Goal: Task Accomplishment & Management: Manage account settings

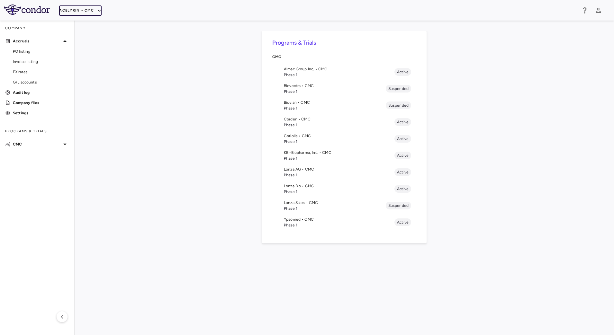
click at [89, 14] on button "Acelyrin - CMC" at bounding box center [80, 10] width 42 height 10
click at [85, 63] on li "BridgeBio, Inc." at bounding box center [86, 62] width 54 height 10
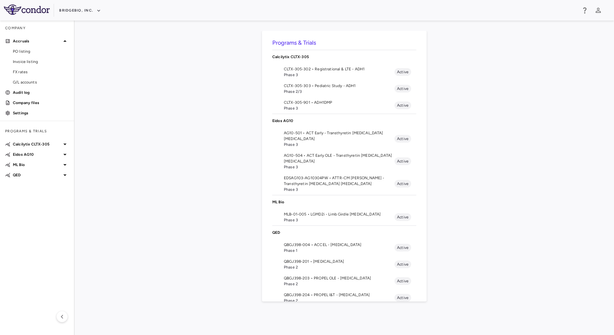
click at [305, 140] on span "AG10-501 • ACT Early - Transthyretin [MEDICAL_DATA] [MEDICAL_DATA]" at bounding box center [339, 136] width 111 height 12
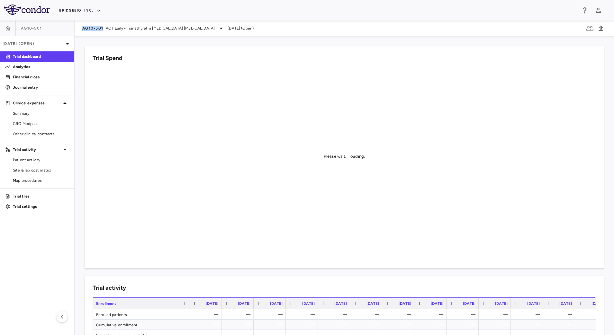
drag, startPoint x: 78, startPoint y: 30, endPoint x: 102, endPoint y: 32, distance: 24.5
click at [102, 32] on div "AG10-501 ACT Early - Transthyretin [MEDICAL_DATA] [MEDICAL_DATA] [DATE] (Open)" at bounding box center [344, 28] width 539 height 15
copy span "AG10-501"
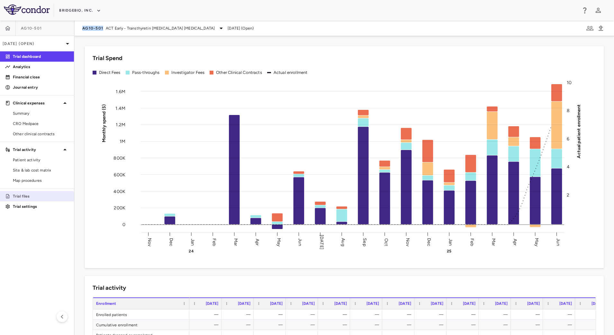
click at [33, 196] on p "Trial files" at bounding box center [41, 196] width 56 height 6
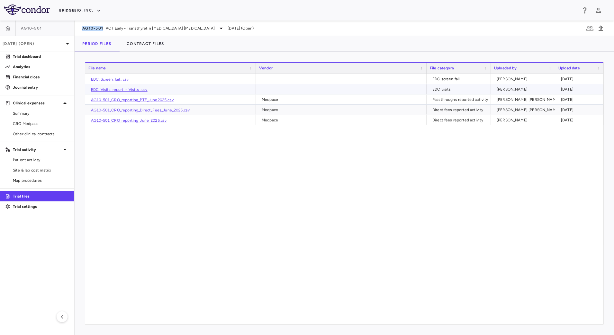
click at [129, 88] on link "EDC_Visits_report_-_Visits_.csv" at bounding box center [119, 89] width 57 height 4
click at [39, 162] on span "Patient activity" at bounding box center [41, 160] width 56 height 6
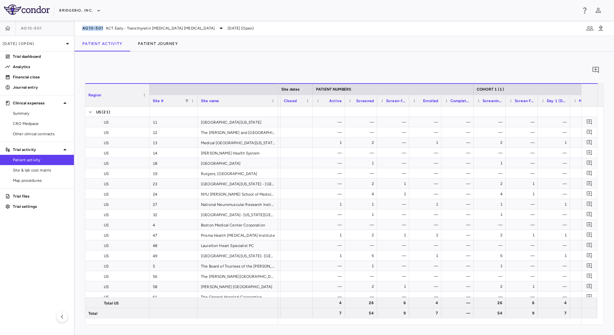
scroll to position [0, 186]
drag, startPoint x: 38, startPoint y: 168, endPoint x: 224, endPoint y: 116, distance: 193.3
click at [38, 168] on span "Site & lab cost matrix" at bounding box center [41, 170] width 56 height 6
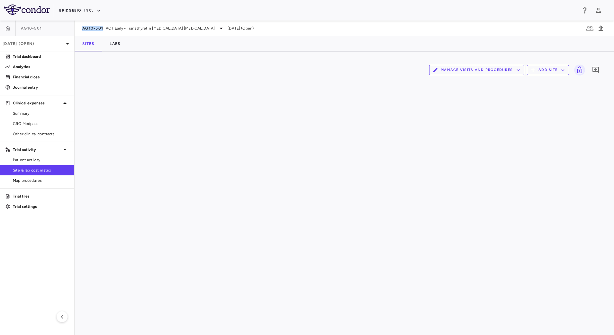
click at [513, 72] on button "Manage Visits and Procedures" at bounding box center [476, 70] width 95 height 10
click at [471, 81] on li "Visit Schedules" at bounding box center [469, 83] width 68 height 10
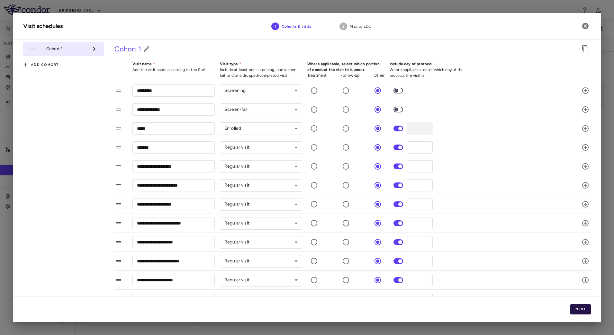
click at [574, 308] on button "Next" at bounding box center [580, 309] width 21 height 10
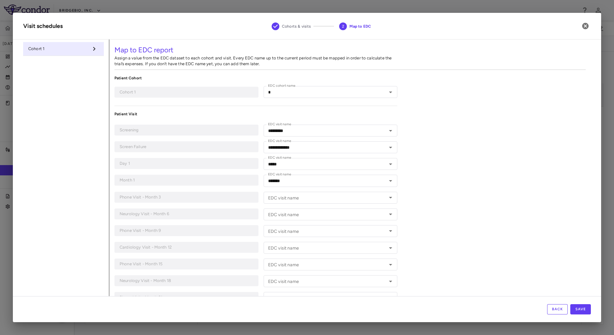
type input "*"
type input "*********"
type input "**********"
type input "*****"
type input "*******"
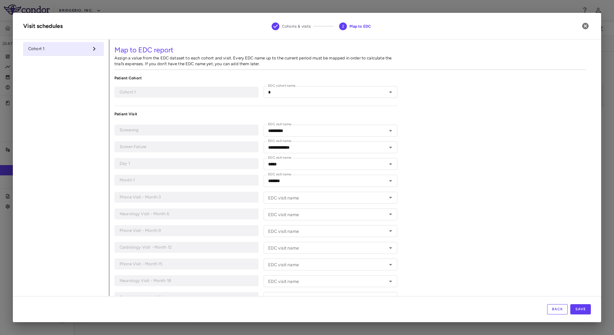
type input "**********"
click at [387, 198] on icon "Open" at bounding box center [391, 198] width 8 height 8
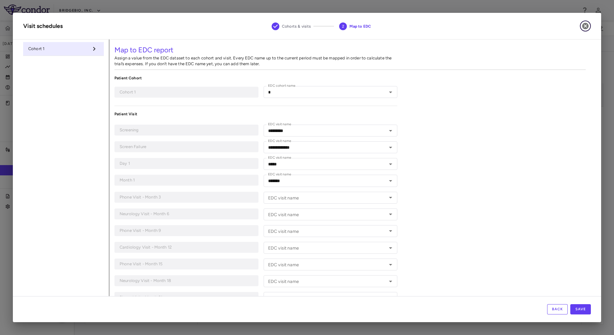
click at [585, 29] on icon "button" at bounding box center [585, 26] width 6 height 6
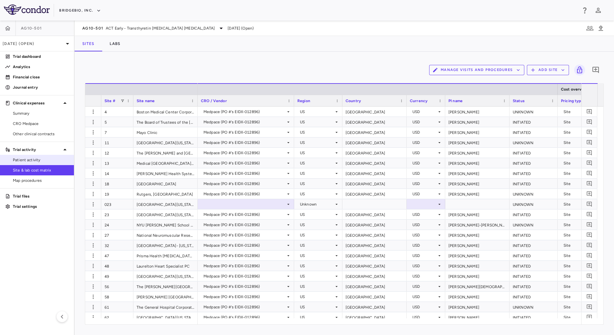
click at [44, 156] on link "Patient activity" at bounding box center [37, 160] width 74 height 10
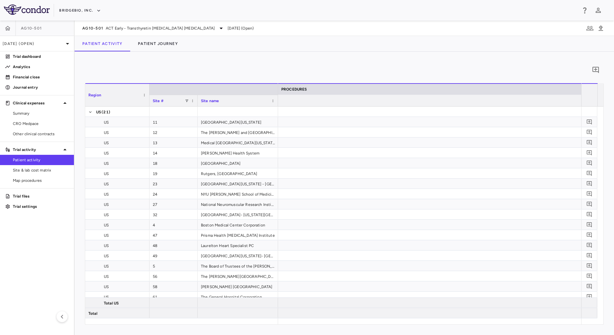
scroll to position [0, 310]
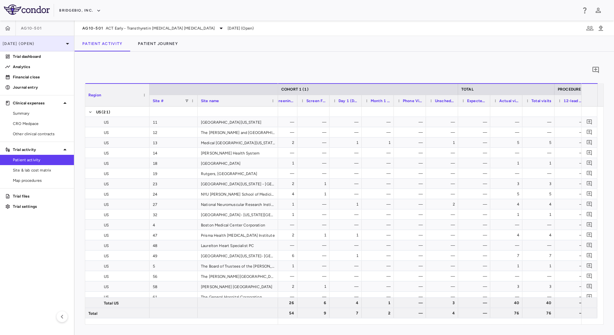
click at [57, 42] on p "[DATE] (Open)" at bounding box center [33, 44] width 61 height 6
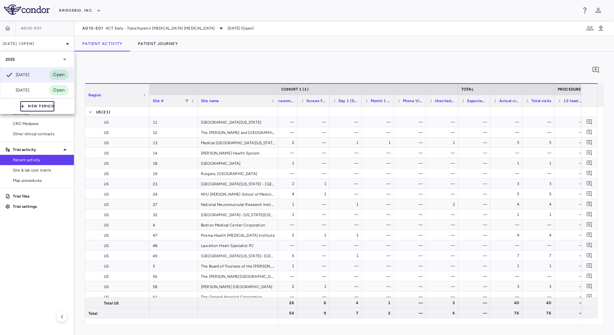
click at [34, 103] on button "New Period" at bounding box center [37, 106] width 34 height 10
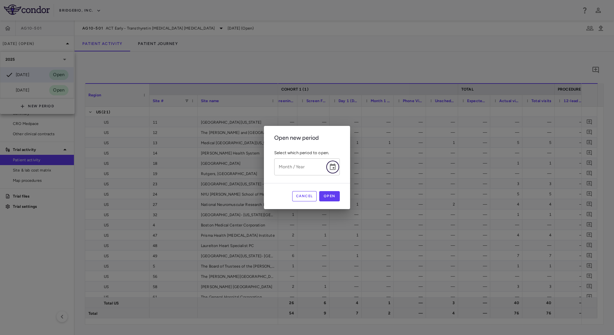
click at [332, 166] on icon "Choose date" at bounding box center [333, 167] width 8 height 8
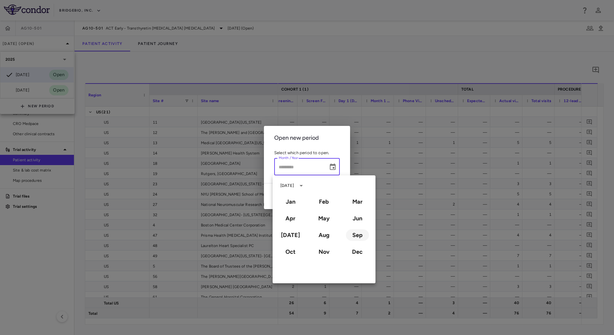
click at [352, 237] on button "Sep" at bounding box center [357, 235] width 23 height 12
type input "**********"
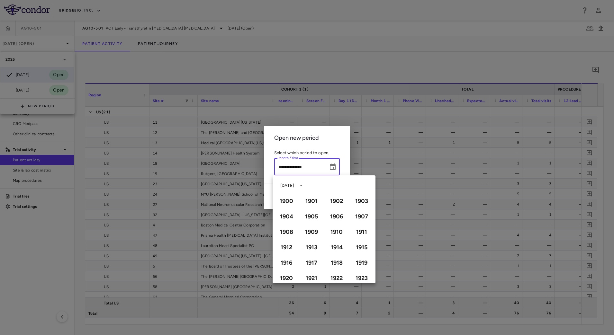
scroll to position [441, 0]
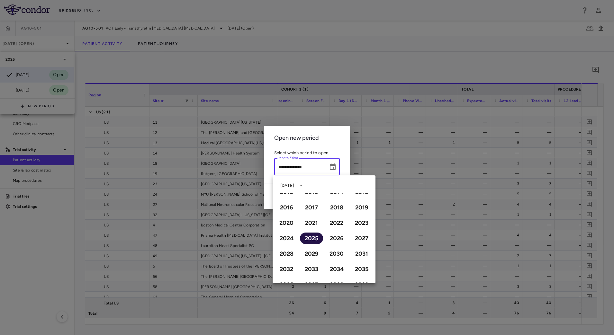
click at [308, 236] on button "2025" at bounding box center [311, 239] width 23 height 12
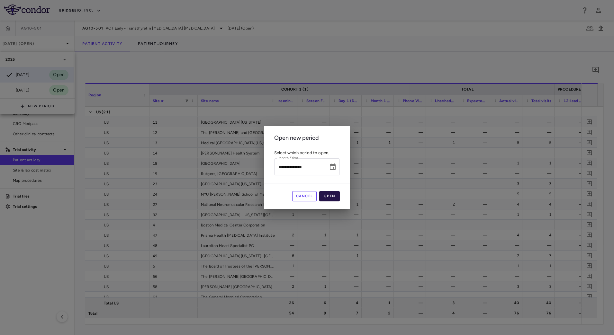
click at [328, 197] on button "Open" at bounding box center [329, 196] width 21 height 10
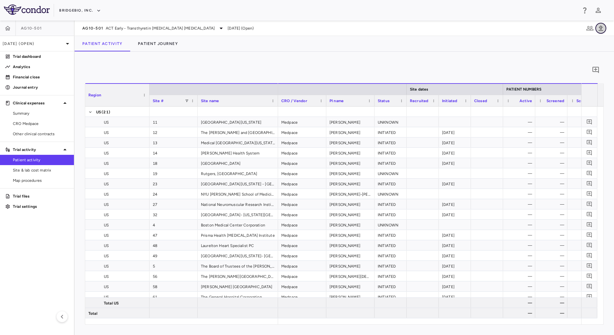
click at [604, 31] on icon "button" at bounding box center [601, 28] width 8 height 8
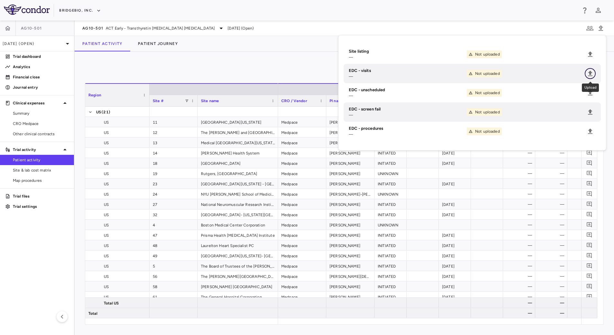
click at [589, 72] on icon "Upload" at bounding box center [590, 73] width 4 height 5
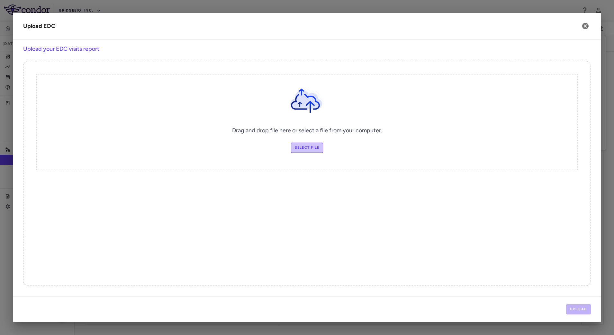
click at [312, 151] on label "Select file" at bounding box center [307, 148] width 32 height 10
click at [0, 0] on input "Select file" at bounding box center [0, 0] width 0 height 0
click at [574, 304] on button "Upload" at bounding box center [578, 309] width 25 height 10
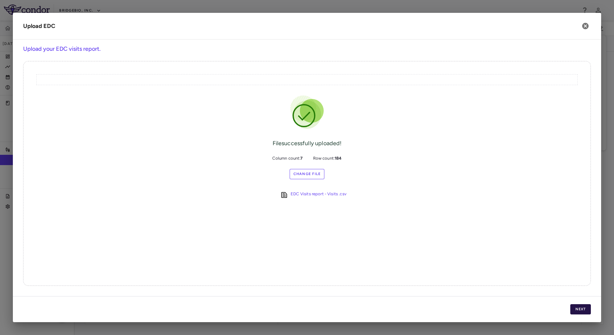
click at [578, 308] on button "Next" at bounding box center [580, 309] width 21 height 10
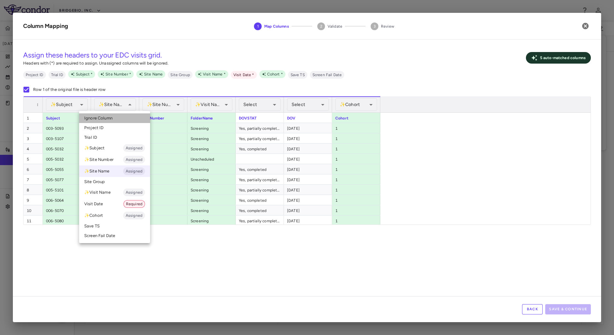
click at [114, 118] on li "Ignore Column" at bounding box center [114, 118] width 71 height 10
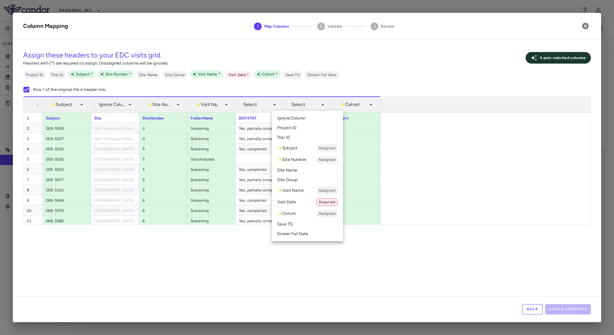
click at [301, 199] on li "Visit Date Required" at bounding box center [307, 202] width 71 height 12
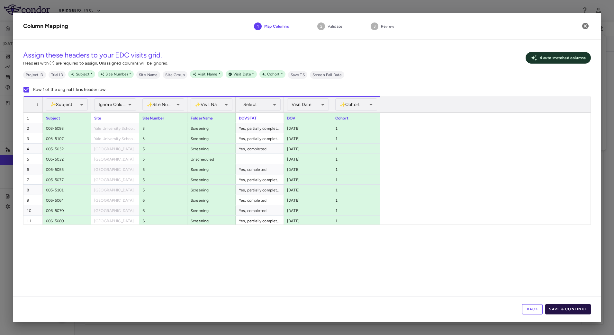
click at [569, 308] on button "Save & Continue" at bounding box center [568, 309] width 46 height 10
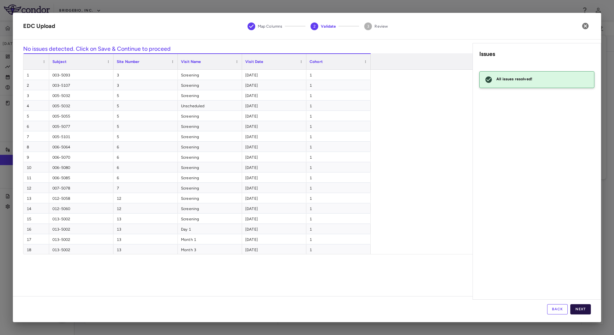
click at [586, 310] on button "Next" at bounding box center [580, 309] width 21 height 10
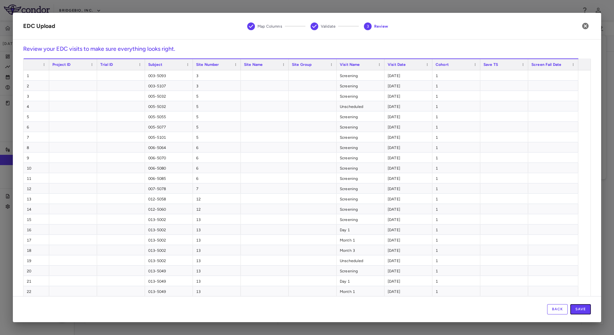
click at [586, 310] on button "Save" at bounding box center [580, 309] width 21 height 10
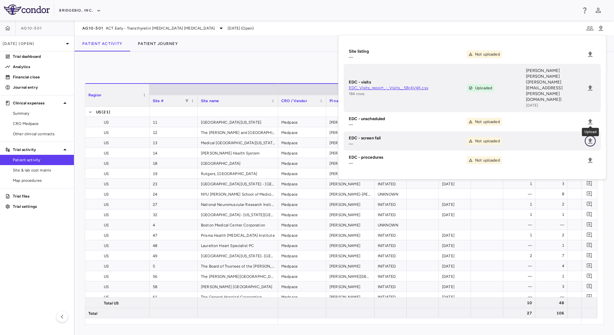
click at [593, 137] on icon "Upload" at bounding box center [590, 141] width 8 height 8
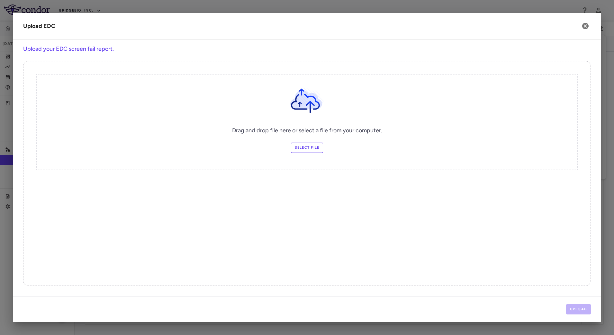
click at [310, 147] on label "Select file" at bounding box center [307, 148] width 32 height 10
click at [0, 0] on input "Select file" at bounding box center [0, 0] width 0 height 0
click at [580, 310] on button "Upload" at bounding box center [578, 309] width 25 height 10
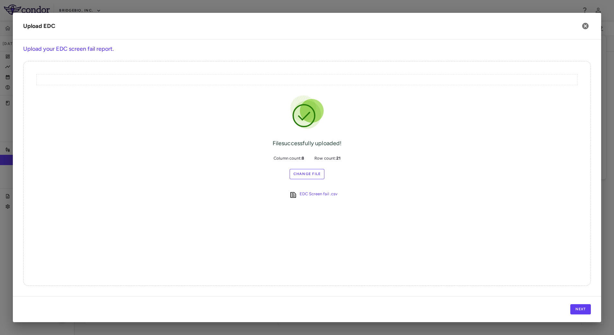
click at [578, 303] on div "Next" at bounding box center [307, 309] width 588 height 26
click at [579, 306] on button "Next" at bounding box center [580, 309] width 21 height 10
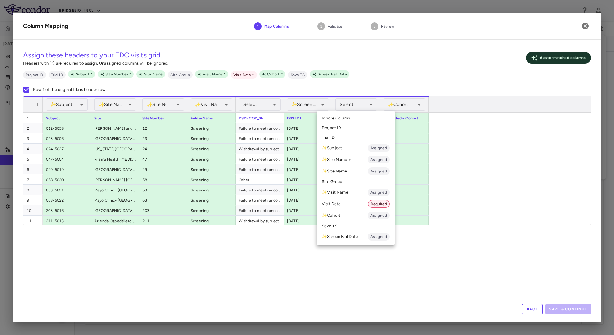
click at [346, 193] on li "✨ Visit Name Assigned" at bounding box center [355, 193] width 78 height 12
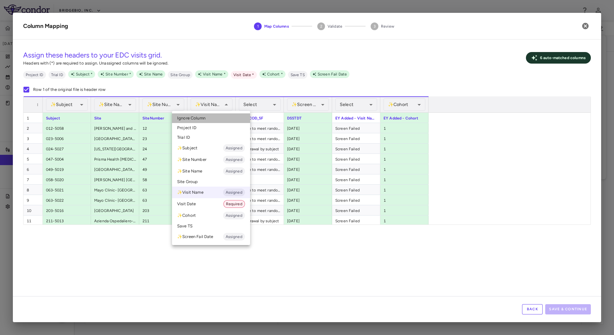
click at [208, 120] on li "Ignore Column" at bounding box center [211, 118] width 78 height 10
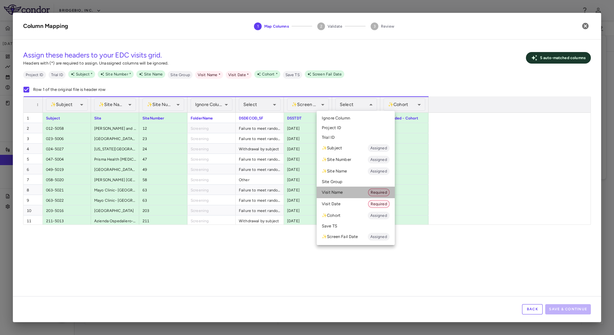
click at [347, 189] on li "Visit Name Required" at bounding box center [355, 193] width 78 height 12
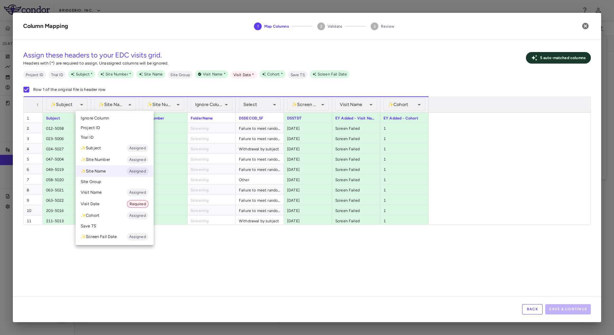
click at [110, 120] on li "Ignore Column" at bounding box center [115, 118] width 78 height 10
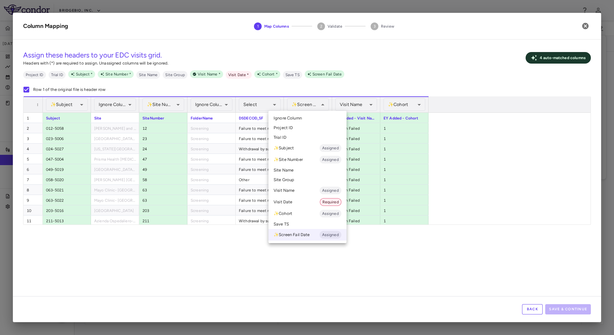
click at [300, 205] on li "Visit Date Required" at bounding box center [307, 202] width 78 height 12
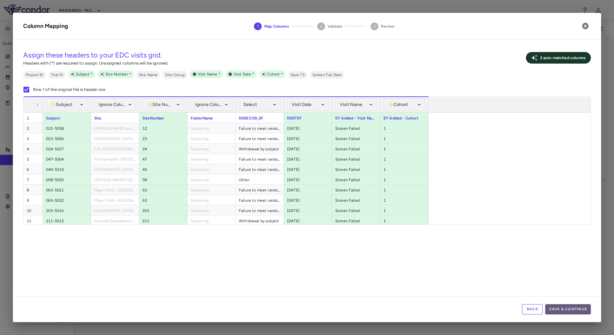
click at [567, 308] on button "Save & Continue" at bounding box center [568, 309] width 46 height 10
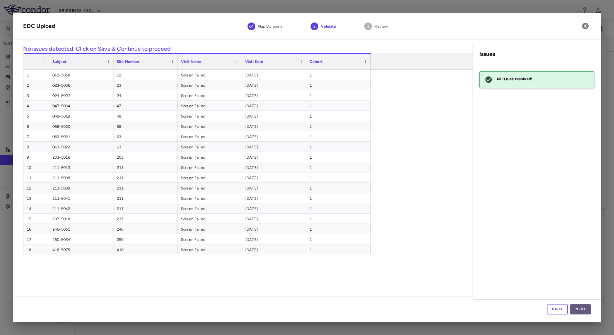
click at [585, 310] on button "Next" at bounding box center [580, 309] width 21 height 10
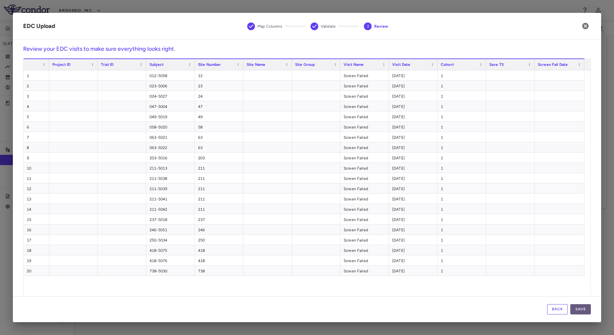
click at [583, 310] on button "Save" at bounding box center [580, 309] width 21 height 10
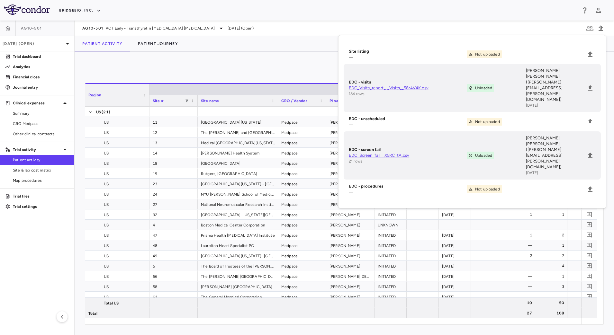
drag, startPoint x: 32, startPoint y: 166, endPoint x: 77, endPoint y: 149, distance: 48.0
click at [32, 166] on link "Site & lab cost matrix" at bounding box center [37, 170] width 74 height 10
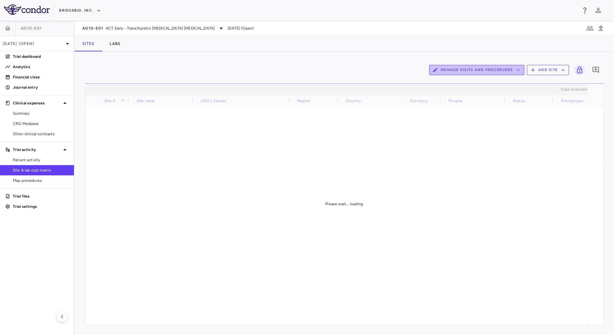
click at [497, 68] on button "Manage Visits and Procedures" at bounding box center [476, 70] width 95 height 10
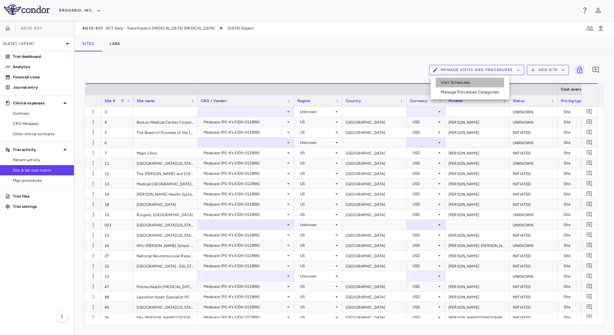
click at [467, 79] on li "Visit Schedules" at bounding box center [469, 83] width 68 height 10
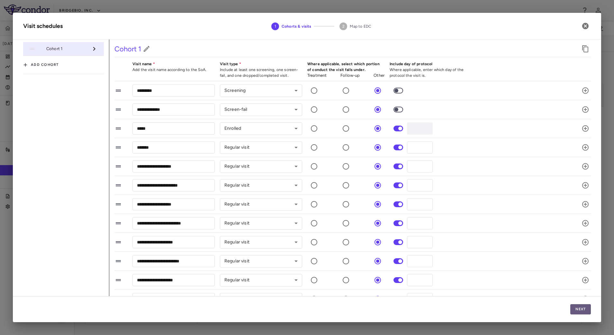
click at [579, 307] on button "Next" at bounding box center [580, 309] width 21 height 10
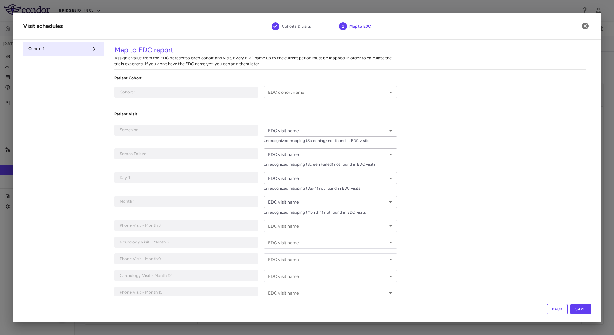
type input "*"
type input "*********"
type input "**********"
type input "*****"
type input "*******"
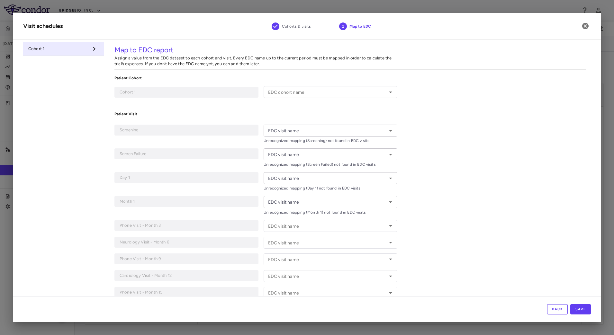
type input "**********"
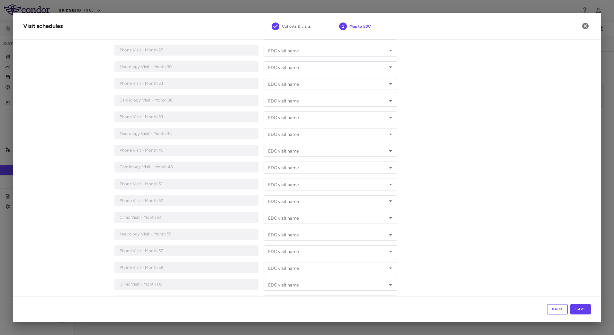
scroll to position [80, 0]
click at [387, 120] on icon "Open" at bounding box center [391, 117] width 8 height 8
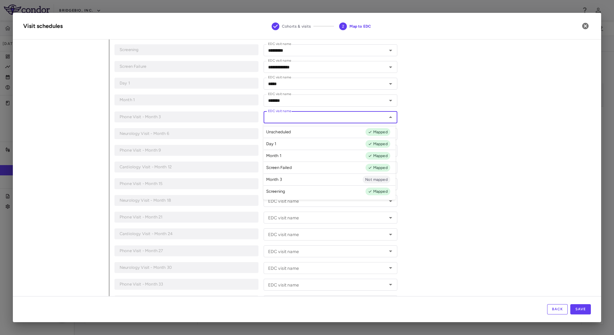
click at [330, 177] on li "Month 3 Not mapped" at bounding box center [329, 180] width 132 height 12
type input "*******"
click at [387, 131] on icon "Open" at bounding box center [391, 134] width 8 height 8
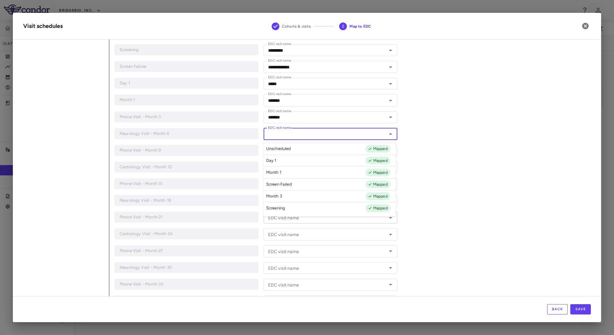
scroll to position [120, 0]
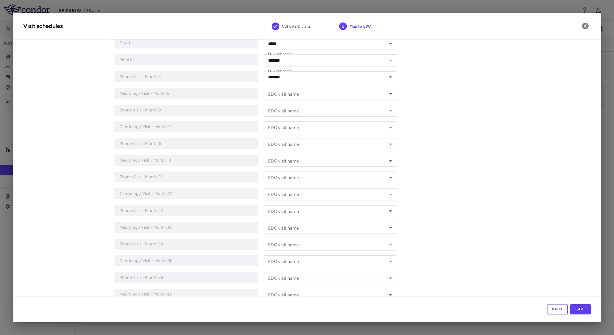
click at [421, 171] on div "**********" at bounding box center [349, 324] width 481 height 810
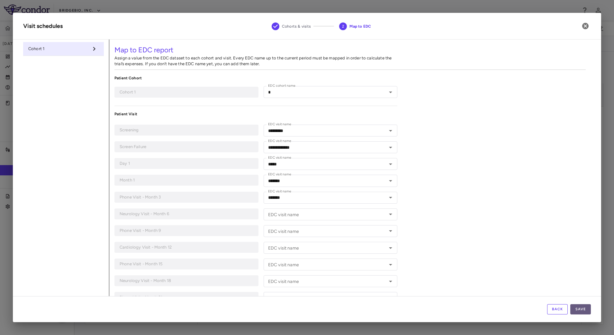
click at [583, 308] on button "Save" at bounding box center [580, 309] width 21 height 10
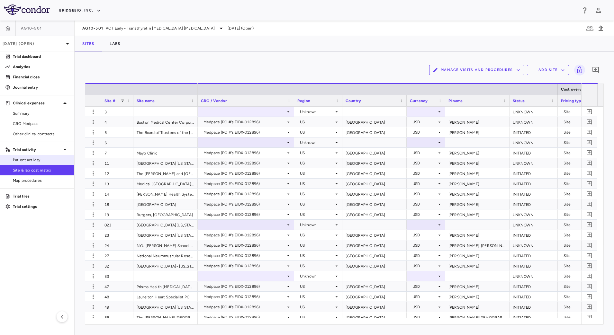
click at [43, 161] on span "Patient activity" at bounding box center [41, 160] width 56 height 6
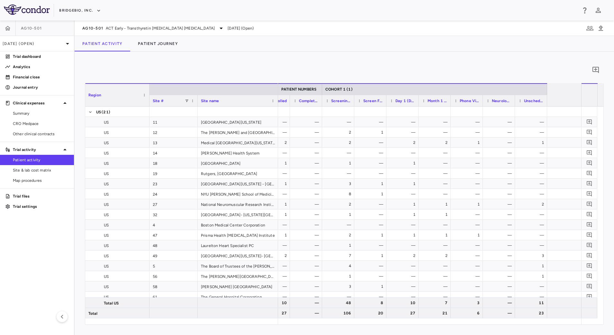
scroll to position [0, 224]
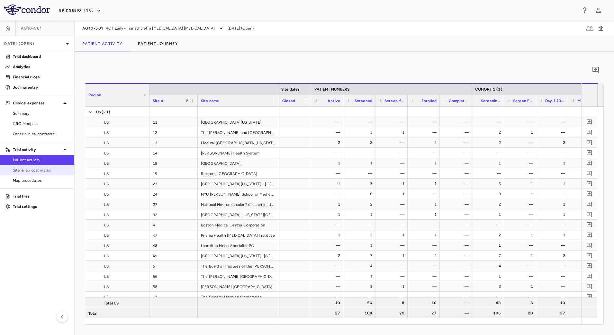
click at [48, 171] on span "Site & lab cost matrix" at bounding box center [41, 170] width 56 height 6
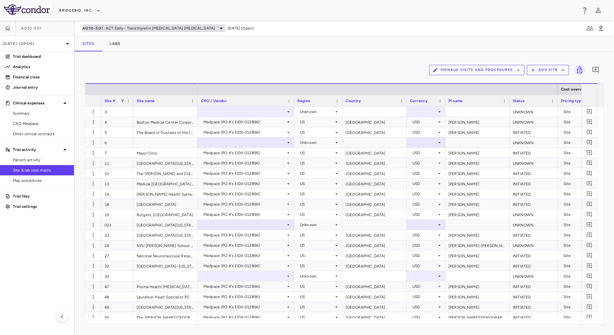
click at [106, 27] on span "ACT Early - Transthyretin Amyloid Cardiomyopathy" at bounding box center [160, 28] width 109 height 6
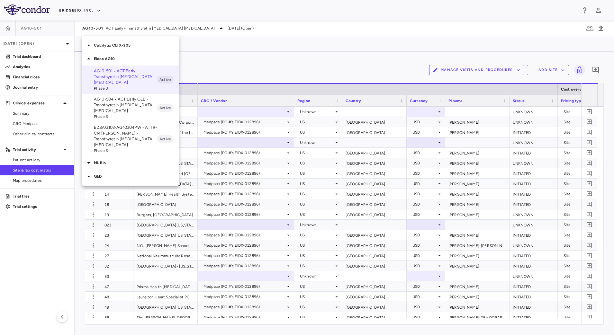
click at [129, 140] on p "EDSAG103-AG10304PW • ATTR-CM OLE - Transthyretin Amyloid Cardiomyopathy" at bounding box center [125, 136] width 63 height 23
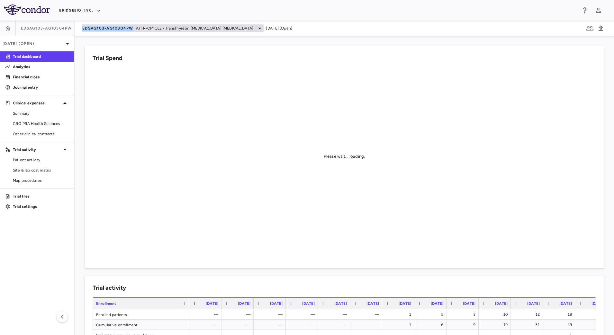
drag, startPoint x: 78, startPoint y: 30, endPoint x: 131, endPoint y: 31, distance: 52.4
click at [131, 31] on div "EDSAG103-AG10304PW ATTR-CM OLE - Transthyretin Amyloid Cardiomyopathy Jun 2025 …" at bounding box center [344, 28] width 539 height 15
copy span "EDSAG103-AG10304PW"
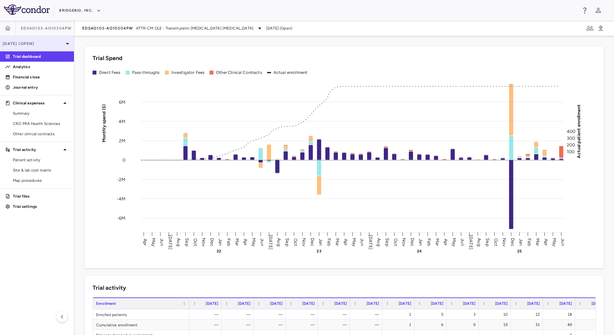
click at [48, 43] on p "Jun 2025 (Open)" at bounding box center [33, 44] width 61 height 6
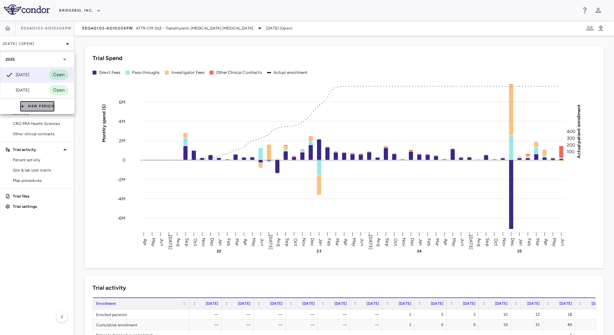
click at [29, 108] on button "New Period" at bounding box center [37, 106] width 34 height 10
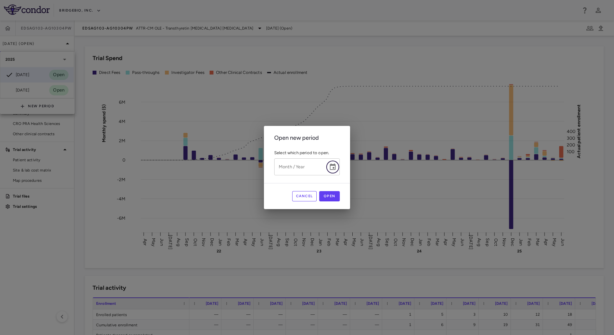
click at [332, 164] on icon "Choose date" at bounding box center [333, 167] width 6 height 6
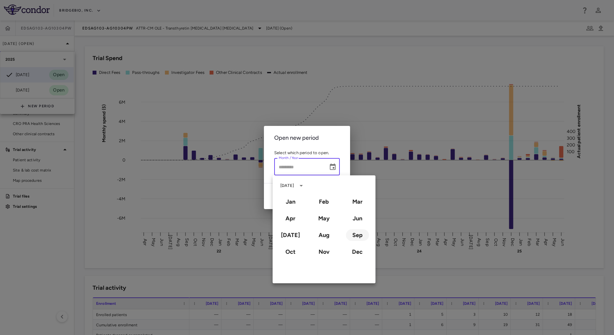
click at [354, 236] on button "Sep" at bounding box center [357, 235] width 23 height 12
type input "**********"
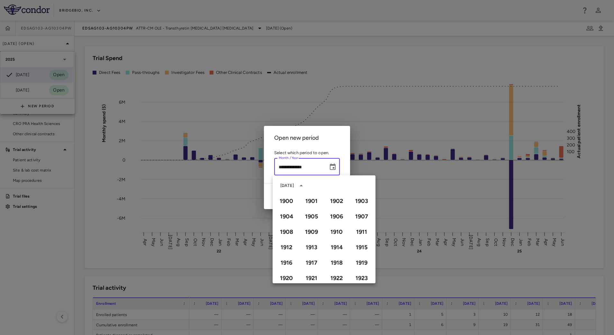
scroll to position [441, 0]
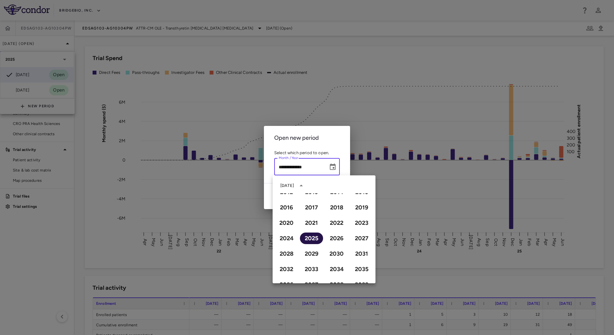
click at [312, 239] on button "2025" at bounding box center [311, 239] width 23 height 12
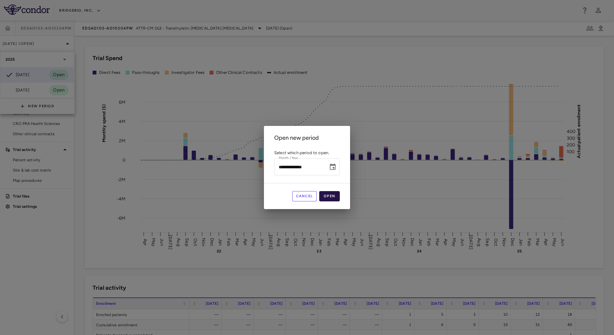
click at [333, 199] on button "Open" at bounding box center [329, 196] width 21 height 10
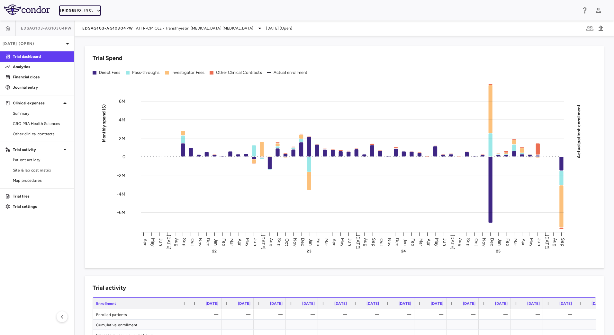
click at [96, 12] on icon "button" at bounding box center [99, 11] width 6 height 6
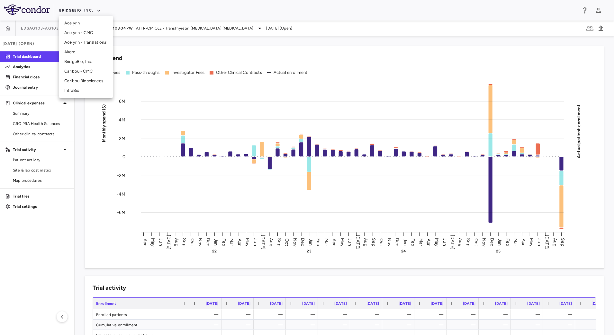
click at [83, 28] on li "Acelyrin - CMC" at bounding box center [86, 33] width 54 height 10
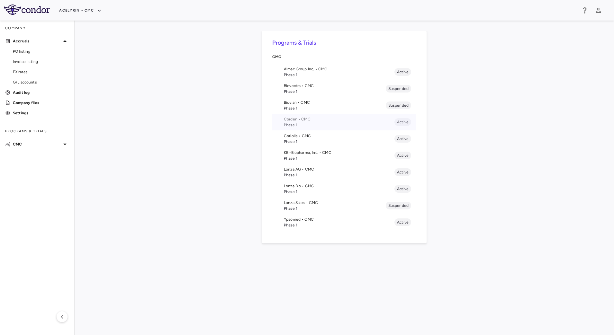
click at [306, 121] on span "Corden • CMC" at bounding box center [339, 119] width 111 height 6
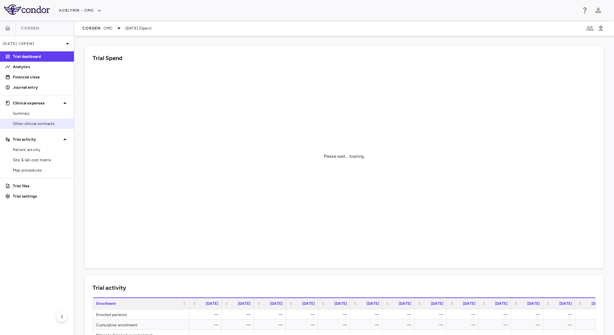
click at [35, 124] on span "Other clinical contracts" at bounding box center [41, 124] width 56 height 6
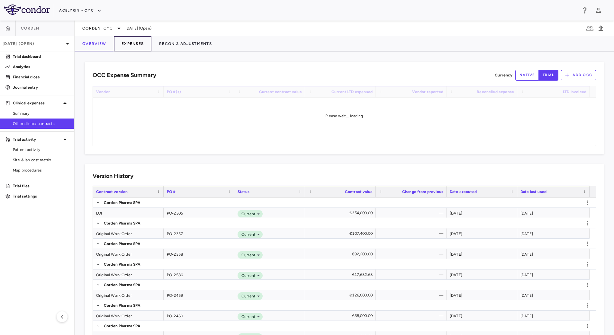
click at [127, 44] on button "Expenses" at bounding box center [133, 43] width 38 height 15
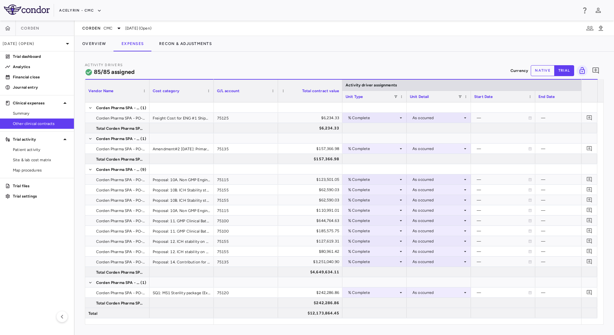
click at [542, 68] on button "native" at bounding box center [542, 70] width 24 height 11
type button "native"
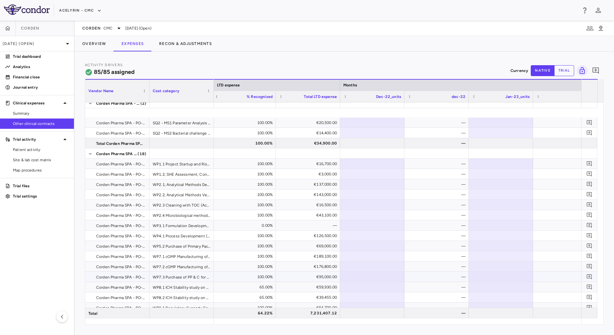
scroll to position [241, 0]
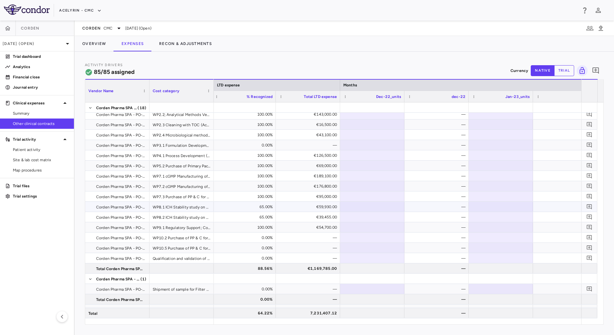
click at [297, 205] on div "€59,930.00" at bounding box center [308, 207] width 55 height 10
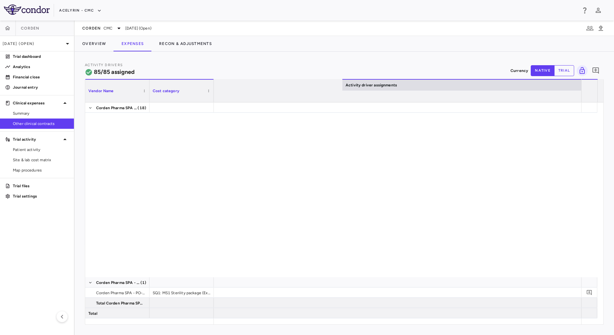
scroll to position [0, 565]
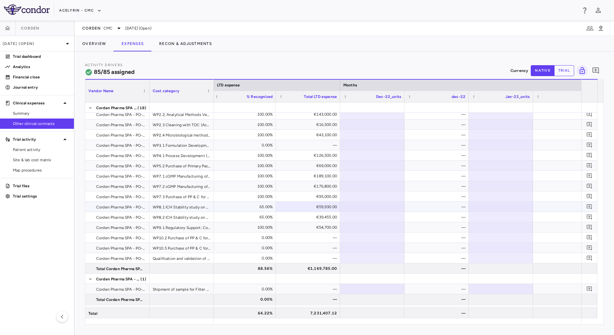
click at [259, 206] on div "65.00%" at bounding box center [244, 207] width 55 height 10
click at [304, 213] on div "€39,455.00" at bounding box center [308, 217] width 55 height 10
click at [257, 218] on div "65.00%" at bounding box center [244, 217] width 55 height 10
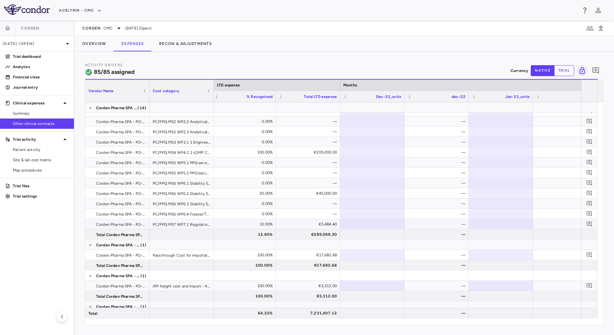
scroll to position [1224, 0]
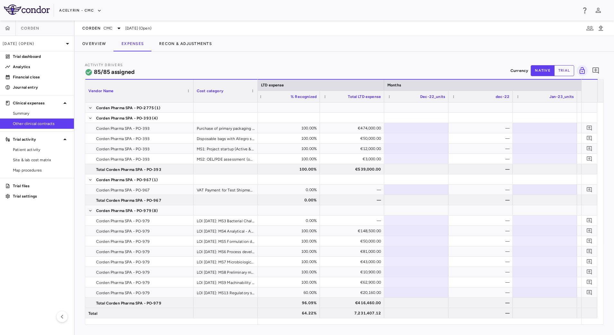
drag, startPoint x: 198, startPoint y: 105, endPoint x: 189, endPoint y: 129, distance: 25.2
click at [191, 107] on div "Vendor Name Cost category LTD expense Months Activity driver assignments Unit p…" at bounding box center [344, 201] width 518 height 245
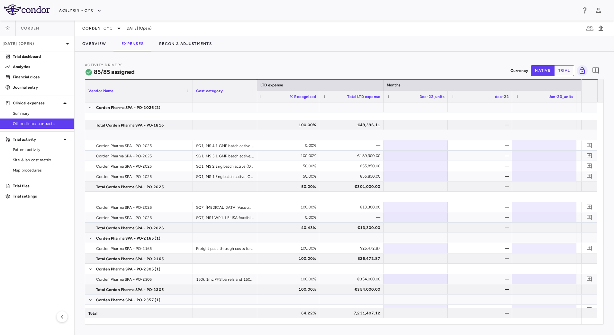
scroll to position [701, 0]
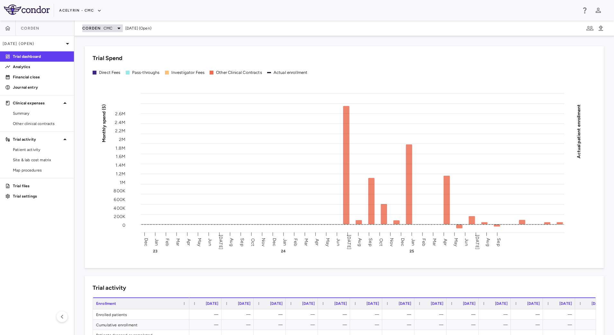
click at [107, 25] on span "CMC" at bounding box center [107, 28] width 9 height 6
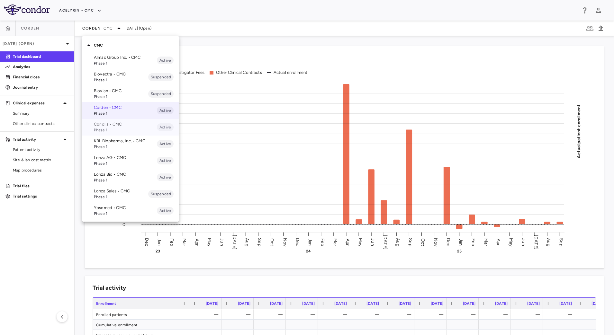
click at [118, 127] on span "Phase 1" at bounding box center [125, 130] width 63 height 6
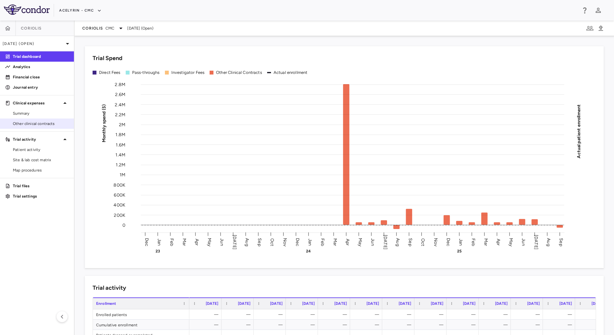
click at [45, 123] on span "Other clinical contracts" at bounding box center [41, 124] width 56 height 6
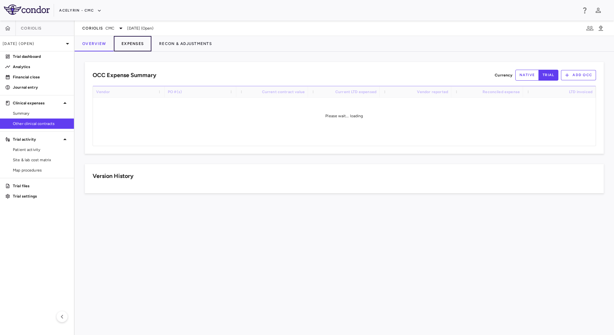
click at [133, 45] on button "Expenses" at bounding box center [133, 43] width 38 height 15
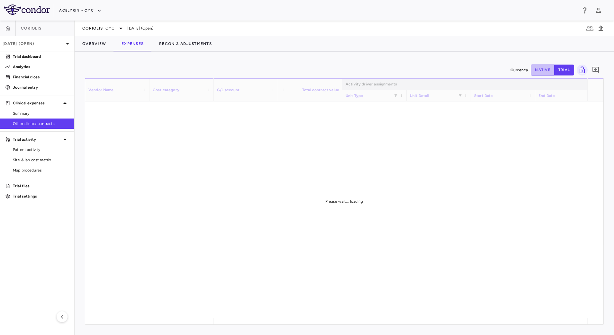
click at [542, 69] on button "native" at bounding box center [542, 70] width 24 height 11
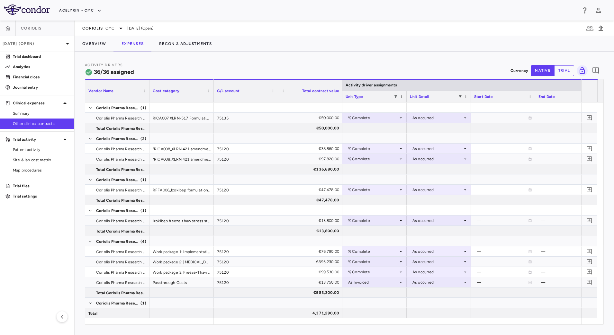
type button "native"
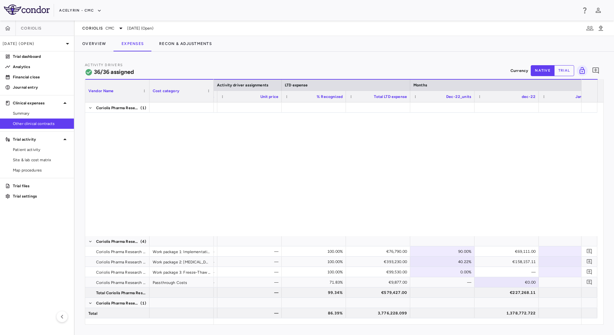
scroll to position [241, 0]
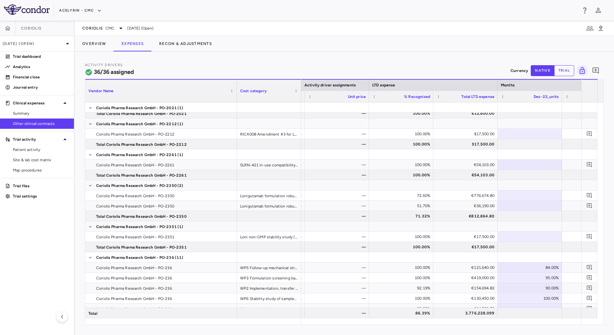
drag, startPoint x: 148, startPoint y: 84, endPoint x: 234, endPoint y: 86, distance: 85.8
click at [235, 86] on div at bounding box center [236, 91] width 3 height 22
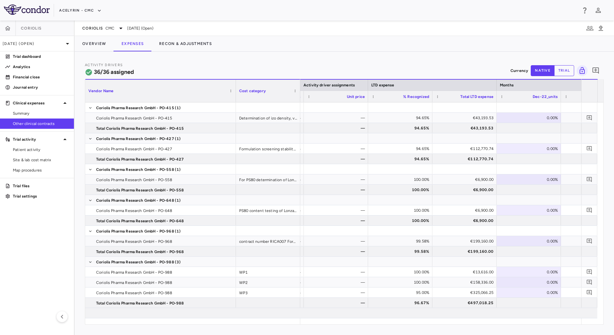
scroll to position [555, 0]
click at [94, 12] on button "Acelyrin - CMC" at bounding box center [80, 10] width 42 height 10
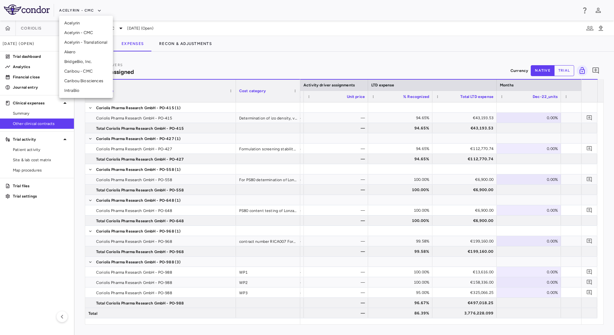
click at [80, 60] on li "BridgeBio, Inc." at bounding box center [86, 62] width 54 height 10
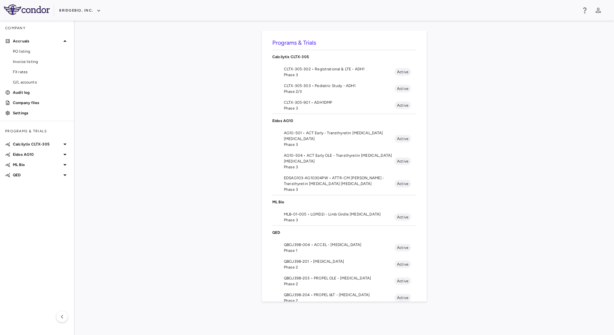
click at [313, 189] on span "Phase 3" at bounding box center [339, 190] width 111 height 6
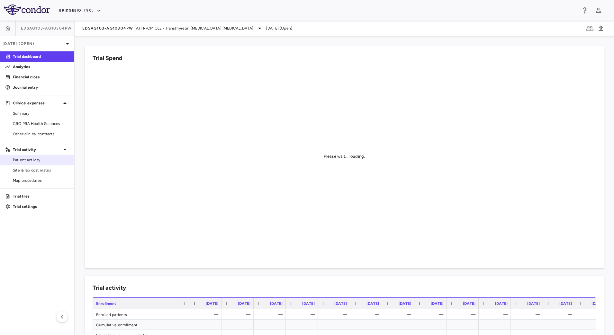
click at [41, 162] on span "Patient activity" at bounding box center [41, 160] width 56 height 6
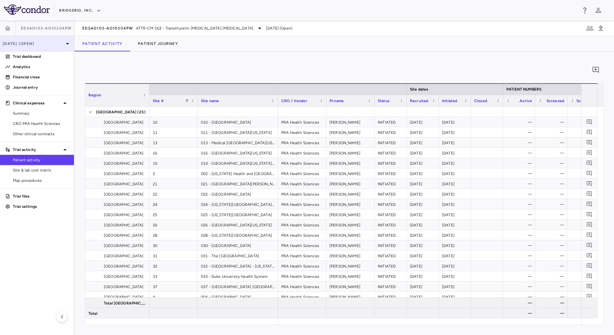
click at [60, 43] on p "[DATE] (Open)" at bounding box center [33, 44] width 61 height 6
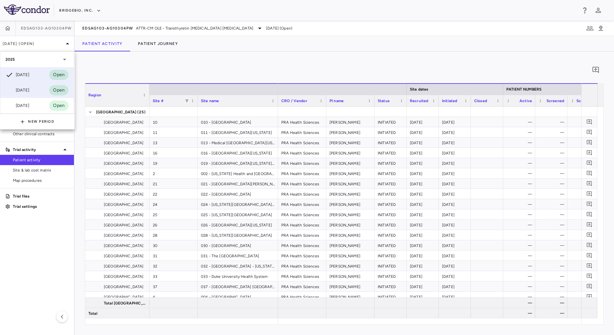
click at [36, 91] on div "Jun 2025 Open" at bounding box center [36, 90] width 73 height 15
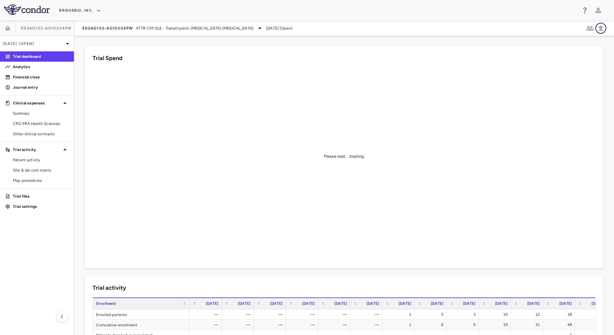
click at [604, 28] on icon "button" at bounding box center [601, 28] width 8 height 8
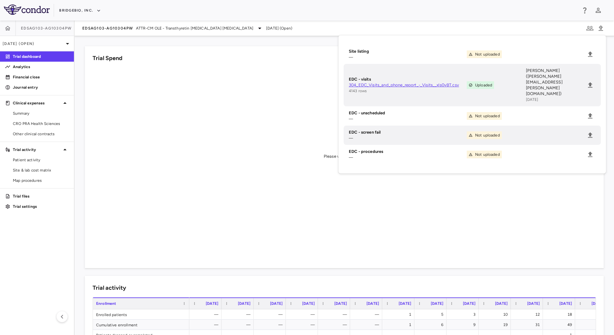
click at [316, 29] on div "EDSAG103-AG10304PW ATTR-CM OLE - Transthyretin [MEDICAL_DATA] [MEDICAL_DATA] [D…" at bounding box center [344, 28] width 539 height 15
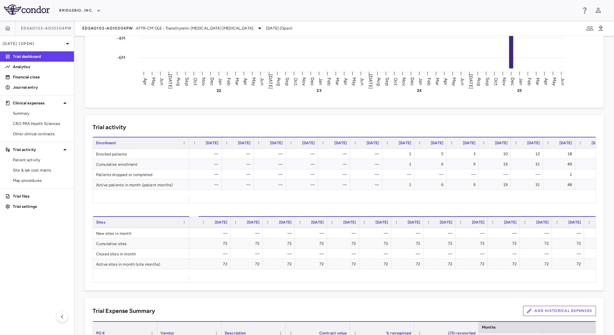
scroll to position [0, 1271]
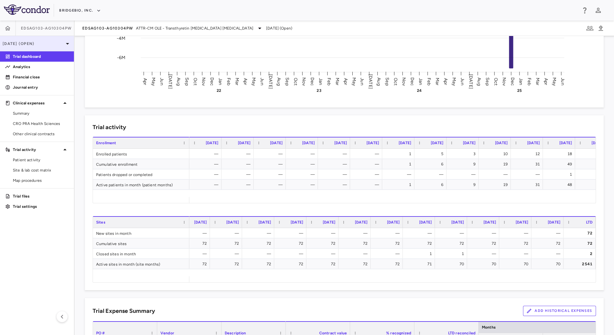
click at [67, 45] on icon at bounding box center [68, 44] width 8 height 8
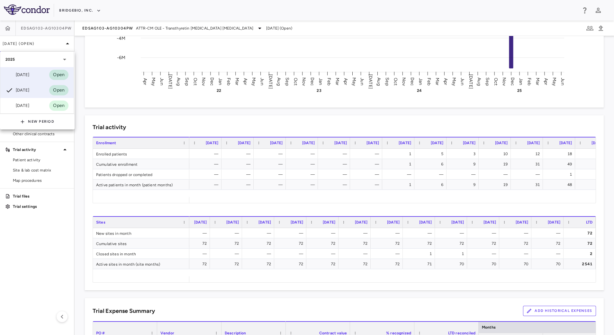
click at [35, 74] on div "Sep 2025 Open" at bounding box center [36, 74] width 73 height 15
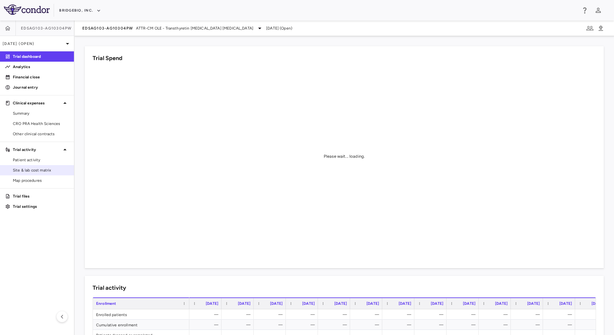
click at [35, 168] on span "Site & lab cost matrix" at bounding box center [41, 170] width 56 height 6
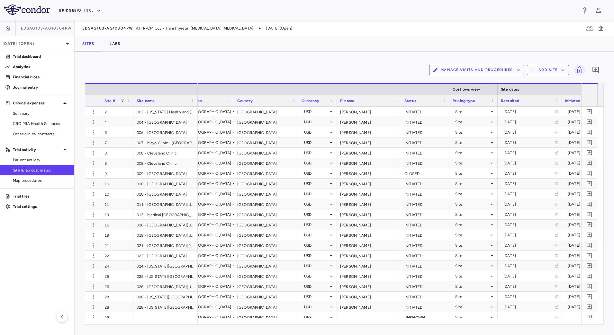
scroll to position [0, 174]
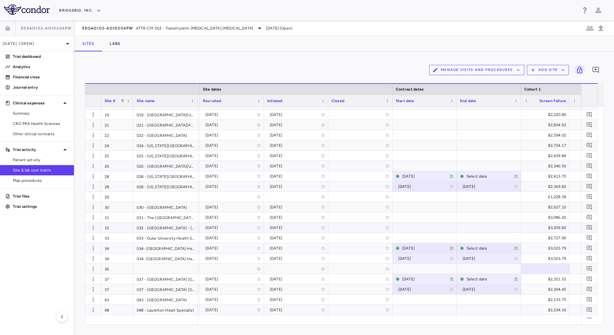
click at [387, 228] on icon at bounding box center [387, 227] width 3 height 3
click at [388, 229] on icon "Choose date, selected date is Oct 6, 2025" at bounding box center [387, 229] width 6 height 6
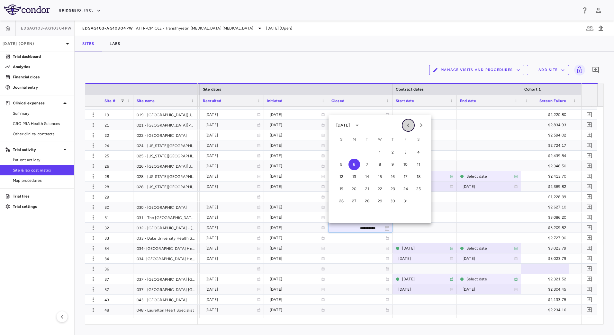
click at [407, 126] on icon "Previous month" at bounding box center [408, 125] width 8 height 8
click at [379, 151] on button "2" at bounding box center [380, 153] width 12 height 12
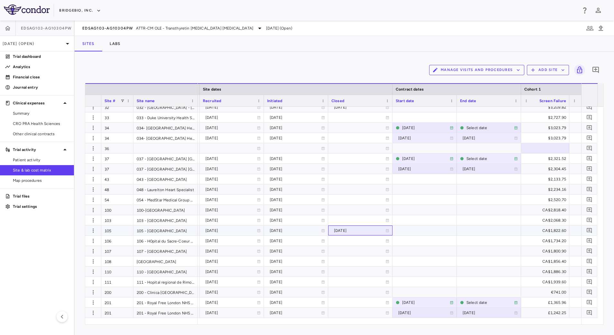
click at [386, 233] on div "2025-02-26" at bounding box center [360, 230] width 58 height 9
click at [386, 233] on icon "Choose date, selected date is Feb 26, 2025" at bounding box center [387, 231] width 6 height 6
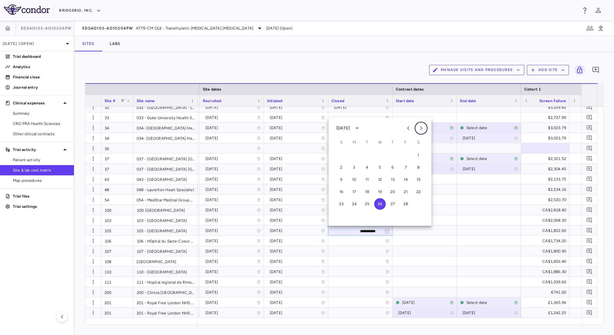
click at [422, 126] on icon "Next month" at bounding box center [421, 128] width 8 height 8
click at [420, 130] on icon "Next month" at bounding box center [421, 128] width 8 height 8
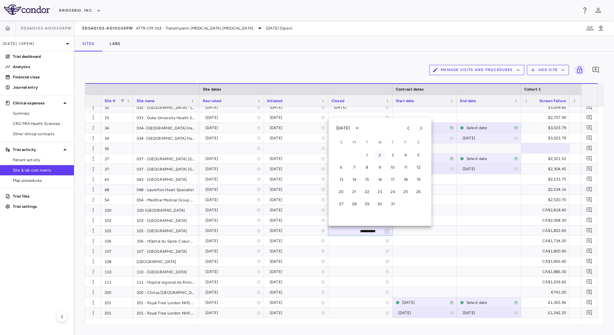
click at [379, 154] on button "2" at bounding box center [380, 155] width 12 height 12
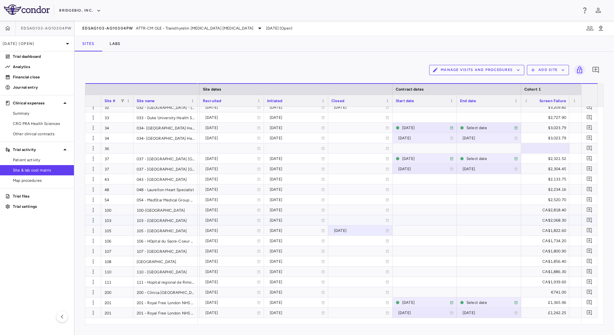
click at [389, 218] on div at bounding box center [360, 220] width 64 height 10
click at [389, 219] on icon "Choose date, selected date is Oct 6, 2025" at bounding box center [387, 220] width 4 height 5
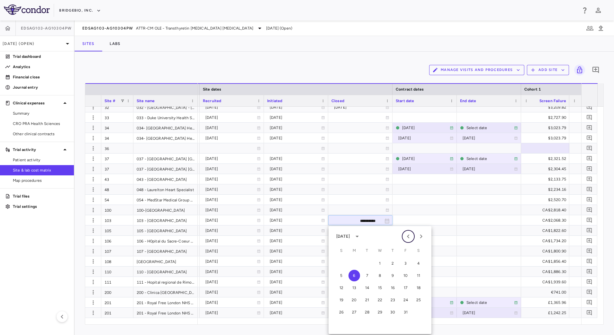
click at [405, 235] on icon "Previous month" at bounding box center [408, 237] width 8 height 8
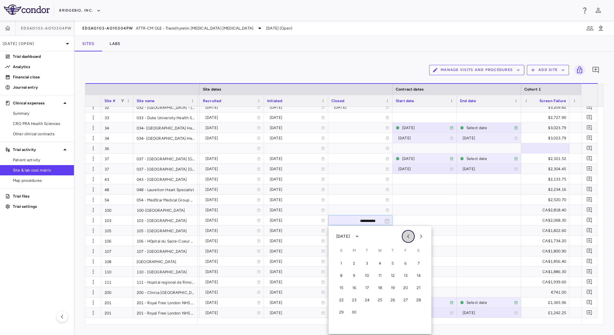
click at [405, 235] on icon "Previous month" at bounding box center [408, 237] width 8 height 8
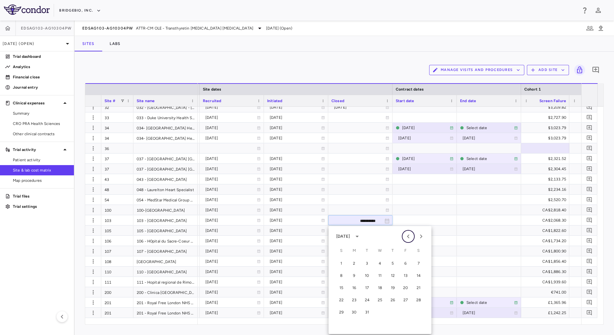
click at [405, 235] on icon "Previous month" at bounding box center [408, 237] width 8 height 8
click at [404, 235] on icon "Previous month" at bounding box center [408, 237] width 8 height 8
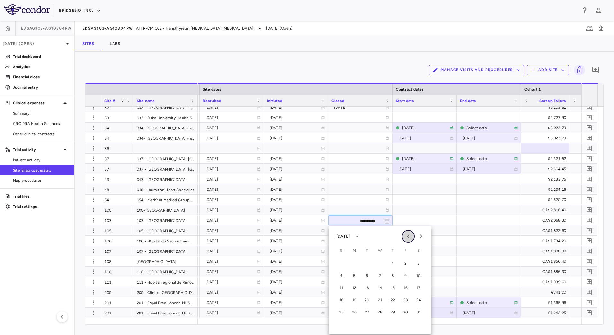
click at [404, 235] on button "Previous month" at bounding box center [408, 236] width 13 height 13
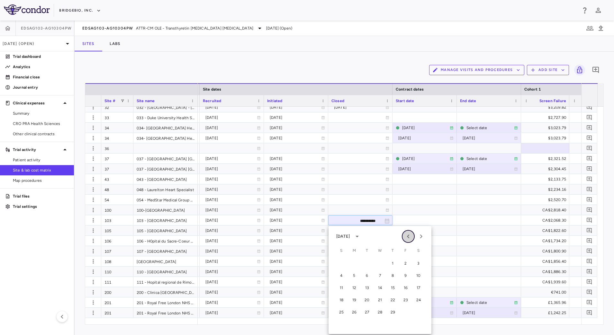
click at [403, 236] on button "Previous month" at bounding box center [408, 236] width 13 height 13
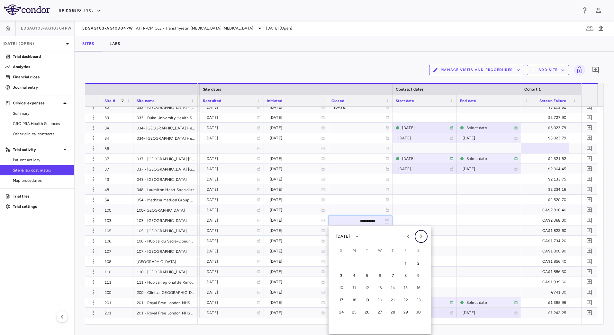
click at [417, 236] on icon "Next month" at bounding box center [421, 237] width 8 height 8
click at [381, 288] on button "13" at bounding box center [380, 288] width 12 height 12
click at [342, 220] on div "2023-12-13" at bounding box center [359, 220] width 51 height 10
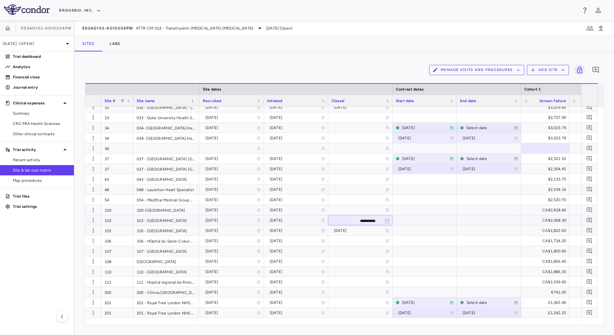
click at [361, 221] on input "**********" at bounding box center [354, 221] width 52 height 11
type input "**********"
click at [388, 209] on icon at bounding box center [387, 210] width 3 height 3
click at [355, 211] on input "**********" at bounding box center [354, 210] width 52 height 11
type input "**********"
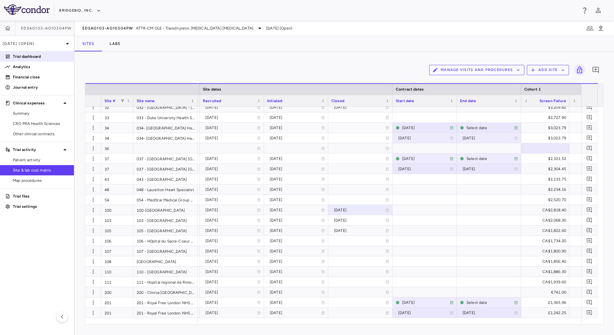
click at [45, 57] on p "Trial dashboard" at bounding box center [41, 57] width 56 height 6
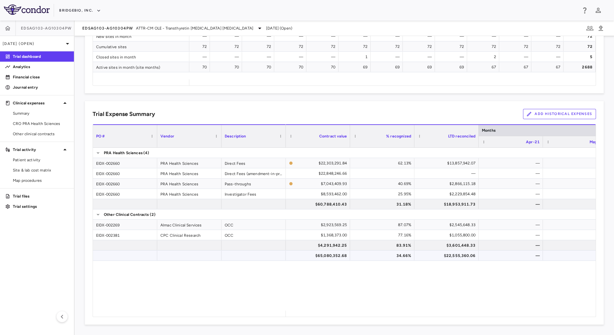
scroll to position [157, 0]
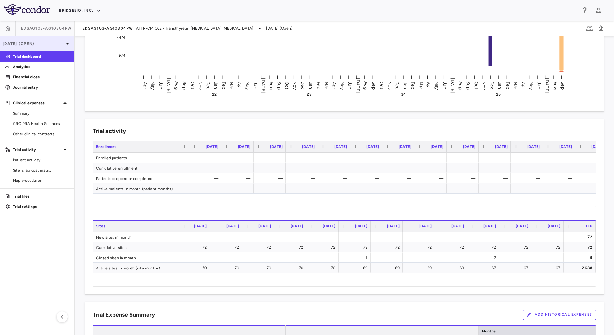
click at [42, 43] on p "[DATE] (Open)" at bounding box center [33, 44] width 61 height 6
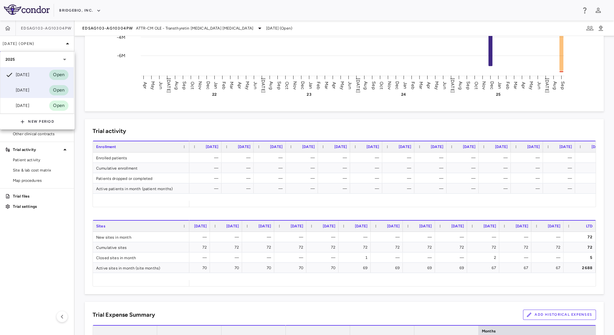
click at [20, 91] on div "[DATE]" at bounding box center [17, 90] width 24 height 8
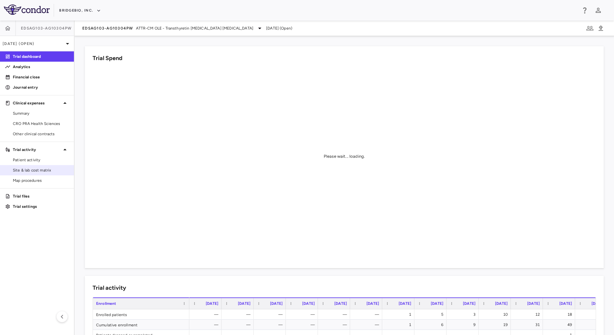
click at [29, 168] on span "Site & lab cost matrix" at bounding box center [41, 170] width 56 height 6
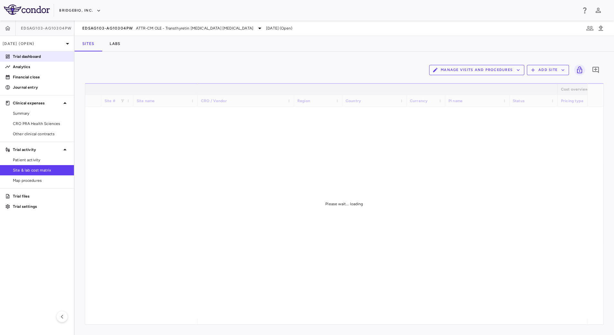
click at [39, 57] on p "Trial dashboard" at bounding box center [41, 57] width 56 height 6
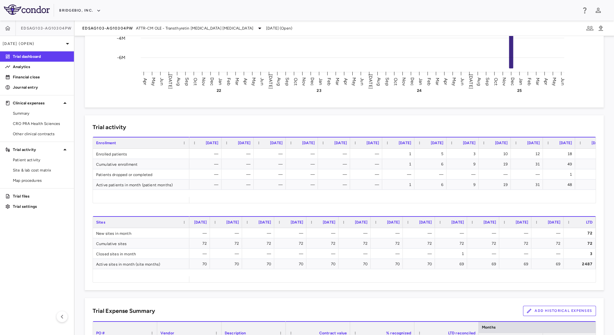
scroll to position [0, 1242]
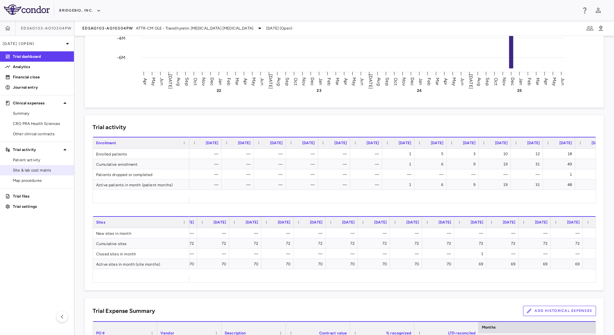
click at [31, 169] on span "Site & lab cost matrix" at bounding box center [41, 170] width 56 height 6
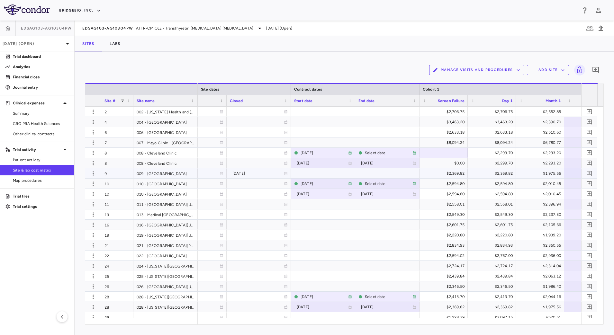
click at [242, 175] on div "2025-03-05" at bounding box center [257, 173] width 51 height 10
click at [267, 175] on input "**********" at bounding box center [253, 174] width 52 height 11
type input "**********"
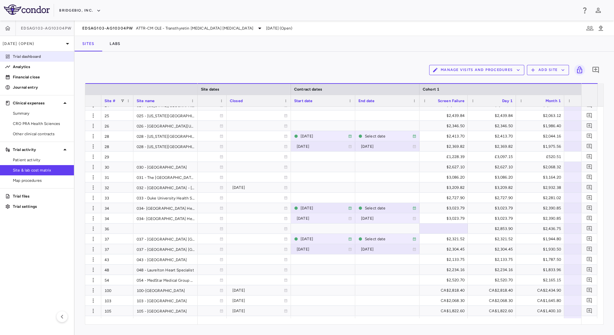
click at [26, 56] on p "Trial dashboard" at bounding box center [41, 57] width 56 height 6
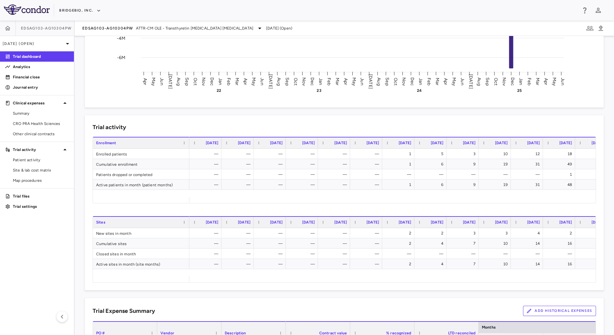
drag, startPoint x: 279, startPoint y: 282, endPoint x: 295, endPoint y: 281, distance: 16.1
click at [295, 281] on div at bounding box center [392, 279] width 406 height 6
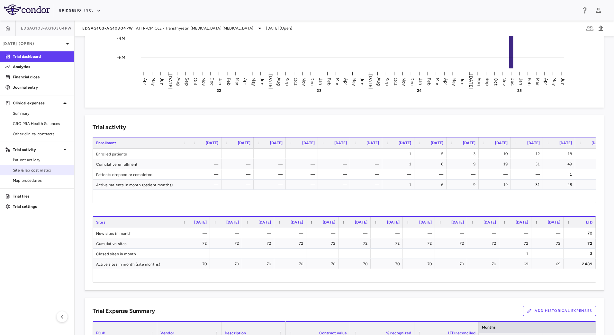
click at [34, 169] on span "Site & lab cost matrix" at bounding box center [41, 170] width 56 height 6
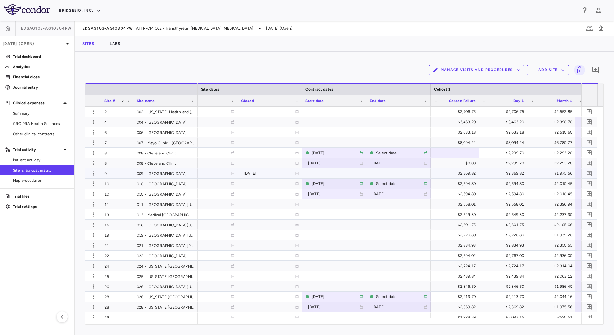
click at [255, 172] on div "2025-05-08" at bounding box center [269, 173] width 51 height 10
click at [272, 174] on input "**********" at bounding box center [264, 174] width 52 height 11
type input "**********"
click at [28, 53] on link "Trial dashboard" at bounding box center [37, 57] width 74 height 10
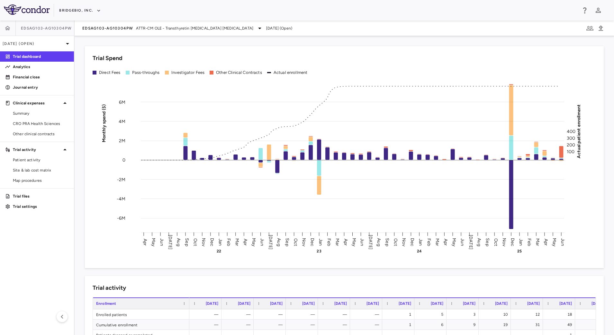
scroll to position [0, 1271]
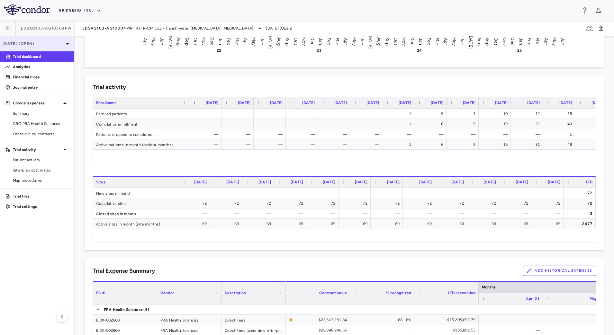
click at [63, 45] on p "[DATE] (Open)" at bounding box center [33, 44] width 61 height 6
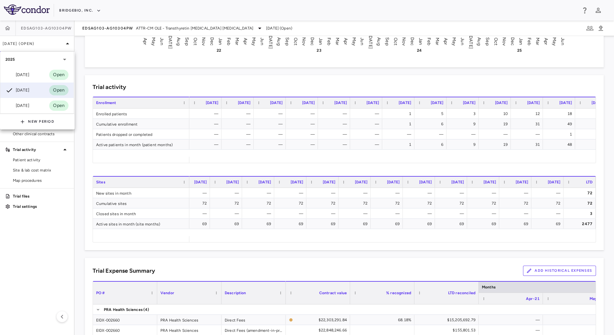
click at [35, 261] on div at bounding box center [307, 167] width 614 height 335
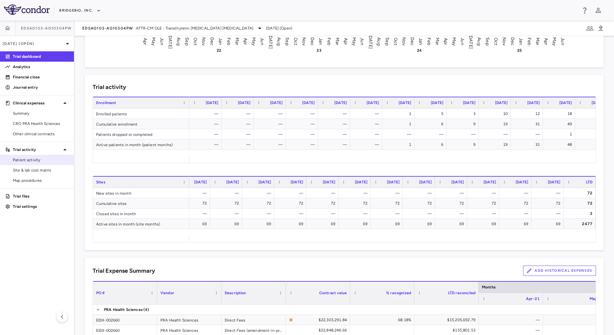
click at [22, 161] on span "Patient activity" at bounding box center [41, 160] width 56 height 6
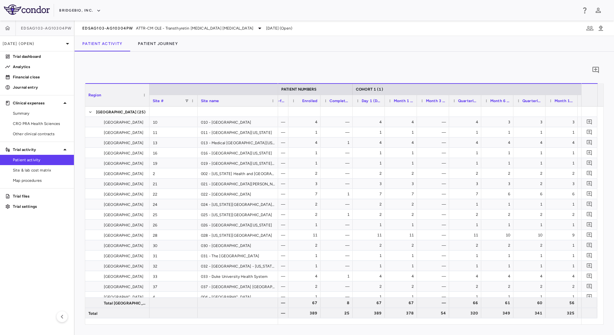
scroll to position [0, 340]
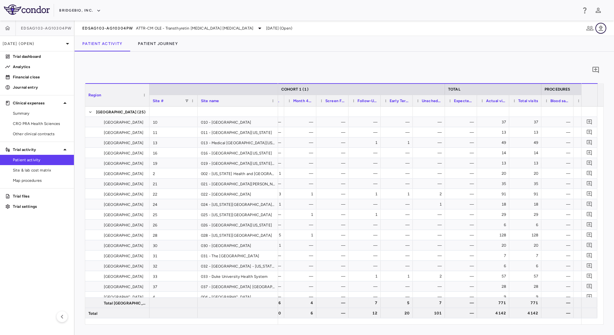
click at [599, 29] on icon "button" at bounding box center [601, 28] width 8 height 8
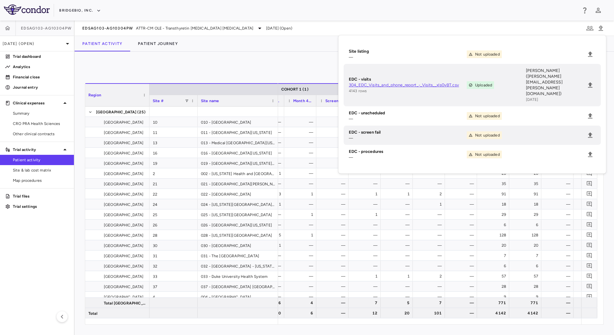
click at [304, 44] on div "Patient Activity Patient Journey" at bounding box center [344, 43] width 539 height 15
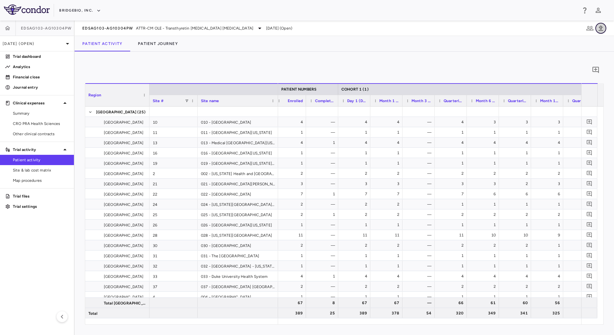
click at [603, 26] on icon "button" at bounding box center [601, 28] width 8 height 8
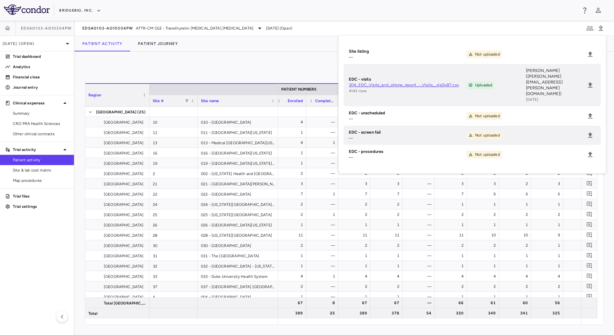
click at [415, 82] on link "304_EDC_Visits_and_phone_report_-_Visits__xls0vBT.csv" at bounding box center [408, 85] width 118 height 6
drag, startPoint x: 278, startPoint y: 54, endPoint x: 289, endPoint y: 65, distance: 15.7
click at [278, 54] on div "0 Region Drag here to set column labels Region Site # Site name 10" at bounding box center [344, 193] width 539 height 283
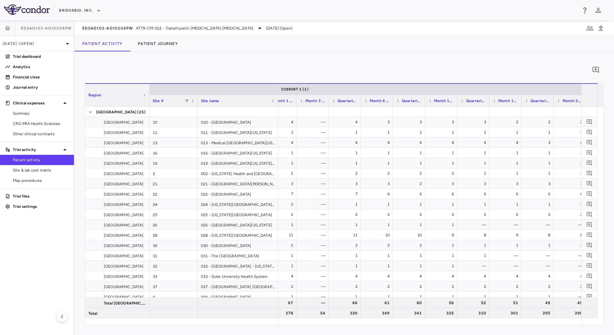
scroll to position [0, 522]
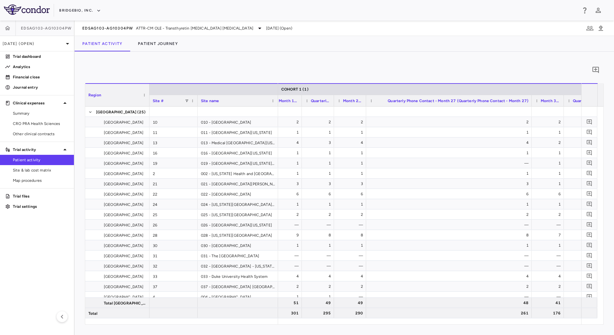
drag, startPoint x: 397, startPoint y: 98, endPoint x: 530, endPoint y: 107, distance: 133.7
click at [530, 107] on div "Region Site # Site name COHORT 1 (1)" at bounding box center [344, 203] width 518 height 241
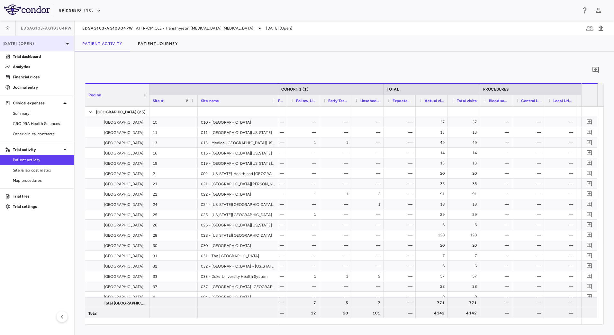
click at [49, 46] on p "Jun 2025 (Open)" at bounding box center [33, 44] width 61 height 6
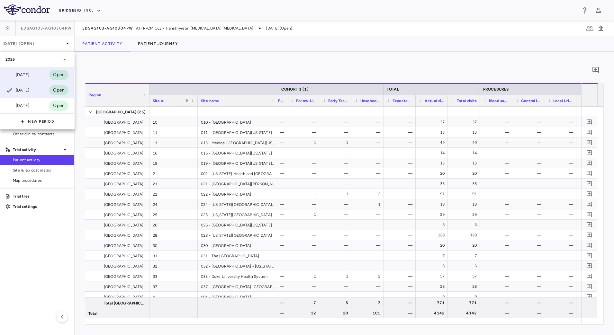
click at [35, 72] on div "Sep 2025 Open" at bounding box center [36, 74] width 73 height 15
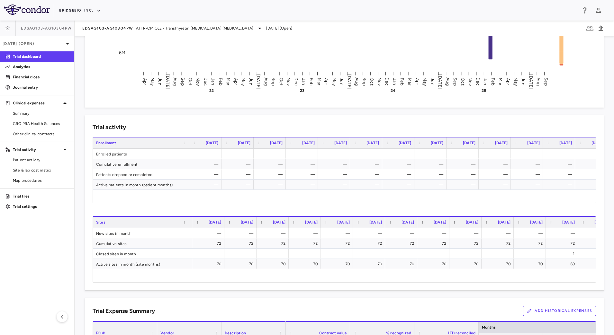
scroll to position [0, 1367]
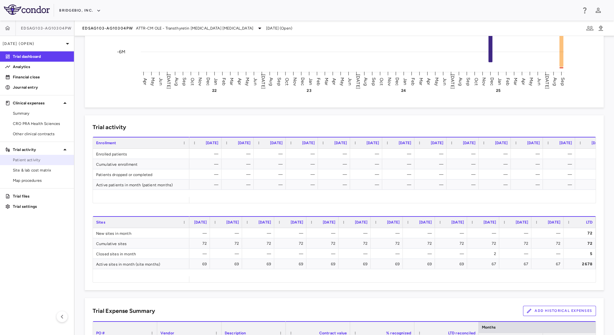
click at [35, 161] on span "Patient activity" at bounding box center [41, 160] width 56 height 6
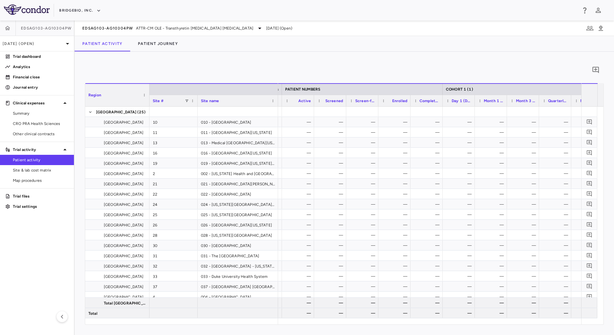
scroll to position [0, 362]
click at [602, 29] on icon "button" at bounding box center [601, 28] width 8 height 8
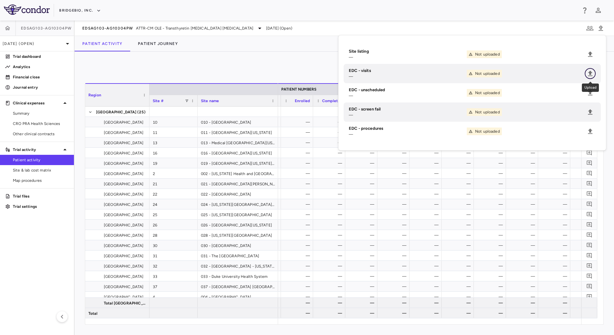
click at [592, 71] on icon "Upload" at bounding box center [590, 74] width 8 height 8
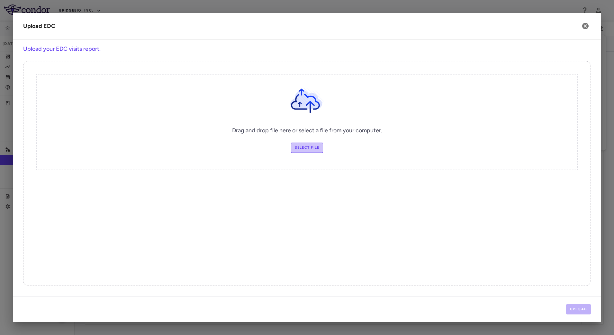
click at [316, 148] on label "Select file" at bounding box center [307, 148] width 32 height 10
click at [0, 0] on input "Select file" at bounding box center [0, 0] width 0 height 0
click at [308, 148] on label "Select file" at bounding box center [307, 148] width 32 height 10
click at [0, 0] on input "Select file" at bounding box center [0, 0] width 0 height 0
click at [574, 305] on button "Upload" at bounding box center [578, 309] width 25 height 10
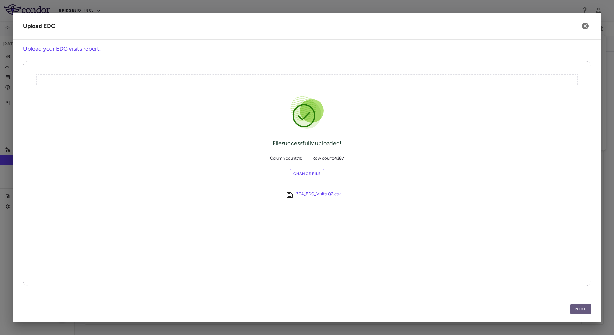
click at [576, 307] on button "Next" at bounding box center [580, 309] width 21 height 10
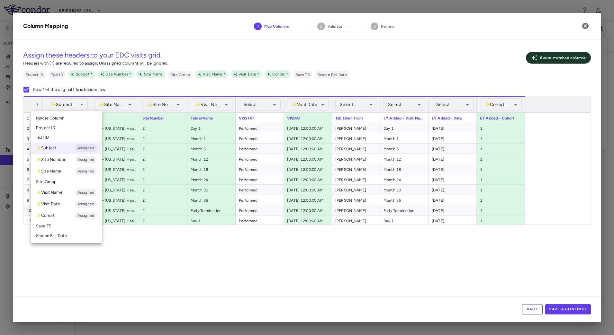
click at [124, 106] on div at bounding box center [307, 167] width 614 height 335
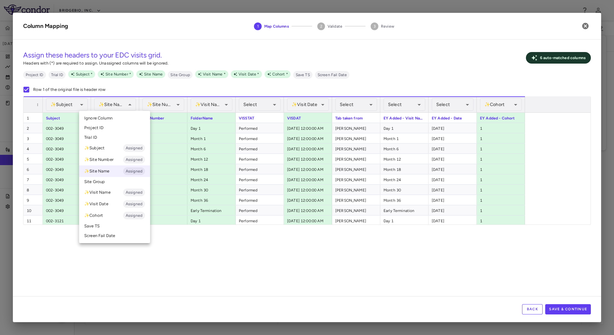
click at [120, 119] on li "Ignore Column" at bounding box center [114, 118] width 71 height 10
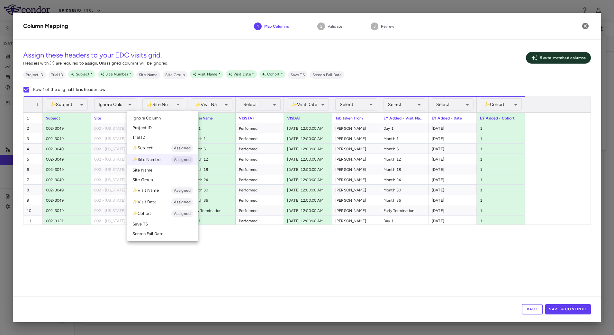
click at [222, 104] on div at bounding box center [307, 167] width 614 height 335
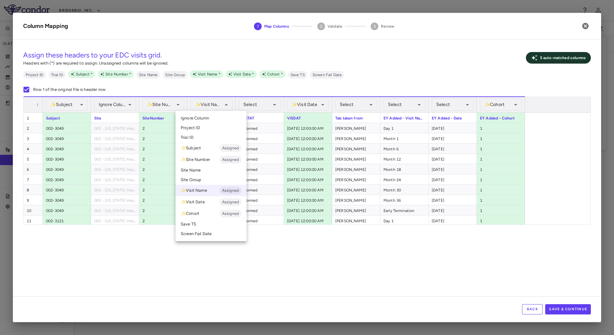
click at [210, 120] on li "Ignore Column" at bounding box center [210, 118] width 71 height 10
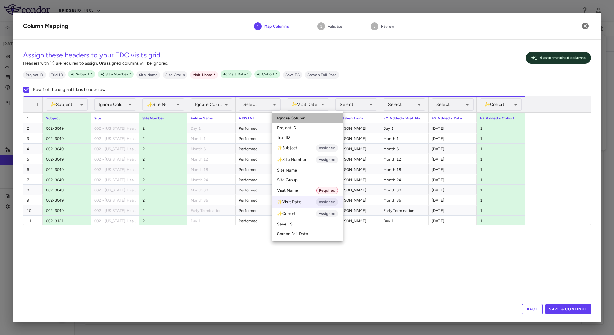
drag, startPoint x: 307, startPoint y: 115, endPoint x: 381, endPoint y: 105, distance: 74.9
click at [306, 115] on li "Ignore Column" at bounding box center [307, 118] width 71 height 10
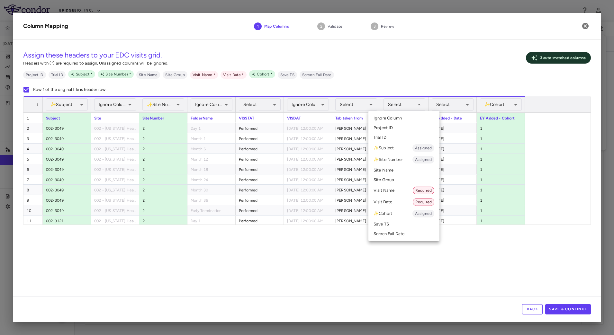
drag, startPoint x: 396, startPoint y: 189, endPoint x: 446, endPoint y: 148, distance: 64.6
click at [396, 190] on li "Visit Name Required" at bounding box center [403, 191] width 71 height 12
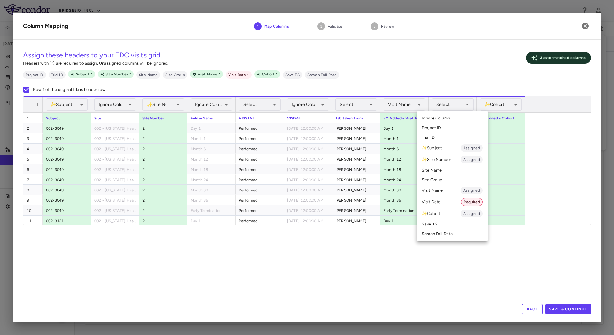
click at [448, 198] on li "Visit Date Required" at bounding box center [451, 202] width 71 height 12
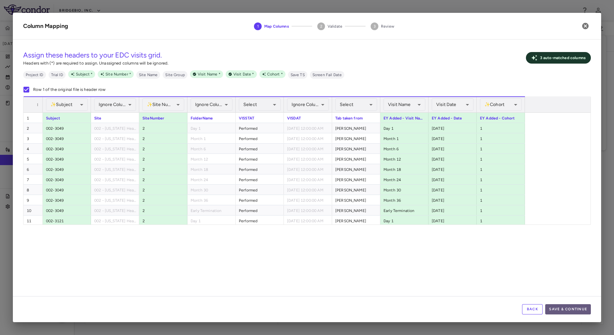
click at [578, 310] on button "Save & Continue" at bounding box center [568, 309] width 46 height 10
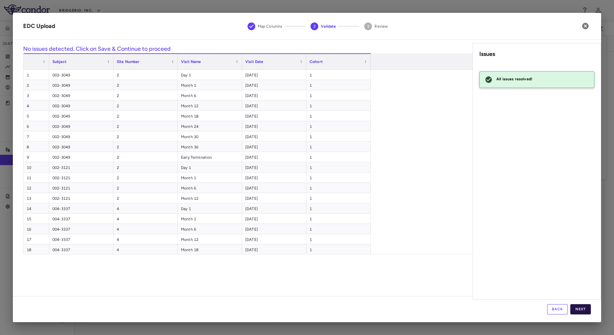
click at [580, 309] on button "Next" at bounding box center [580, 309] width 21 height 10
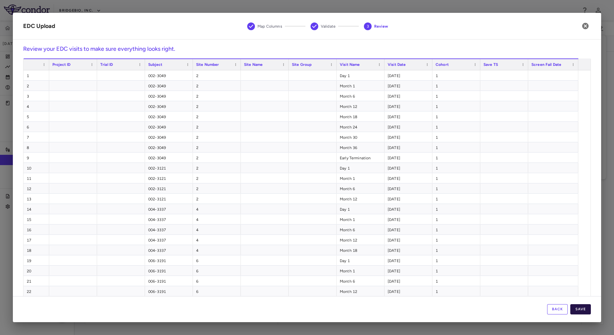
click at [582, 308] on button "Save" at bounding box center [580, 309] width 21 height 10
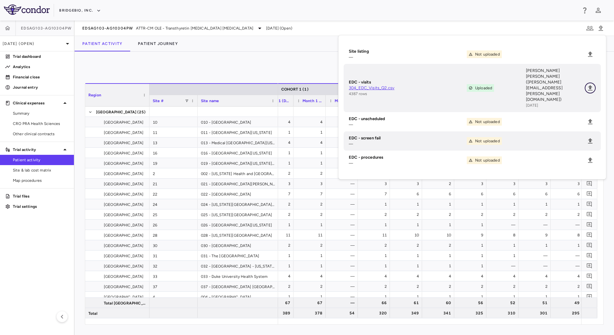
scroll to position [0, 569]
click at [42, 167] on link "Site & lab cost matrix" at bounding box center [37, 170] width 74 height 10
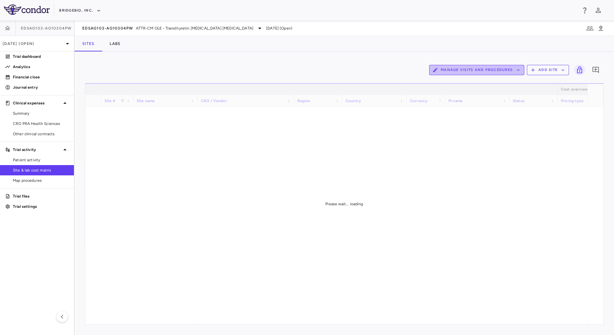
click at [482, 73] on button "Manage Visits and Procedures" at bounding box center [476, 70] width 95 height 10
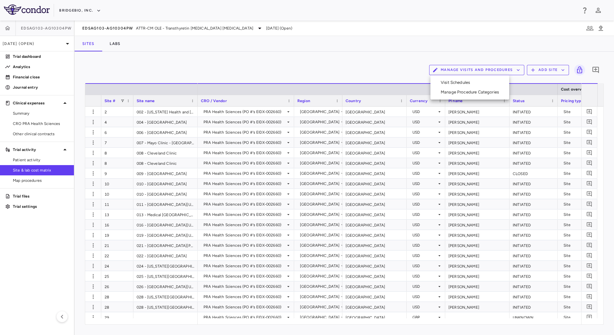
click at [471, 83] on li "Visit Schedules" at bounding box center [469, 83] width 68 height 10
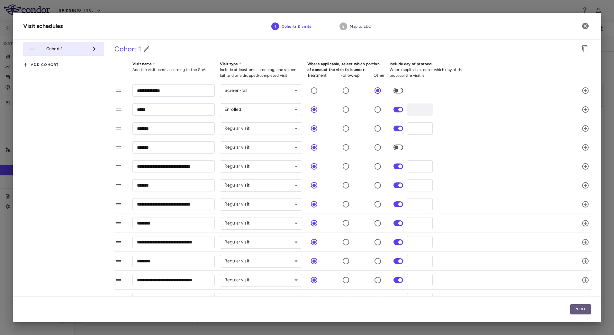
click at [576, 308] on button "Next" at bounding box center [580, 309] width 21 height 10
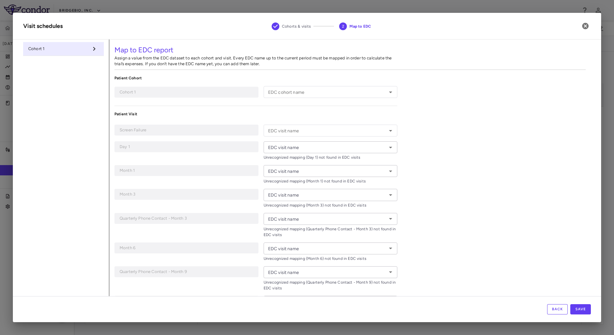
type input "*"
type input "*****"
type input "*******"
type input "**********"
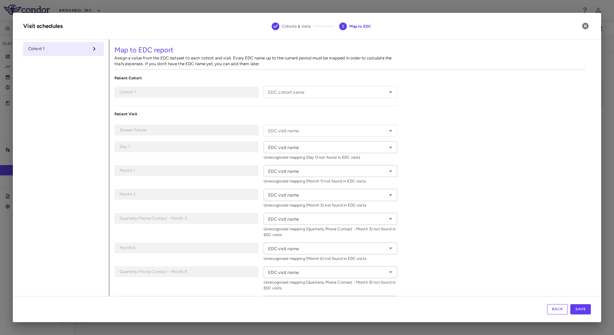
type input "*******"
type input "**********"
type input "********"
type input "**********"
type input "********"
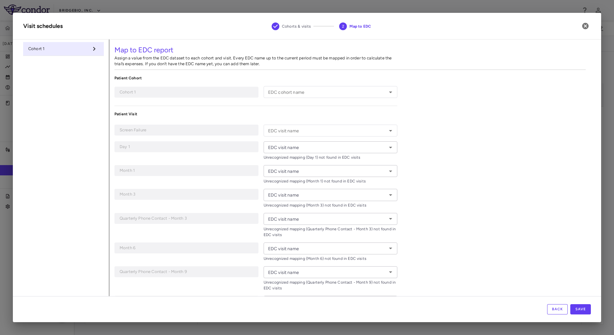
type input "**********"
type input "********"
type input "**********"
type input "********"
type input "**********"
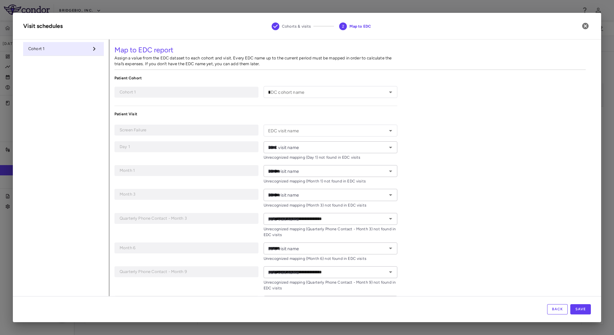
type input "********"
type input "**********"
type input "********"
type input "**********"
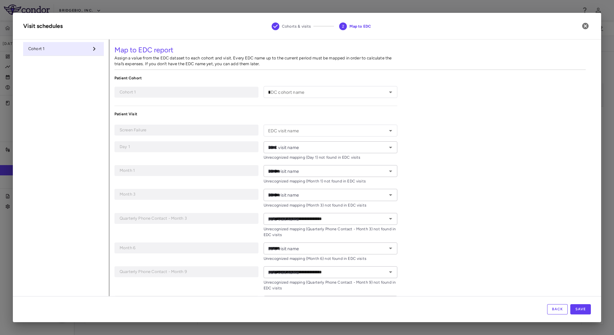
type input "**********"
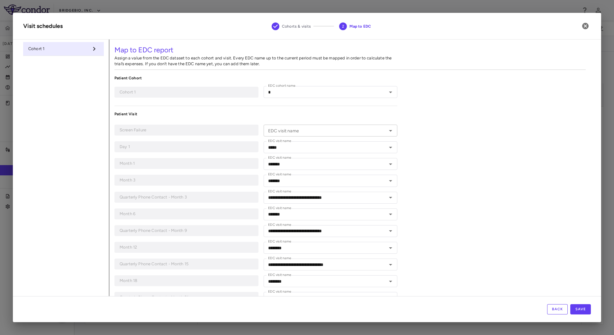
click at [387, 131] on icon "Open" at bounding box center [391, 131] width 8 height 8
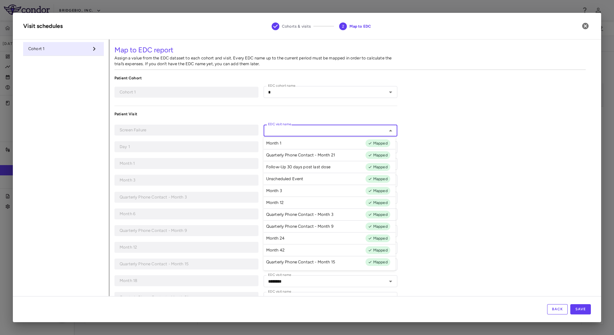
scroll to position [161, 0]
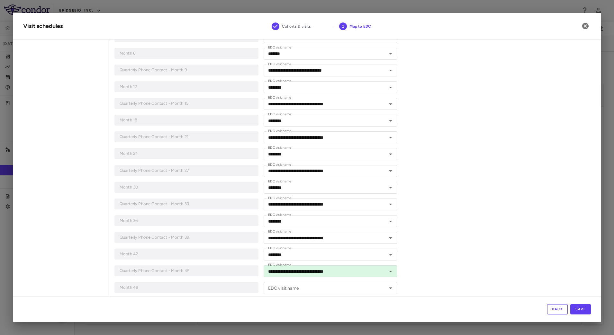
click at [459, 184] on div "**********" at bounding box center [349, 150] width 481 height 542
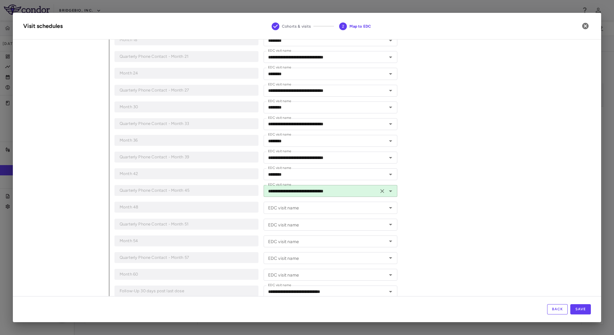
click at [388, 193] on icon "Open" at bounding box center [391, 191] width 8 height 8
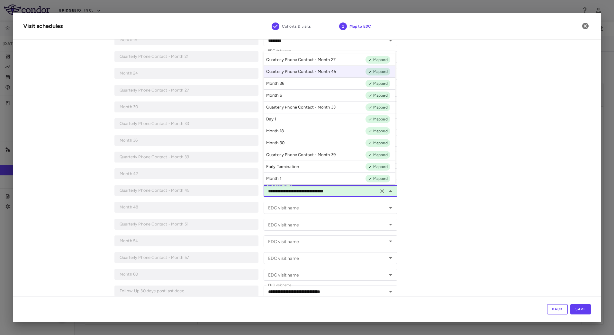
click at [458, 184] on div "**********" at bounding box center [349, 70] width 481 height 542
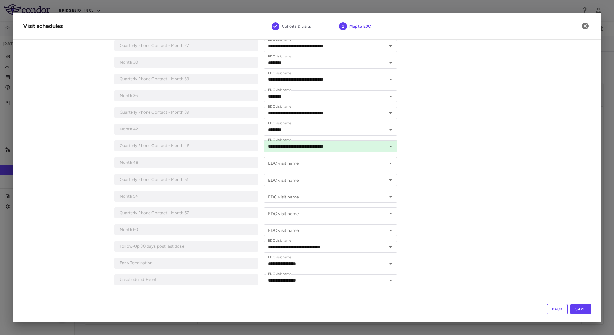
click at [389, 165] on icon "Open" at bounding box center [391, 163] width 8 height 8
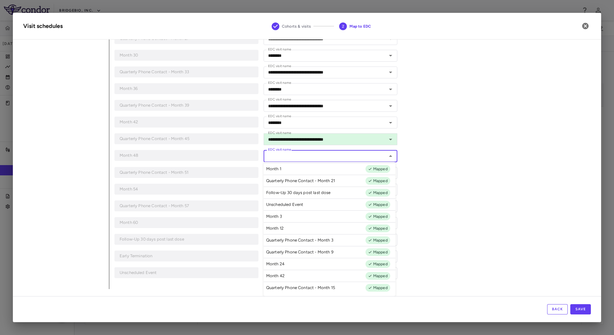
drag, startPoint x: 419, startPoint y: 242, endPoint x: 485, endPoint y: 253, distance: 66.9
click at [420, 242] on div "**********" at bounding box center [349, 18] width 481 height 542
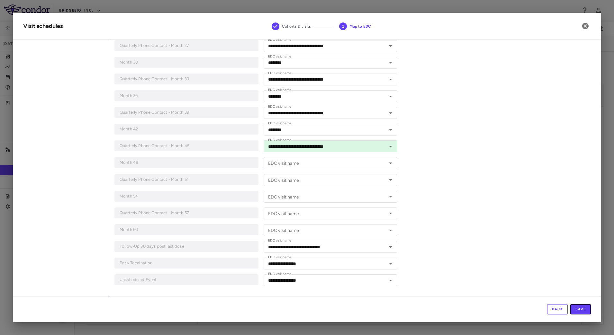
click at [577, 305] on button "Save" at bounding box center [580, 309] width 21 height 10
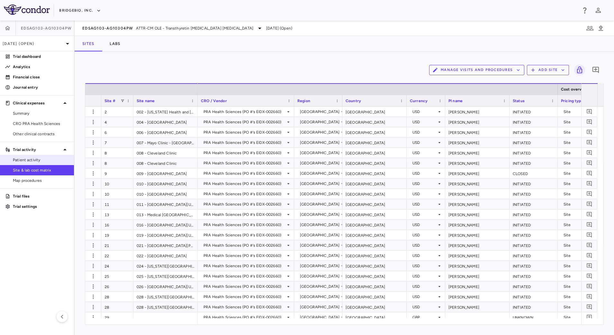
click at [48, 159] on span "Patient activity" at bounding box center [41, 160] width 56 height 6
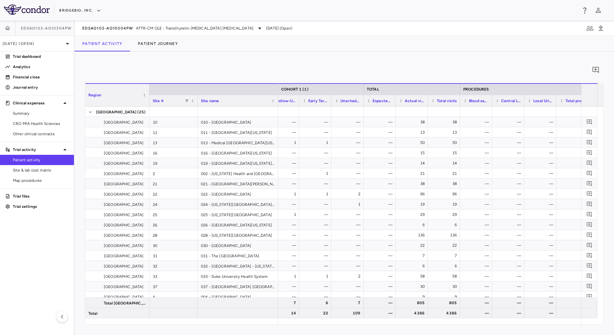
scroll to position [0, 989]
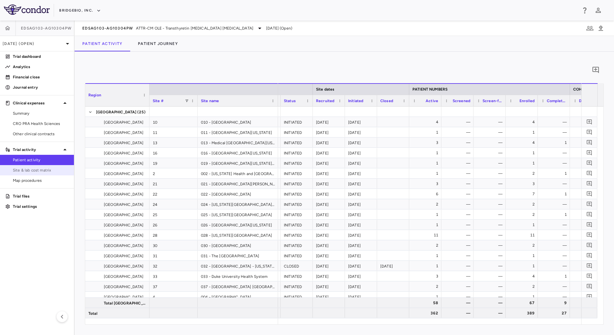
click at [54, 169] on span "Site & lab cost matrix" at bounding box center [41, 170] width 56 height 6
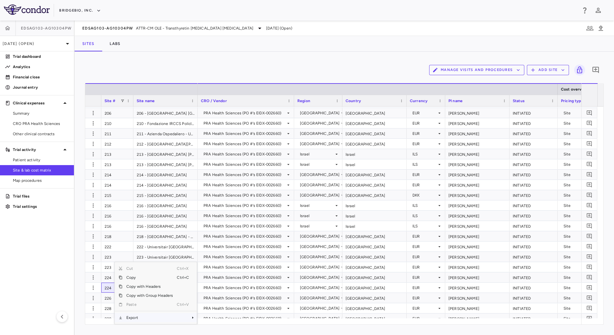
click at [136, 317] on span "Export" at bounding box center [149, 317] width 54 height 9
click at [214, 307] on span "CSV Export" at bounding box center [218, 308] width 30 height 9
drag, startPoint x: 368, startPoint y: 63, endPoint x: 378, endPoint y: 70, distance: 12.0
click at [368, 63] on div "Manage Visits and Procedures Add Site 0" at bounding box center [344, 70] width 519 height 16
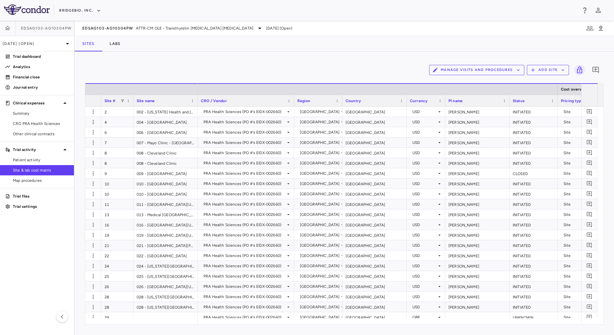
click at [402, 65] on div "Manage Visits and Procedures Add Site 0" at bounding box center [344, 70] width 519 height 16
click at [48, 161] on span "Patient activity" at bounding box center [41, 160] width 56 height 6
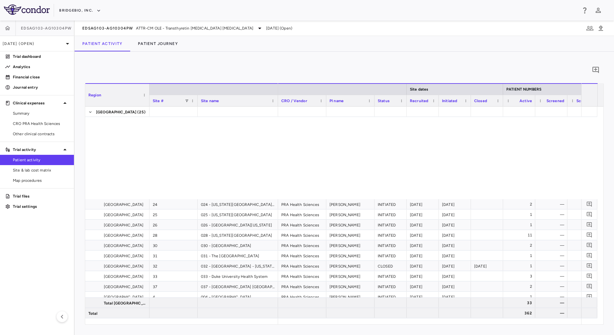
scroll to position [201, 0]
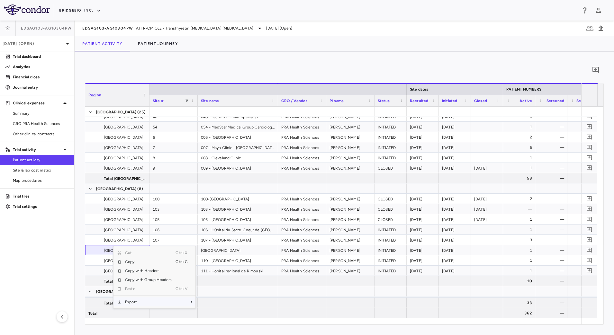
click at [147, 301] on span "Export" at bounding box center [148, 302] width 54 height 9
click at [205, 304] on span "CSV Export" at bounding box center [217, 304] width 30 height 9
click at [266, 51] on div "Patient Activity Patient Journey" at bounding box center [344, 43] width 539 height 15
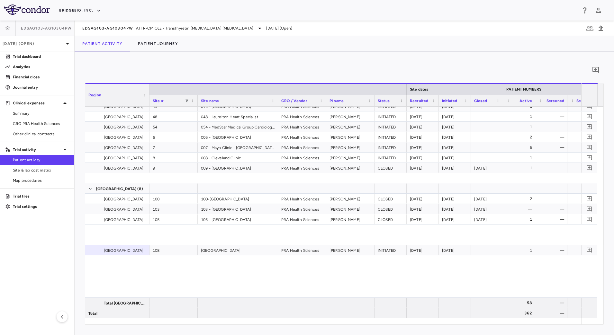
scroll to position [0, 0]
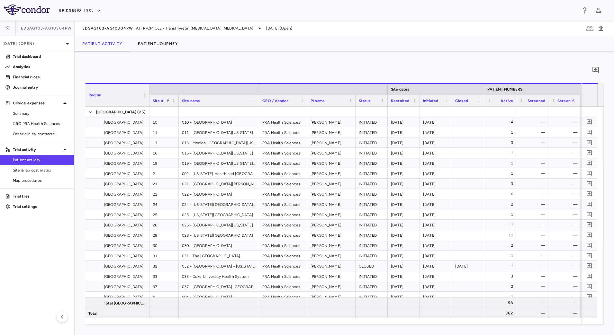
drag, startPoint x: 197, startPoint y: 97, endPoint x: 178, endPoint y: 97, distance: 19.0
click at [178, 97] on div at bounding box center [178, 100] width 3 height 11
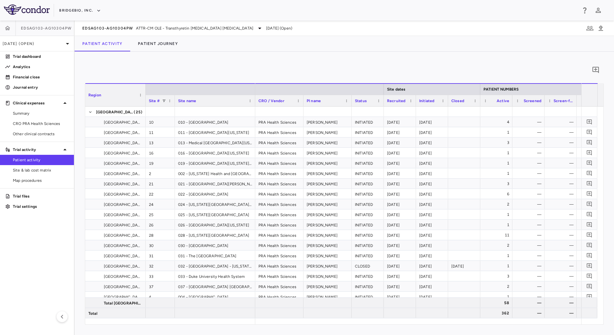
drag, startPoint x: 148, startPoint y: 87, endPoint x: 144, endPoint y: 87, distance: 3.9
click at [144, 87] on div at bounding box center [145, 95] width 3 height 22
drag, startPoint x: 31, startPoint y: 123, endPoint x: 91, endPoint y: 96, distance: 65.2
click at [31, 123] on span "CRO PRA Health Sciences" at bounding box center [41, 124] width 56 height 6
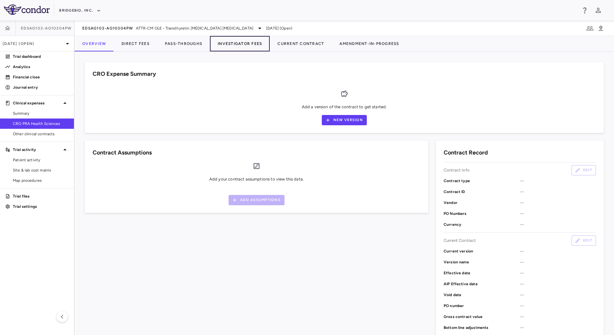
click at [236, 42] on button "Investigator Fees" at bounding box center [240, 43] width 60 height 15
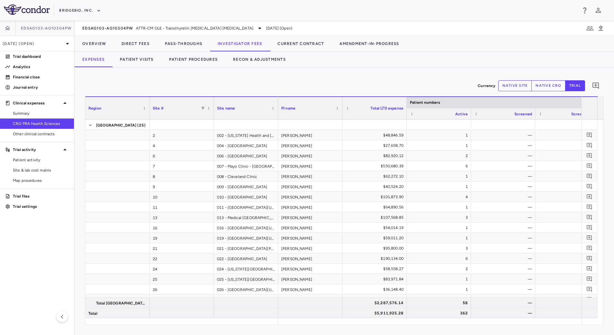
click at [525, 85] on button "native site" at bounding box center [515, 85] width 34 height 11
type button "site"
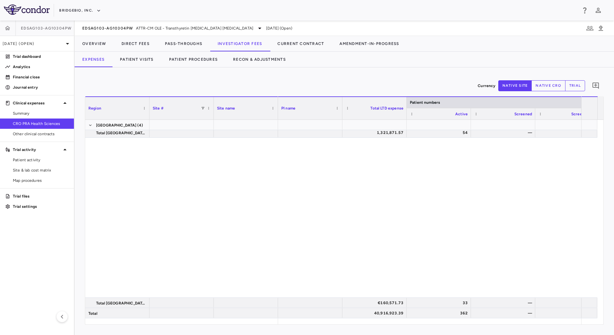
scroll to position [321, 0]
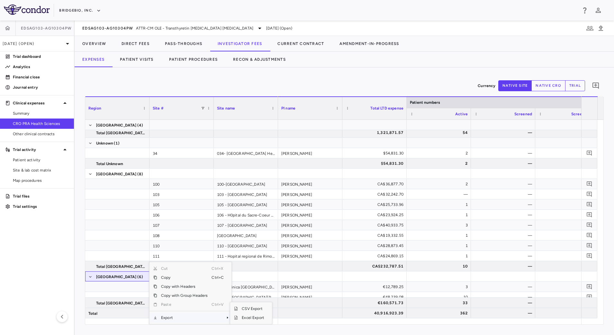
click at [179, 316] on span "Export" at bounding box center [184, 317] width 54 height 9
click at [223, 318] on span "Context Menu" at bounding box center [218, 317] width 14 height 9
click at [245, 308] on span "CSV Export" at bounding box center [253, 308] width 30 height 9
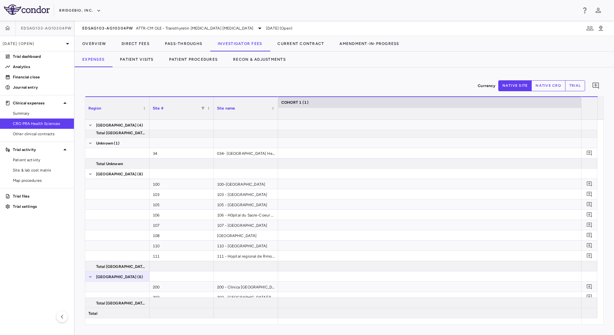
scroll to position [0, 1881]
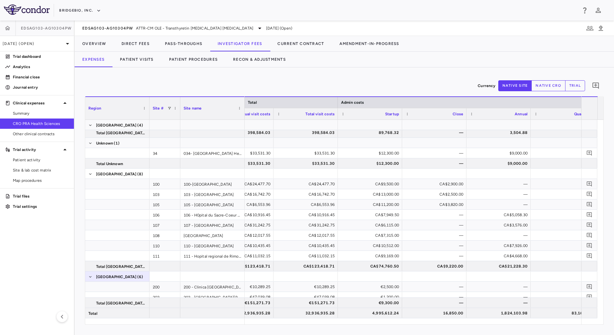
drag, startPoint x: 213, startPoint y: 102, endPoint x: 172, endPoint y: 98, distance: 41.1
click at [179, 98] on div at bounding box center [180, 108] width 3 height 22
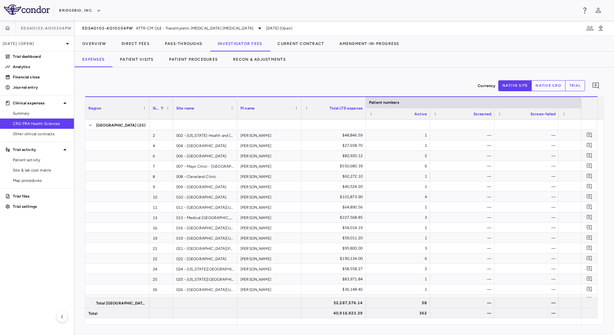
click at [571, 90] on button "trial" at bounding box center [575, 85] width 20 height 11
type button "trial"
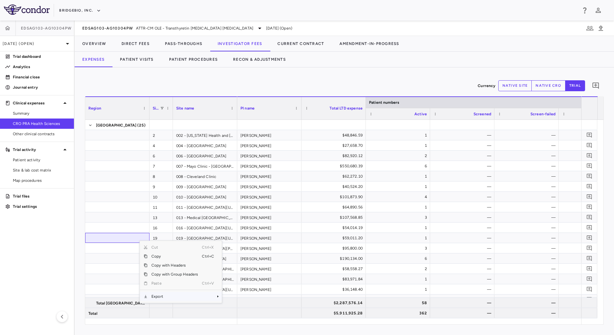
drag, startPoint x: 165, startPoint y: 294, endPoint x: 218, endPoint y: 296, distance: 53.0
click at [165, 294] on span "Export" at bounding box center [174, 296] width 54 height 9
click at [235, 297] on span "CSV Export" at bounding box center [243, 298] width 30 height 9
click at [353, 74] on div "Currency native site native cro trial 0 Press ENTER to sort. Press ALT DOWN to …" at bounding box center [344, 201] width 539 height 268
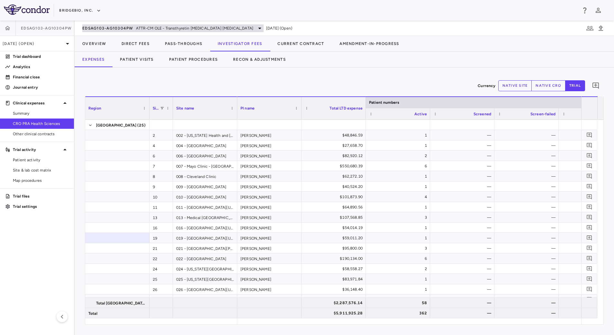
click at [112, 26] on span "EDSAG103-AG10304PW" at bounding box center [107, 28] width 51 height 5
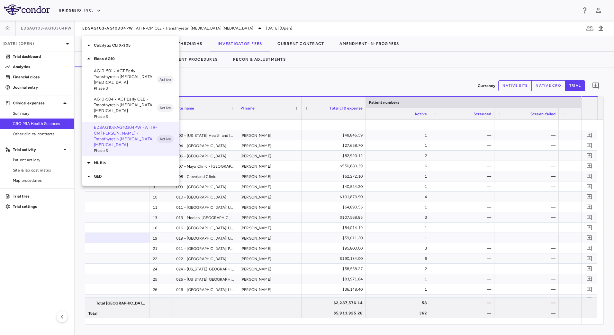
click at [121, 84] on p "AG10-501 • ACT Early - Transthyretin [MEDICAL_DATA] [MEDICAL_DATA]" at bounding box center [125, 76] width 63 height 17
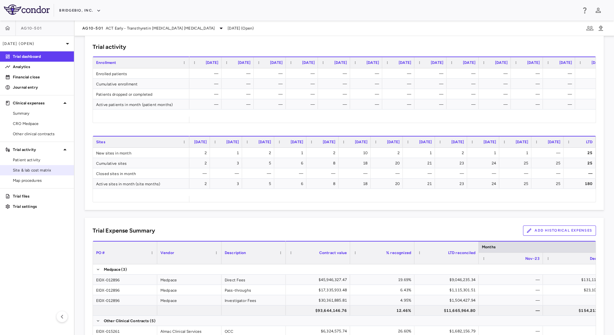
click at [29, 169] on span "Site & lab cost matrix" at bounding box center [41, 170] width 56 height 6
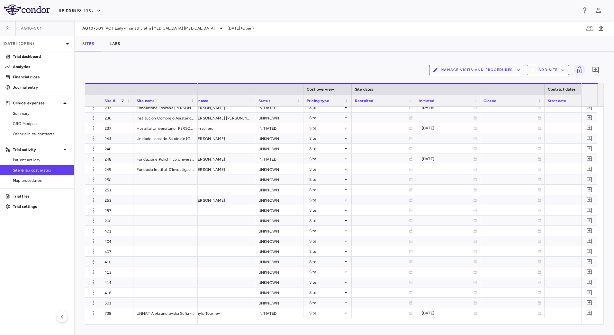
scroll to position [0, 308]
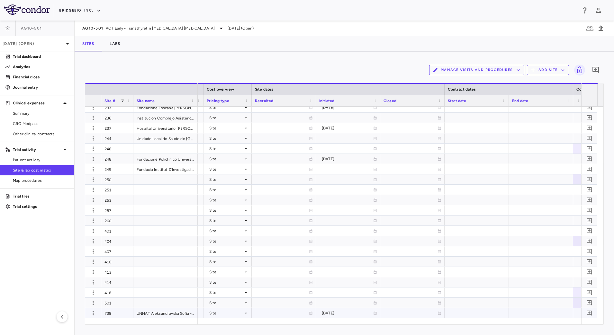
click at [341, 316] on div "[DATE]" at bounding box center [347, 313] width 51 height 10
drag, startPoint x: 358, startPoint y: 313, endPoint x: 362, endPoint y: 313, distance: 3.9
click at [359, 313] on input "**********" at bounding box center [342, 313] width 52 height 11
type input "**********"
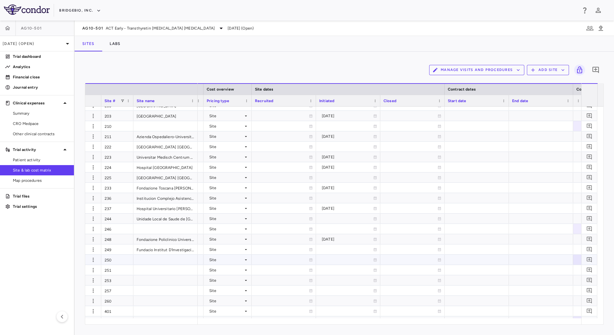
click at [340, 259] on div at bounding box center [348, 259] width 58 height 9
click at [354, 263] on input "**********" at bounding box center [342, 260] width 52 height 11
type input "**********"
click at [349, 269] on div at bounding box center [348, 269] width 58 height 9
click at [356, 270] on input "**********" at bounding box center [342, 270] width 52 height 11
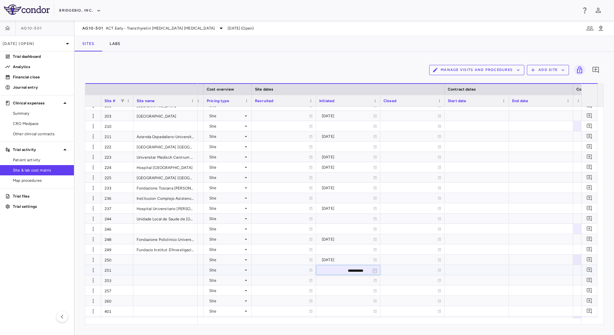
type input "**********"
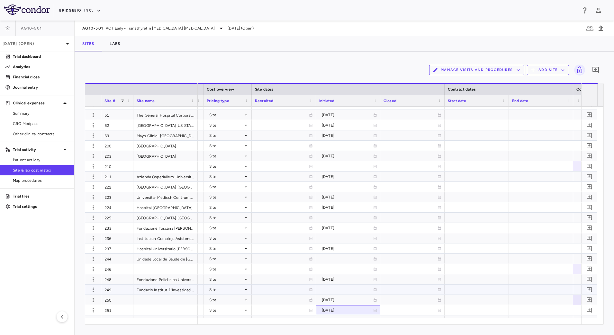
scroll to position [273, 0]
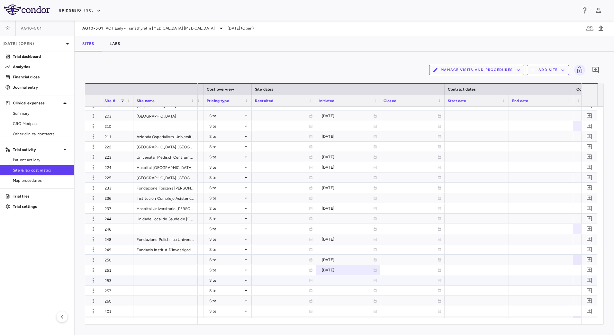
click at [347, 281] on div at bounding box center [348, 280] width 58 height 9
click at [355, 280] on input "**********" at bounding box center [342, 281] width 52 height 11
type input "**********"
click at [363, 126] on div at bounding box center [348, 125] width 58 height 9
click at [354, 128] on input "**********" at bounding box center [342, 126] width 52 height 11
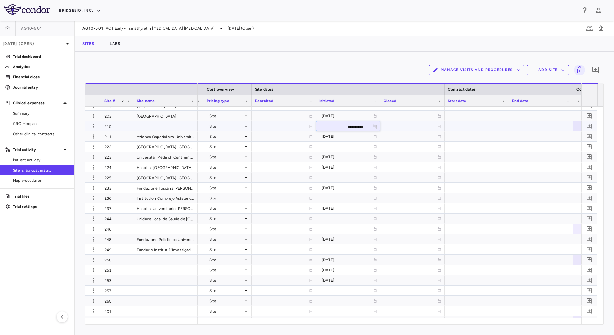
type input "**********"
click at [350, 138] on div "2025-03-18" at bounding box center [347, 136] width 51 height 10
click at [364, 137] on input "**********" at bounding box center [342, 137] width 52 height 11
click at [361, 136] on input "**********" at bounding box center [342, 137] width 52 height 11
click at [354, 137] on input "**********" at bounding box center [342, 137] width 52 height 11
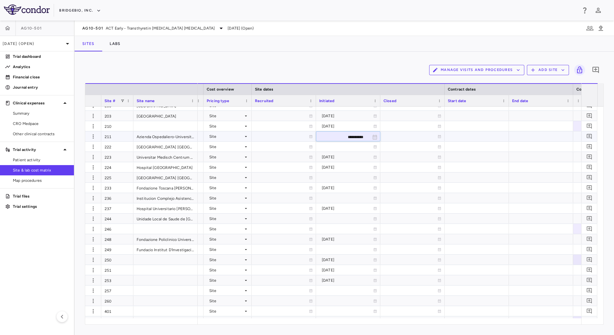
type input "**********"
click at [342, 186] on div "2025-04-01" at bounding box center [347, 188] width 51 height 10
click at [363, 189] on input "**********" at bounding box center [342, 188] width 52 height 11
click at [361, 188] on input "**********" at bounding box center [342, 188] width 52 height 11
type input "**********"
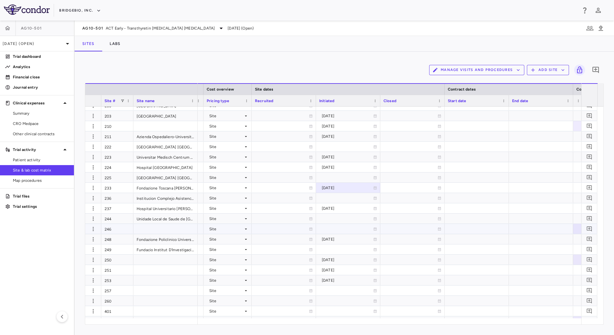
click at [335, 230] on div at bounding box center [348, 228] width 58 height 9
click at [356, 229] on input "**********" at bounding box center [342, 229] width 52 height 11
type input "**********"
click at [340, 241] on div "[DATE]" at bounding box center [347, 239] width 51 height 10
click at [356, 240] on input "**********" at bounding box center [342, 240] width 52 height 11
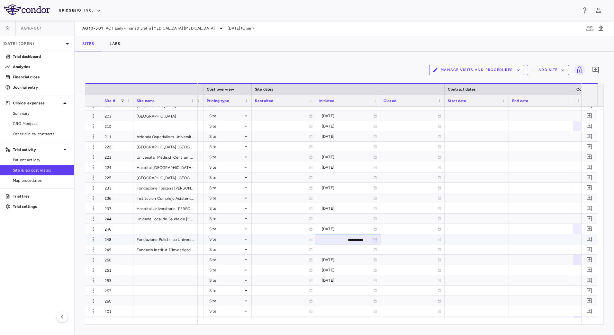
type input "**********"
click at [328, 312] on div at bounding box center [348, 311] width 58 height 9
click at [354, 312] on input "**********" at bounding box center [342, 312] width 52 height 11
type input "**********"
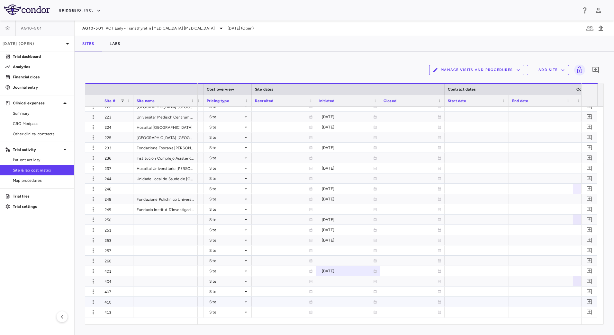
click at [333, 301] on div at bounding box center [348, 301] width 58 height 9
click at [355, 301] on input "**********" at bounding box center [342, 302] width 52 height 11
type input "**********"
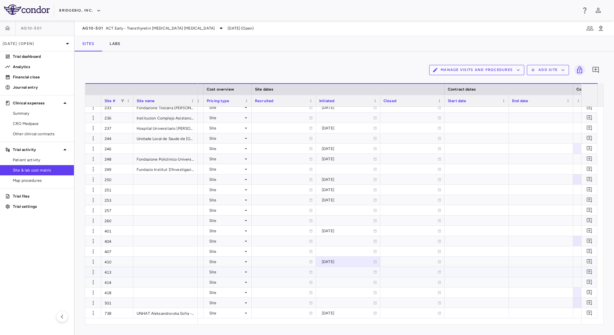
click at [333, 272] on div at bounding box center [348, 271] width 58 height 9
click at [355, 273] on input "**********" at bounding box center [342, 272] width 52 height 11
type input "**********"
click at [336, 282] on div at bounding box center [348, 282] width 58 height 9
click at [356, 283] on input "**********" at bounding box center [342, 283] width 52 height 11
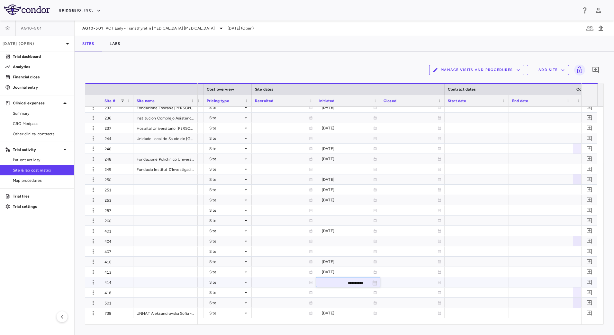
type input "**********"
click at [333, 242] on div at bounding box center [348, 240] width 58 height 9
click at [354, 242] on input "**********" at bounding box center [342, 241] width 52 height 11
type input "**********"
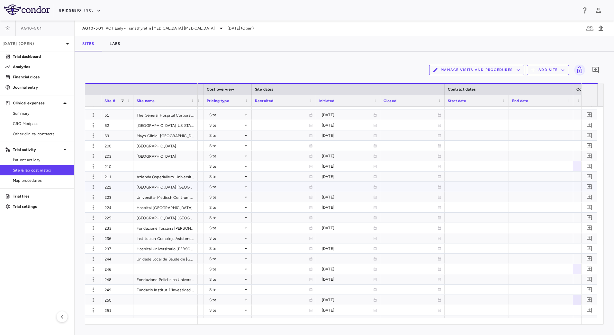
click at [337, 187] on div at bounding box center [348, 186] width 58 height 9
click at [355, 187] on input "**********" at bounding box center [342, 187] width 52 height 11
type input "**********"
click at [336, 188] on div "[DATE]" at bounding box center [347, 187] width 51 height 10
click at [338, 198] on div "2025-03-18" at bounding box center [347, 197] width 51 height 10
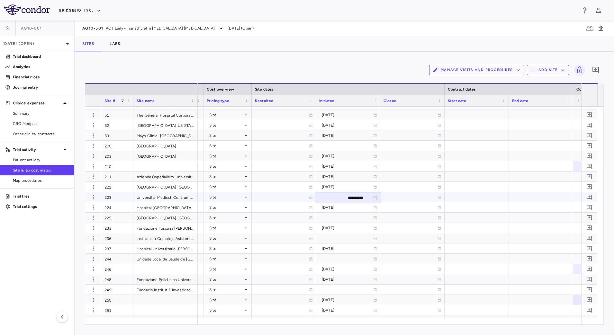
click at [356, 198] on input "**********" at bounding box center [342, 197] width 52 height 11
type input "**********"
click at [329, 262] on div at bounding box center [348, 258] width 58 height 9
click at [355, 260] on input "**********" at bounding box center [342, 259] width 52 height 11
type input "**********"
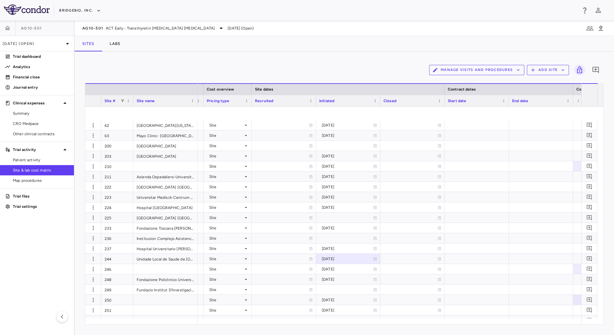
scroll to position [354, 0]
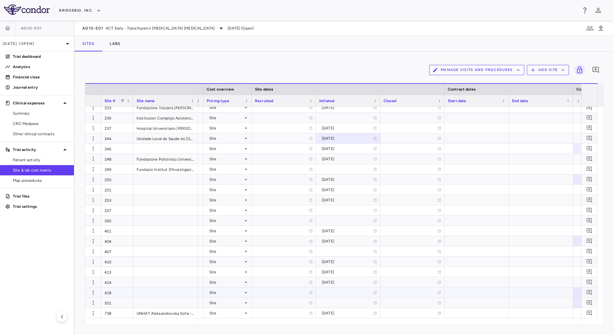
click at [334, 295] on div at bounding box center [348, 292] width 58 height 9
click at [353, 293] on input "**********" at bounding box center [342, 293] width 52 height 11
type input "**********"
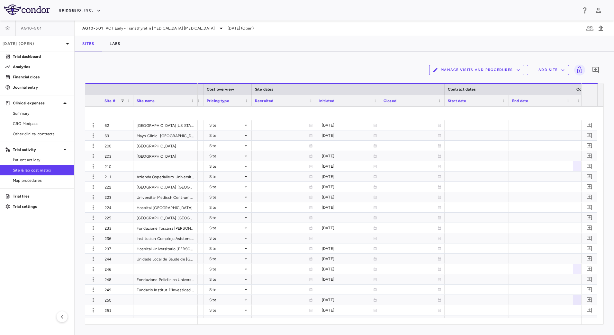
scroll to position [233, 0]
click at [342, 157] on div "2025-03-03" at bounding box center [347, 156] width 51 height 10
click at [362, 157] on input "**********" at bounding box center [342, 156] width 52 height 11
drag, startPoint x: 360, startPoint y: 156, endPoint x: 366, endPoint y: 156, distance: 5.8
click at [360, 156] on input "**********" at bounding box center [342, 156] width 52 height 11
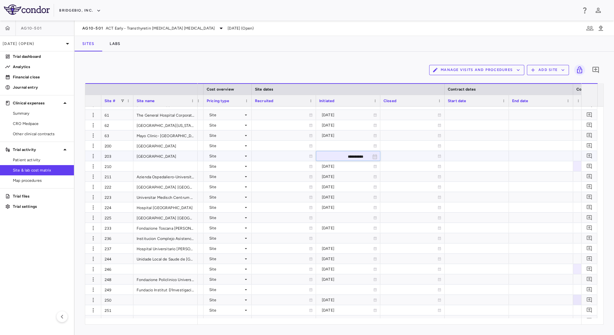
type input "**********"
click at [334, 238] on div at bounding box center [348, 238] width 58 height 9
click at [355, 238] on input "**********" at bounding box center [342, 239] width 52 height 11
type input "**********"
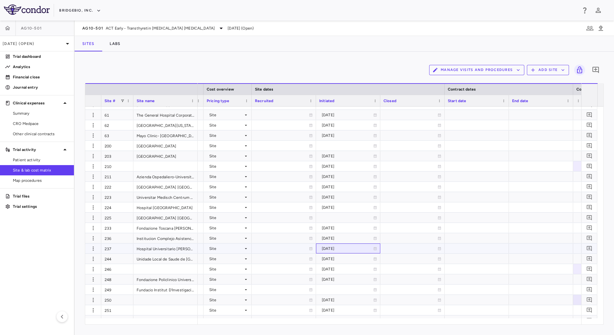
click at [339, 249] on div "2025-01-31" at bounding box center [347, 249] width 51 height 10
click at [356, 249] on input "**********" at bounding box center [342, 249] width 52 height 11
type input "**********"
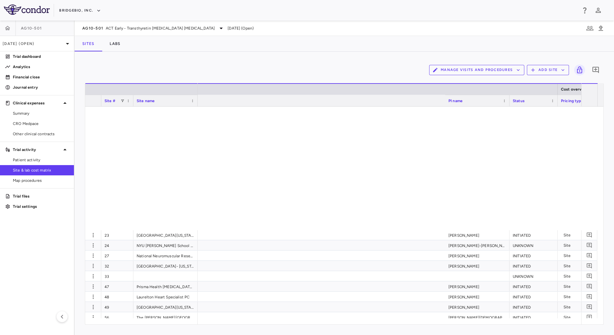
scroll to position [0, 354]
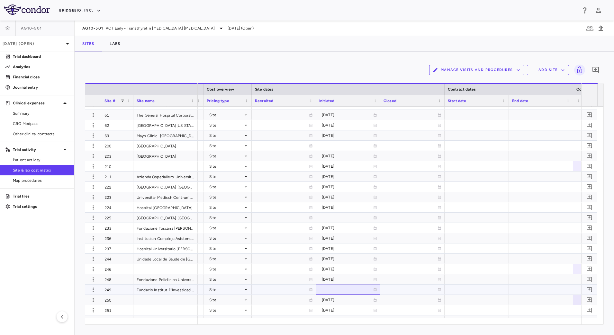
click at [332, 289] on div at bounding box center [348, 289] width 58 height 9
click at [355, 291] on input "**********" at bounding box center [342, 290] width 52 height 11
type input "**********"
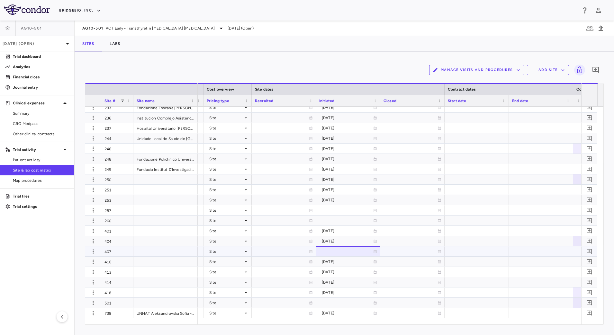
click at [332, 251] on div at bounding box center [348, 251] width 58 height 9
click at [355, 252] on input "**********" at bounding box center [342, 252] width 52 height 11
type input "**********"
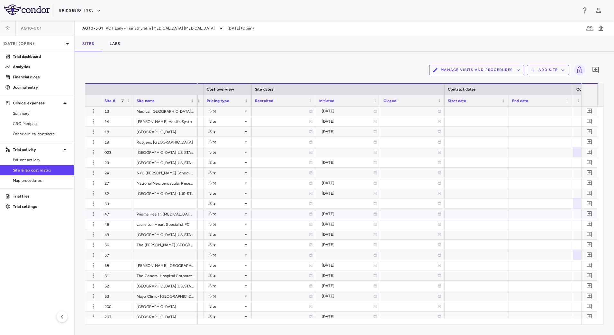
scroll to position [0, 0]
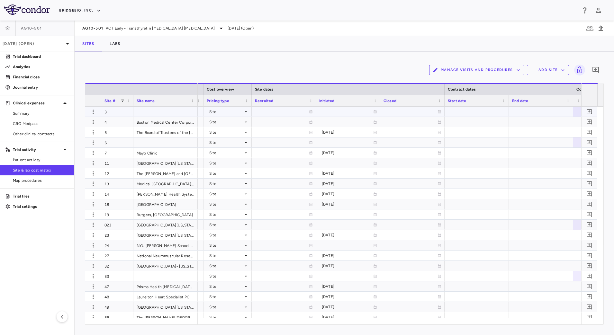
click at [339, 111] on div at bounding box center [348, 111] width 58 height 9
click at [355, 112] on input "**********" at bounding box center [342, 112] width 52 height 11
type input "**********"
click at [343, 131] on div "[DATE]" at bounding box center [347, 132] width 51 height 10
click at [363, 133] on input "**********" at bounding box center [342, 133] width 52 height 11
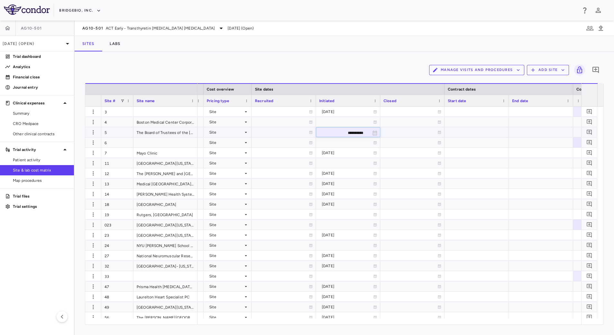
click at [360, 132] on input "**********" at bounding box center [342, 133] width 52 height 11
type input "**********"
click at [329, 140] on div at bounding box center [348, 142] width 58 height 9
click at [354, 144] on input "**********" at bounding box center [342, 143] width 52 height 11
type input "**********"
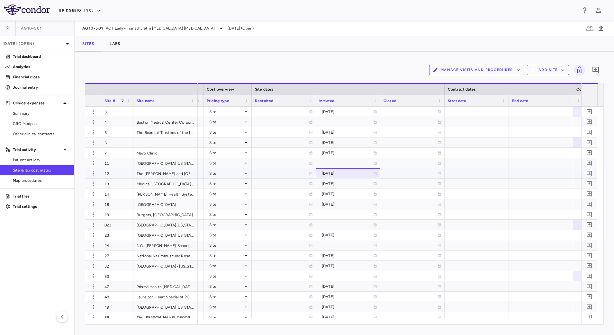
click at [337, 173] on div "[DATE]" at bounding box center [347, 173] width 51 height 10
click at [354, 174] on input "**********" at bounding box center [342, 174] width 52 height 11
type input "**********"
click at [342, 205] on div "[DATE]" at bounding box center [347, 204] width 51 height 10
click at [354, 205] on input "**********" at bounding box center [342, 205] width 52 height 11
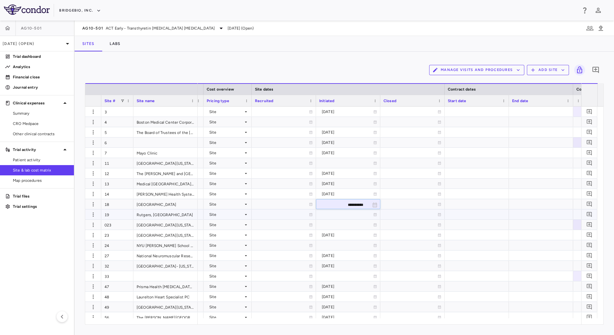
type input "**********"
click at [349, 204] on div "[DATE]" at bounding box center [347, 204] width 51 height 10
click at [361, 206] on input "**********" at bounding box center [342, 205] width 52 height 11
type input "**********"
click at [327, 245] on div at bounding box center [348, 245] width 58 height 9
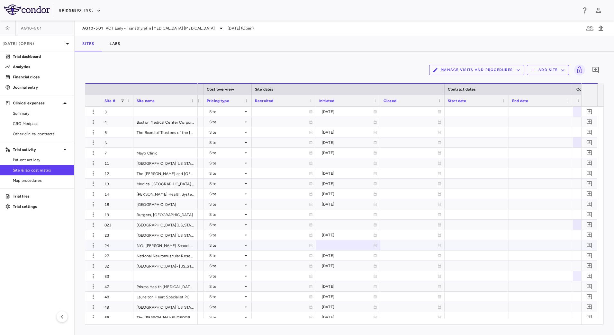
click at [348, 245] on div at bounding box center [348, 245] width 58 height 9
click at [355, 246] on input "**********" at bounding box center [342, 246] width 52 height 11
type input "**********"
click at [349, 265] on div "[DATE]" at bounding box center [347, 266] width 51 height 10
click at [355, 269] on input "**********" at bounding box center [342, 266] width 52 height 11
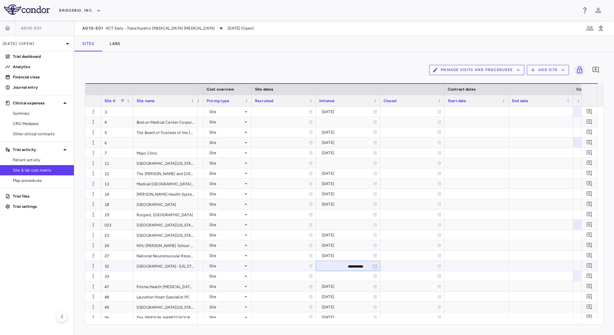
type input "**********"
click at [347, 276] on div at bounding box center [348, 276] width 58 height 9
click at [352, 277] on input "**********" at bounding box center [342, 277] width 52 height 11
type input "**********"
click at [349, 277] on div "[DATE]" at bounding box center [347, 276] width 51 height 10
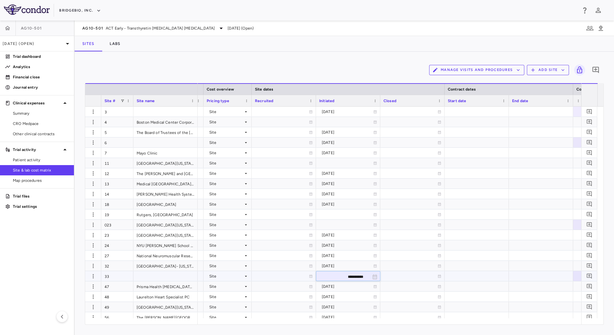
click at [362, 278] on input "**********" at bounding box center [342, 277] width 52 height 11
click at [364, 279] on input "**********" at bounding box center [342, 277] width 52 height 11
drag, startPoint x: 359, startPoint y: 277, endPoint x: 363, endPoint y: 278, distance: 4.5
click at [363, 277] on input "**********" at bounding box center [342, 277] width 52 height 11
type input "**********"
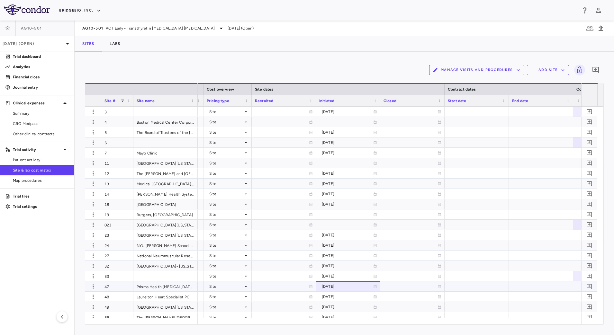
click at [336, 287] on div "[DATE]" at bounding box center [347, 286] width 51 height 10
click at [343, 287] on input "**********" at bounding box center [342, 287] width 52 height 11
type input "**********"
click at [345, 289] on div "[DATE]" at bounding box center [347, 286] width 51 height 10
click at [360, 288] on input "**********" at bounding box center [342, 287] width 52 height 11
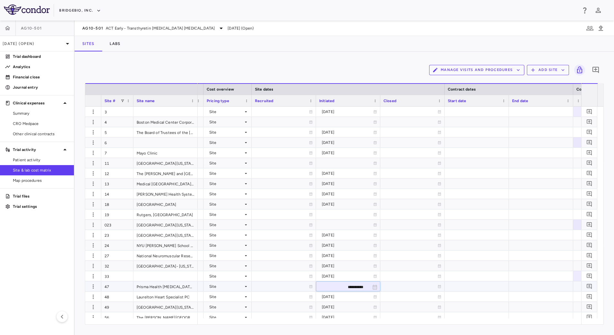
type input "**********"
click at [343, 298] on div "[DATE]" at bounding box center [347, 297] width 51 height 10
click at [364, 297] on input "**********" at bounding box center [342, 297] width 52 height 11
click at [361, 296] on input "**********" at bounding box center [342, 297] width 52 height 11
type input "**********"
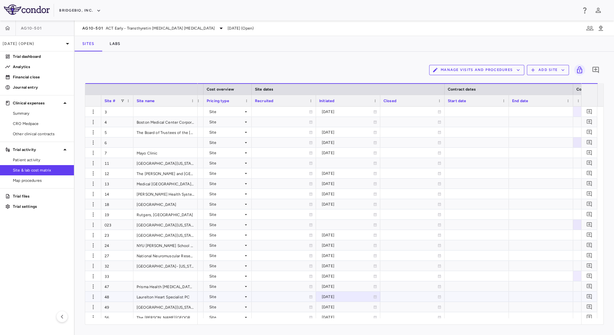
click at [348, 300] on div "[DATE]" at bounding box center [347, 297] width 51 height 10
click at [361, 297] on input "**********" at bounding box center [342, 297] width 52 height 11
type input "**********"
click at [347, 308] on div "[DATE]" at bounding box center [347, 307] width 51 height 10
click at [364, 307] on input "**********" at bounding box center [342, 307] width 52 height 11
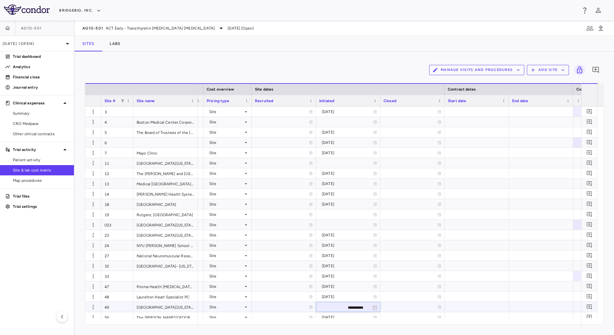
click at [362, 306] on input "**********" at bounding box center [342, 307] width 52 height 11
click at [363, 307] on input "**********" at bounding box center [342, 307] width 52 height 11
type input "**********"
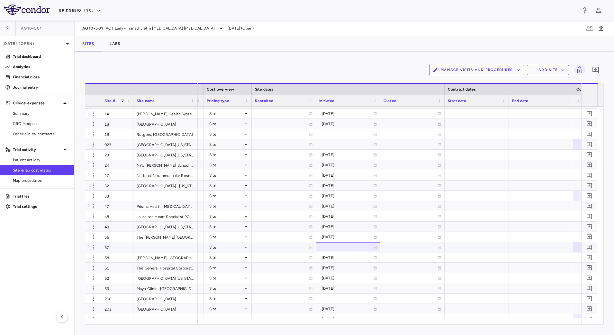
click at [330, 245] on div at bounding box center [348, 247] width 58 height 9
click at [356, 247] on input "**********" at bounding box center [342, 248] width 52 height 11
type input "**********"
click at [342, 278] on div "[DATE]" at bounding box center [347, 278] width 51 height 10
click at [356, 278] on input "**********" at bounding box center [342, 278] width 52 height 11
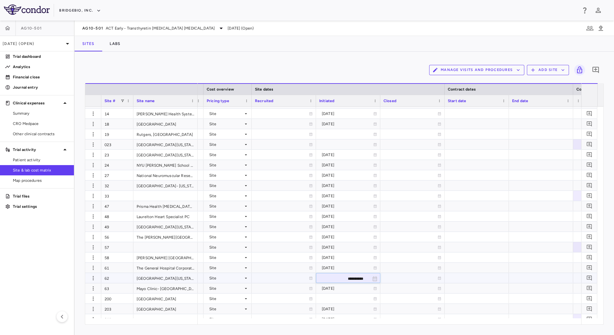
type input "**********"
click at [341, 289] on div "[DATE]" at bounding box center [347, 288] width 51 height 10
click at [356, 289] on input "**********" at bounding box center [342, 289] width 52 height 11
type input "**********"
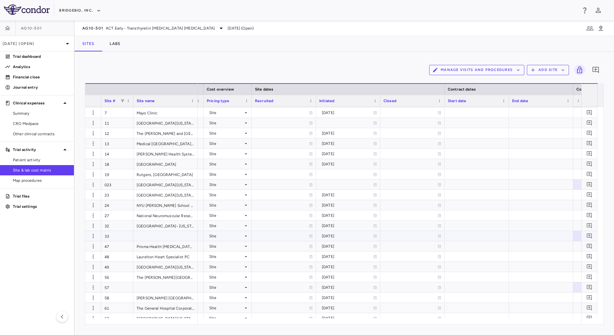
scroll to position [0, 0]
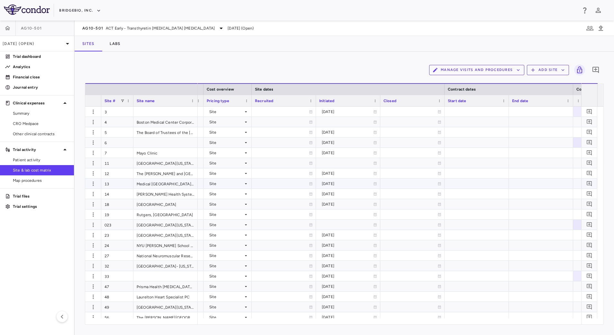
click at [330, 183] on div "[DATE]" at bounding box center [347, 184] width 51 height 10
click at [355, 184] on input "**********" at bounding box center [342, 184] width 52 height 11
type input "**********"
click at [343, 256] on div "[DATE]" at bounding box center [347, 256] width 51 height 10
click at [357, 256] on input "**********" at bounding box center [342, 256] width 52 height 11
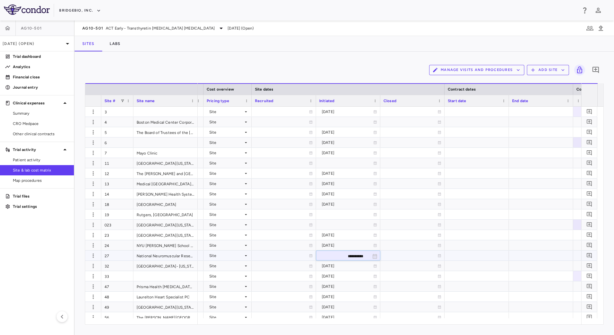
type input "**********"
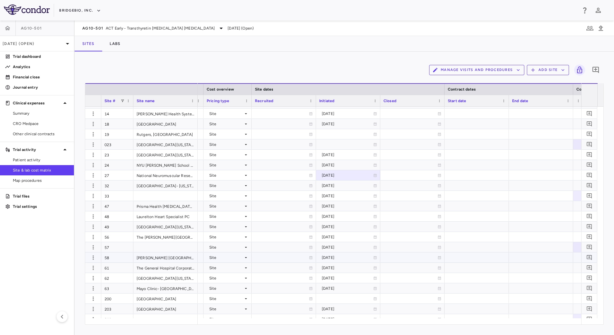
scroll to position [80, 0]
click at [337, 260] on div "[DATE]" at bounding box center [347, 258] width 51 height 10
click at [353, 258] on input "**********" at bounding box center [342, 258] width 52 height 11
type input "**********"
click at [31, 57] on p "Trial dashboard" at bounding box center [41, 57] width 56 height 6
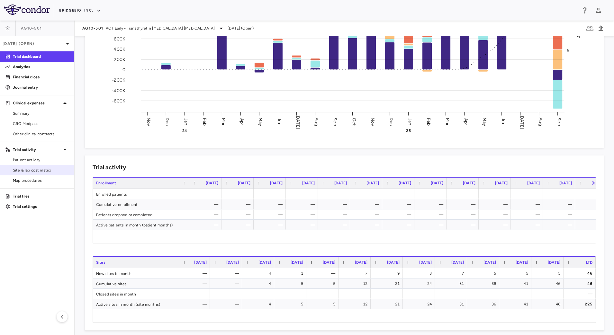
click at [36, 168] on span "Site & lab cost matrix" at bounding box center [41, 170] width 56 height 6
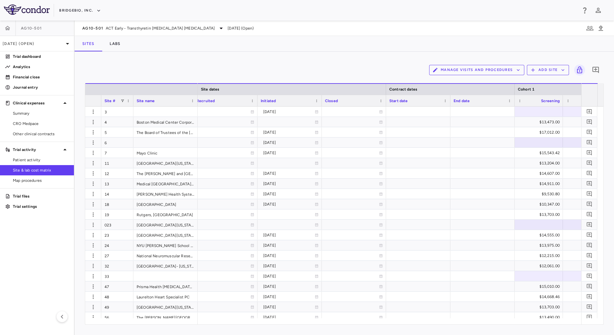
scroll to position [0, 488]
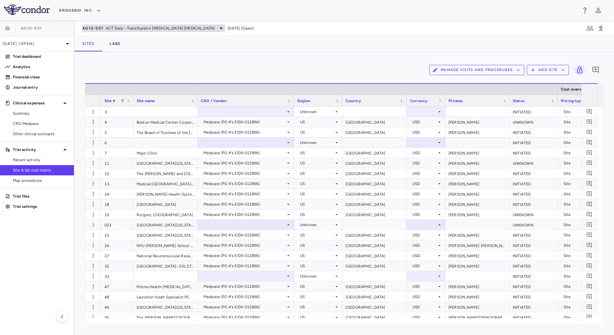
click at [128, 27] on span "ACT Early - Transthyretin [MEDICAL_DATA] [MEDICAL_DATA]" at bounding box center [160, 28] width 109 height 6
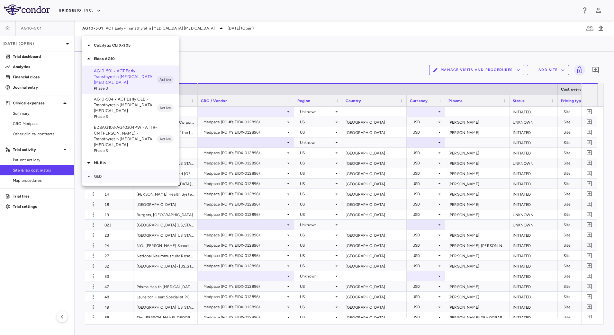
click at [94, 174] on p "QED" at bounding box center [136, 177] width 85 height 6
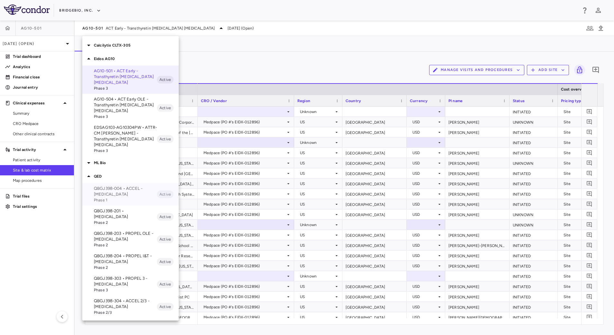
click at [107, 186] on p "QBGJ398-004 • ACCEL - [MEDICAL_DATA]" at bounding box center [125, 192] width 63 height 12
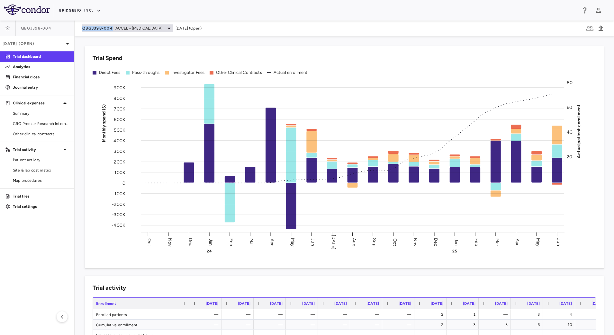
drag, startPoint x: 78, startPoint y: 29, endPoint x: 112, endPoint y: 31, distance: 34.5
click at [112, 31] on div "QBGJ398-004 ACCEL - [MEDICAL_DATA] [DATE] (Open)" at bounding box center [344, 28] width 539 height 15
copy span "QBGJ398-004"
drag, startPoint x: 37, startPoint y: 171, endPoint x: 38, endPoint y: 161, distance: 10.1
click at [37, 171] on span "Site & lab cost matrix" at bounding box center [41, 170] width 56 height 6
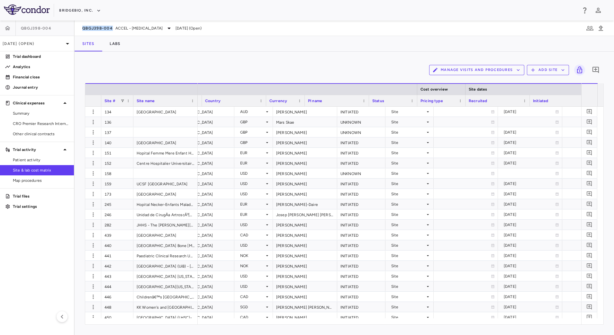
scroll to position [0, 244]
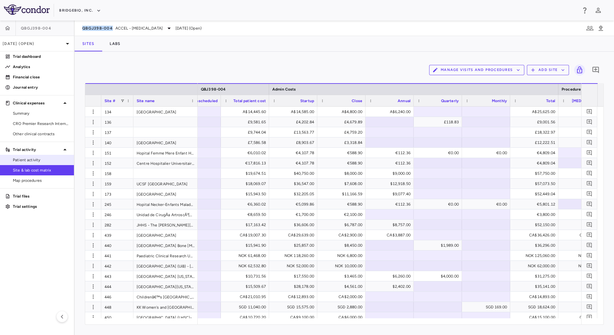
click at [46, 158] on span "Patient activity" at bounding box center [41, 160] width 56 height 6
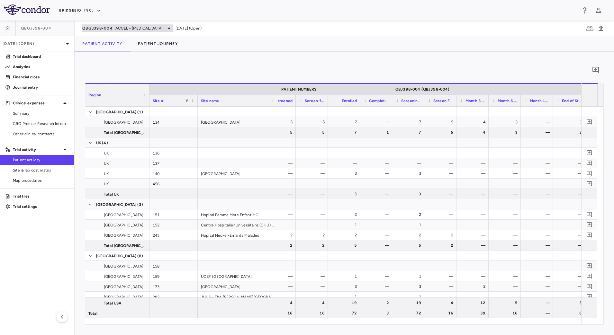
click at [123, 28] on span "ACCEL - [MEDICAL_DATA]" at bounding box center [138, 28] width 47 height 6
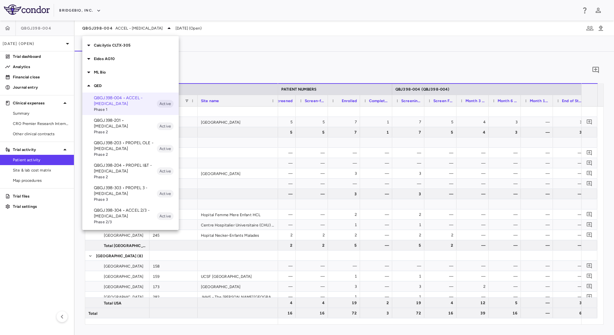
click at [135, 143] on p "QBGJ398-203 • PROPEL OLE - [MEDICAL_DATA]" at bounding box center [125, 146] width 63 height 12
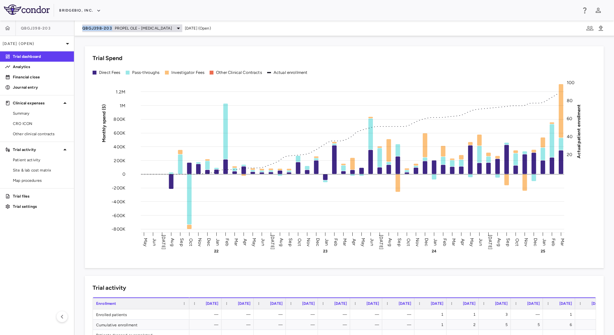
drag, startPoint x: 77, startPoint y: 30, endPoint x: 111, endPoint y: 31, distance: 34.4
click at [111, 31] on div "QBGJ398-203 PROPEL OLE - [MEDICAL_DATA] [DATE] (Open)" at bounding box center [344, 28] width 539 height 15
copy span "QBGJ398-203"
drag, startPoint x: 41, startPoint y: 159, endPoint x: 61, endPoint y: 168, distance: 21.7
click at [41, 159] on span "Patient activity" at bounding box center [41, 160] width 56 height 6
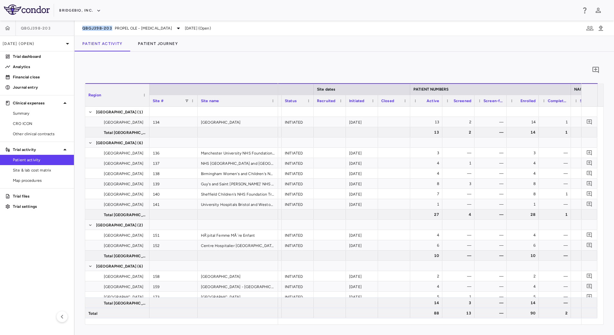
scroll to position [0, 120]
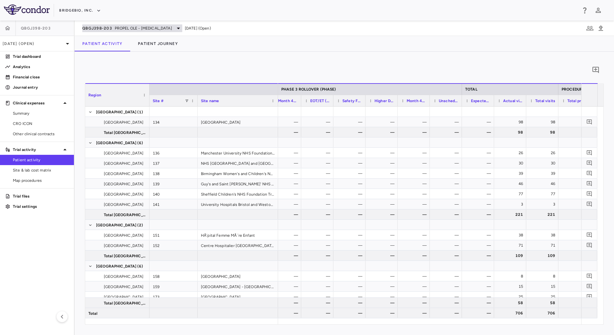
click at [128, 28] on span "PROPEL OLE - [MEDICAL_DATA]" at bounding box center [143, 28] width 57 height 6
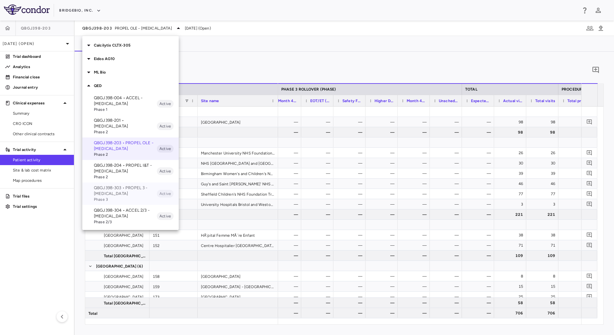
drag, startPoint x: 123, startPoint y: 185, endPoint x: 128, endPoint y: 183, distance: 5.0
click at [123, 185] on p "QBGJ398-303 • PROPEL 3 - [MEDICAL_DATA]" at bounding box center [125, 191] width 63 height 12
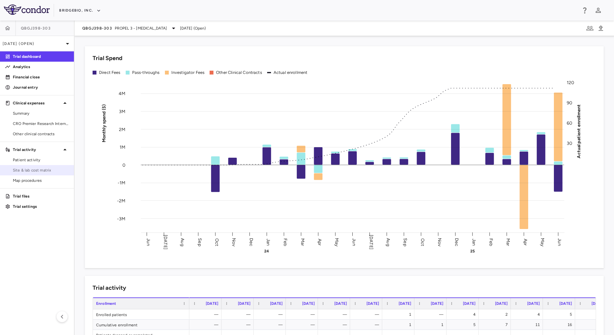
click at [43, 168] on span "Site & lab cost matrix" at bounding box center [41, 170] width 56 height 6
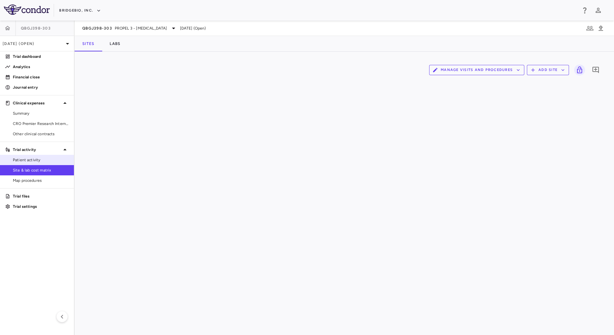
click at [43, 162] on span "Patient activity" at bounding box center [41, 160] width 56 height 6
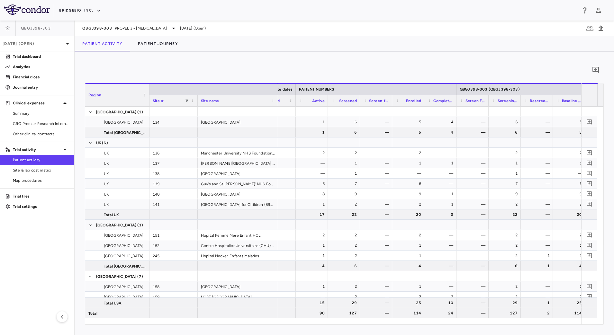
scroll to position [0, 338]
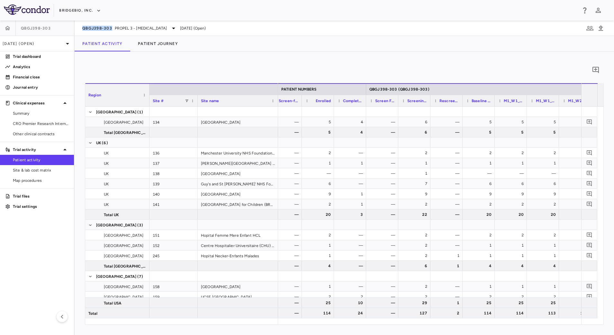
drag, startPoint x: 79, startPoint y: 30, endPoint x: 112, endPoint y: 32, distance: 32.8
click at [112, 32] on div "QBGJ398-303 PROPEL 3 - [MEDICAL_DATA] [DATE] (Open)" at bounding box center [344, 28] width 539 height 15
copy span "QBGJ398-303"
click at [140, 30] on span "PROPEL 3 - [MEDICAL_DATA]" at bounding box center [141, 28] width 52 height 6
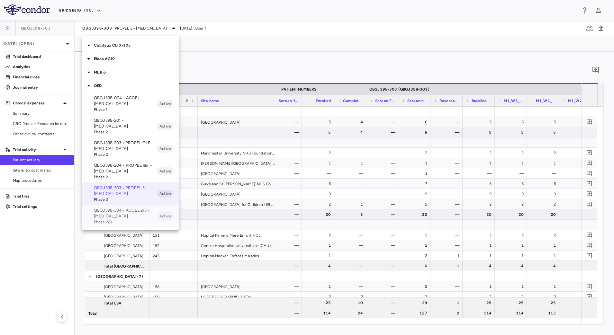
click at [131, 209] on p "QBGJ398-304 • ACCEL 2/3 - [MEDICAL_DATA]" at bounding box center [125, 214] width 63 height 12
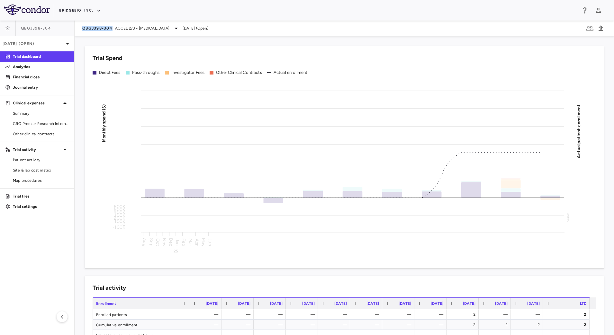
drag, startPoint x: 77, startPoint y: 29, endPoint x: 111, endPoint y: 33, distance: 34.2
click at [111, 33] on div "QBGJ398-304 ACCEL 2/3 - [MEDICAL_DATA] [DATE] (Open)" at bounding box center [344, 28] width 539 height 15
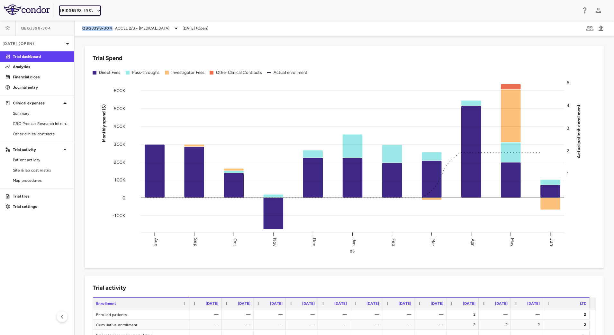
click at [92, 7] on button "BridgeBio, Inc." at bounding box center [80, 10] width 42 height 10
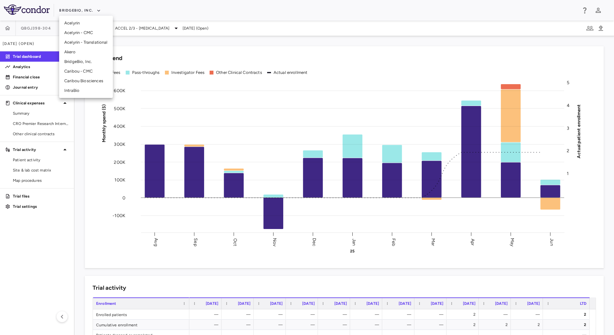
click at [86, 24] on li "Acelyrin" at bounding box center [86, 23] width 54 height 10
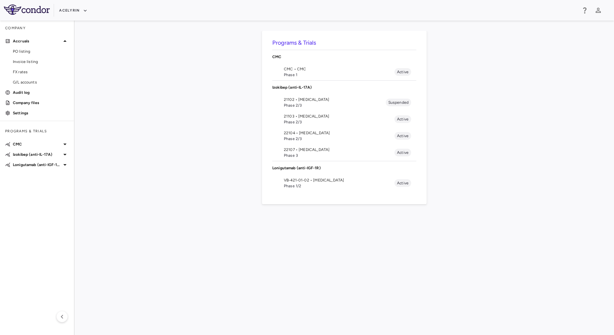
click at [314, 134] on span "22104 • [MEDICAL_DATA]" at bounding box center [339, 133] width 111 height 6
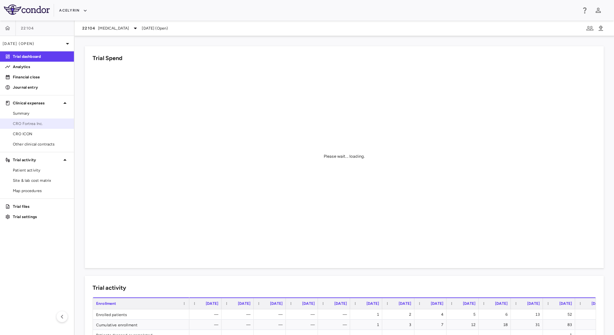
click at [31, 124] on span "CRO Fortrea Inc." at bounding box center [41, 124] width 56 height 6
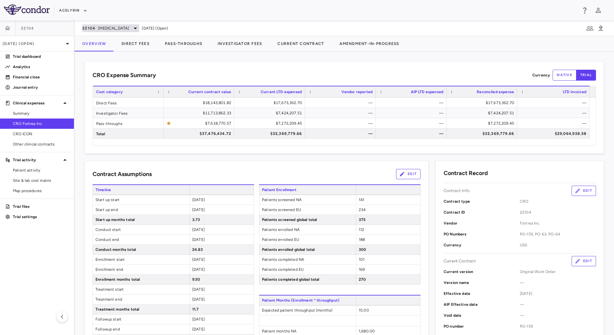
click at [133, 29] on icon at bounding box center [135, 28] width 8 height 8
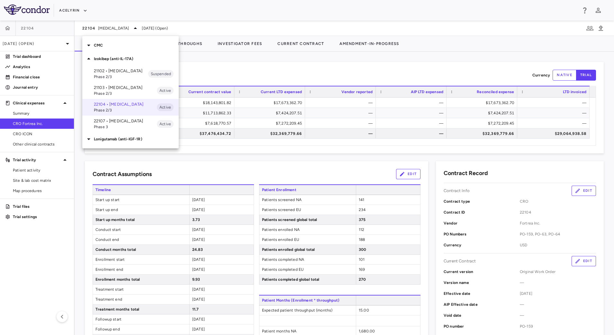
click at [128, 113] on span "Phase 2/3" at bounding box center [125, 110] width 63 height 6
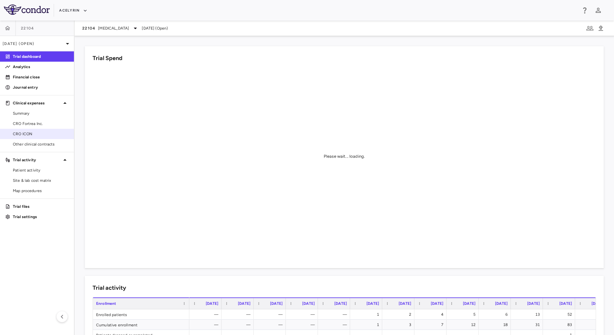
click at [34, 133] on span "CRO ICON" at bounding box center [41, 134] width 56 height 6
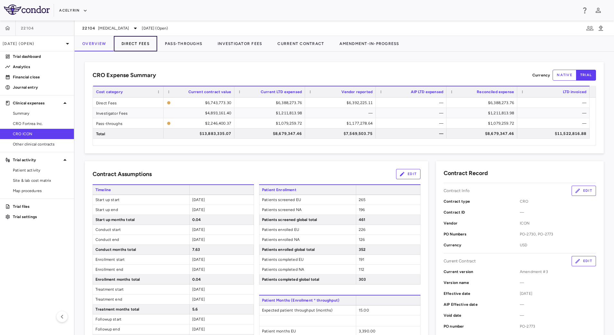
click at [150, 40] on button "Direct Fees" at bounding box center [135, 43] width 43 height 15
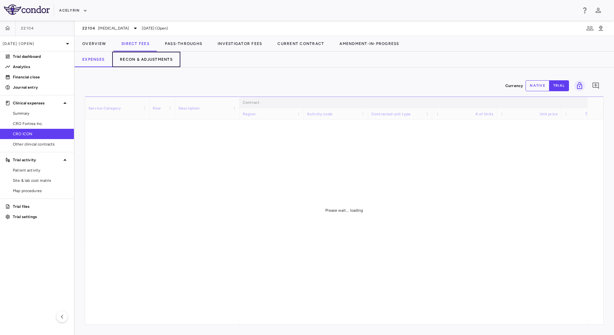
click at [158, 60] on button "Recon & Adjustments" at bounding box center [146, 59] width 68 height 15
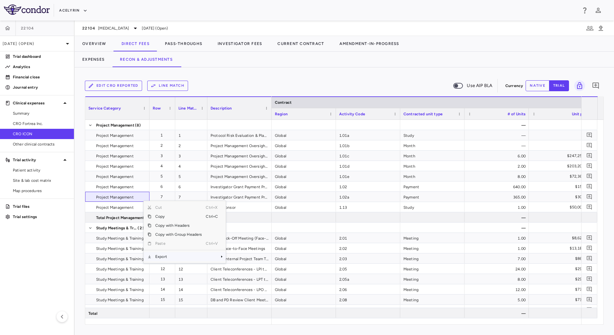
click at [170, 259] on span "Export" at bounding box center [178, 256] width 54 height 9
click at [230, 260] on span "SubMenu" at bounding box center [230, 259] width 4 height 4
click at [189, 45] on button "Pass-Throughs" at bounding box center [183, 43] width 53 height 15
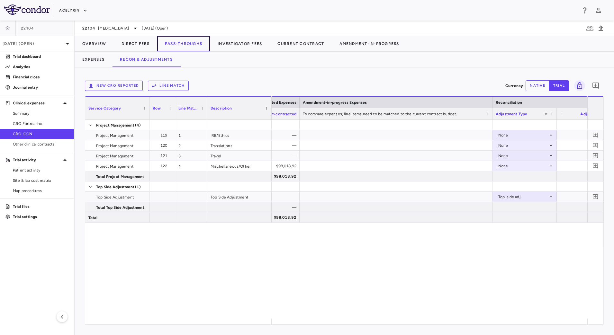
scroll to position [0, 1148]
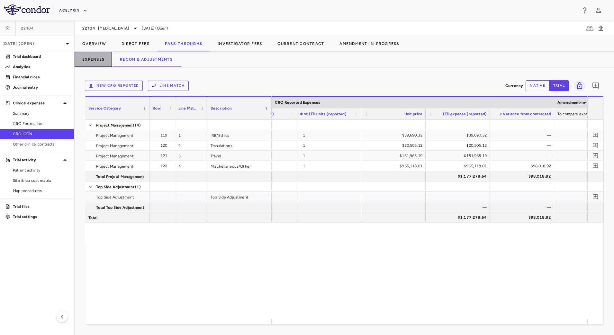
click at [106, 59] on button "Expenses" at bounding box center [94, 59] width 38 height 15
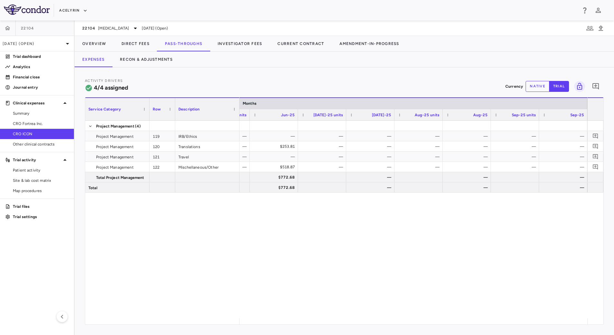
click at [535, 85] on button "native" at bounding box center [537, 86] width 24 height 11
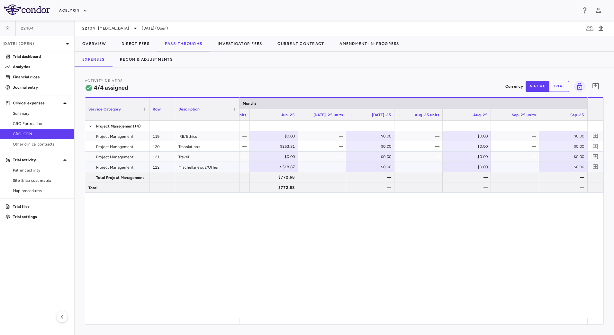
click at [516, 169] on div "—" at bounding box center [515, 167] width 39 height 10
click at [145, 60] on button "Recon & Adjustments" at bounding box center [146, 59] width 68 height 15
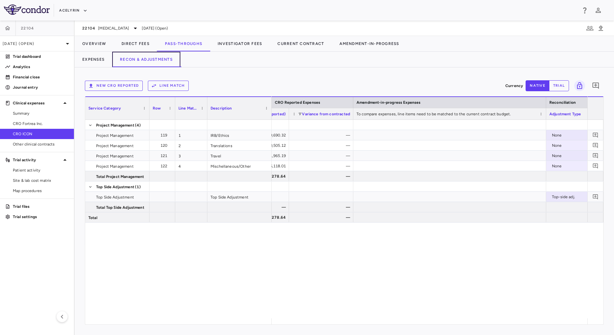
scroll to position [0, 970]
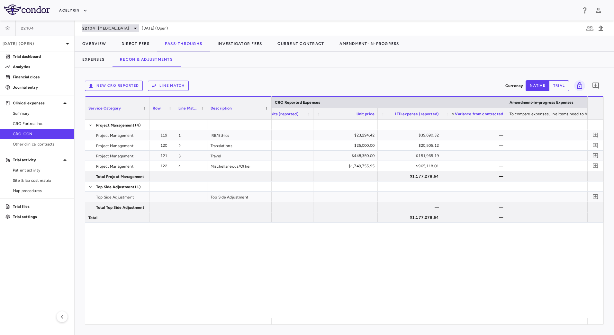
click at [115, 27] on span "[MEDICAL_DATA]" at bounding box center [113, 28] width 31 height 6
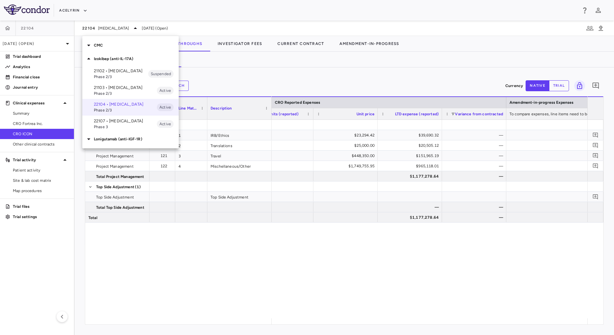
click at [103, 130] on span "Phase 3" at bounding box center [125, 127] width 63 height 6
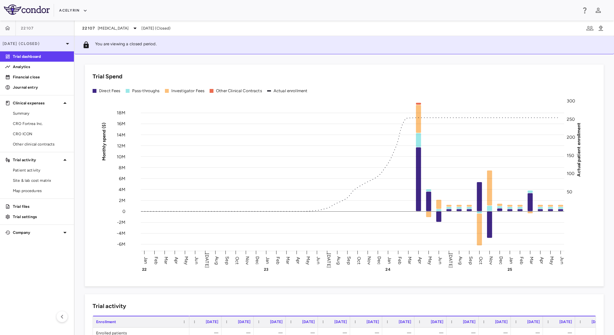
click at [58, 44] on p "Jun 2025 (Closed)" at bounding box center [33, 44] width 61 height 6
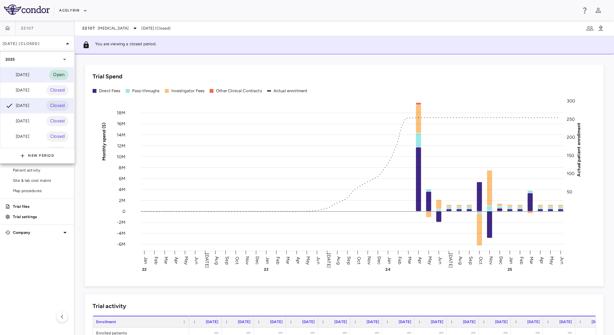
click at [27, 78] on div "[DATE]" at bounding box center [17, 75] width 24 height 8
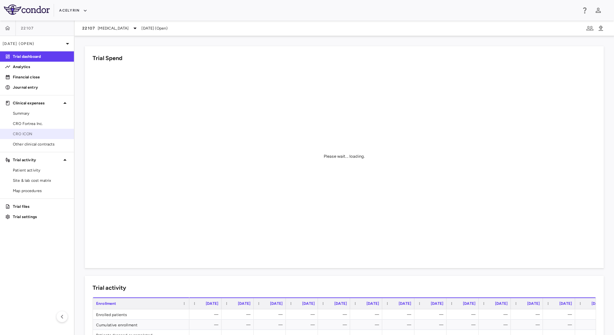
click at [36, 131] on span "CRO ICON" at bounding box center [41, 134] width 56 height 6
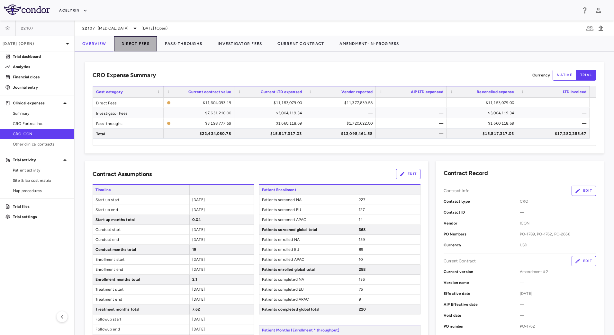
click at [137, 43] on button "Direct Fees" at bounding box center [135, 43] width 43 height 15
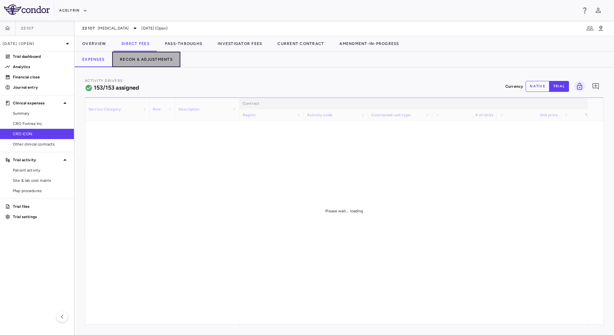
click at [161, 64] on button "Recon & Adjustments" at bounding box center [146, 59] width 68 height 15
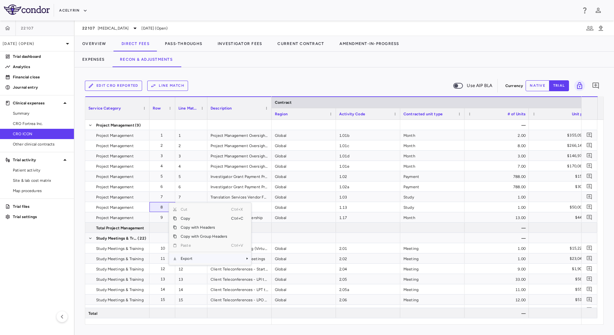
drag, startPoint x: 197, startPoint y: 259, endPoint x: 227, endPoint y: 265, distance: 31.3
click at [197, 260] on span "Export" at bounding box center [204, 258] width 54 height 9
click at [286, 261] on span "CSV Export" at bounding box center [272, 260] width 30 height 9
click at [100, 57] on button "Expenses" at bounding box center [94, 59] width 38 height 15
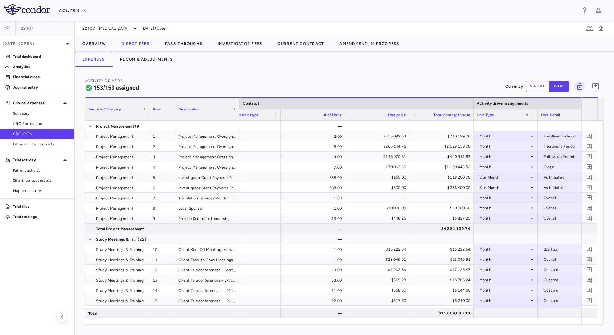
scroll to position [0, 260]
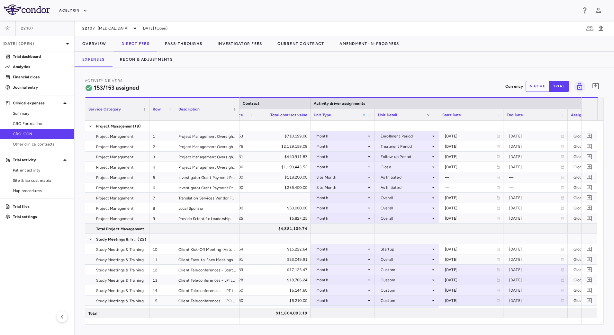
click at [362, 115] on span at bounding box center [364, 115] width 4 height 4
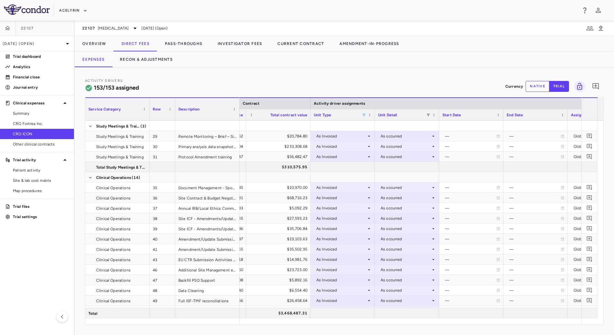
click at [208, 324] on div at bounding box center [162, 321] width 154 height 6
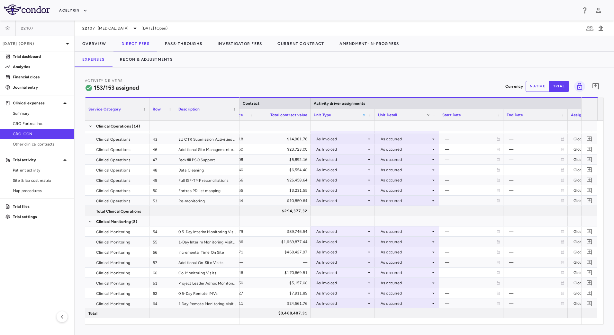
scroll to position [0, 1516]
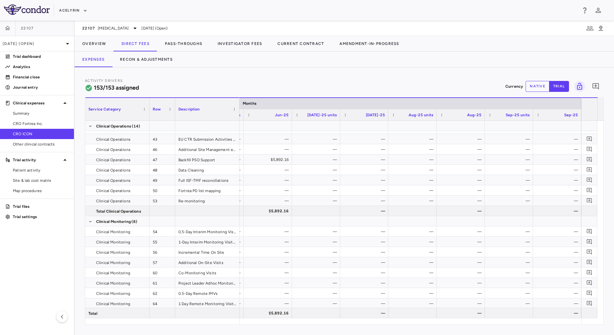
click at [541, 88] on button "native" at bounding box center [537, 86] width 24 height 11
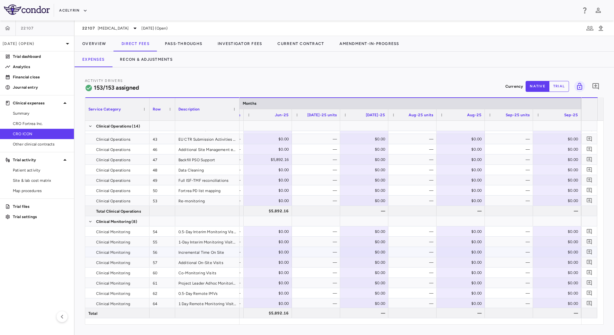
click at [316, 254] on div "—" at bounding box center [317, 252] width 39 height 10
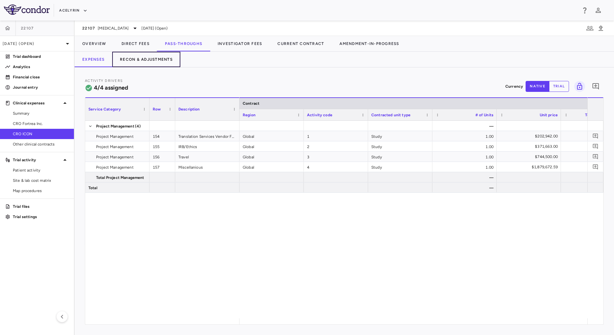
click at [147, 61] on button "Recon & Adjustments" at bounding box center [146, 59] width 68 height 15
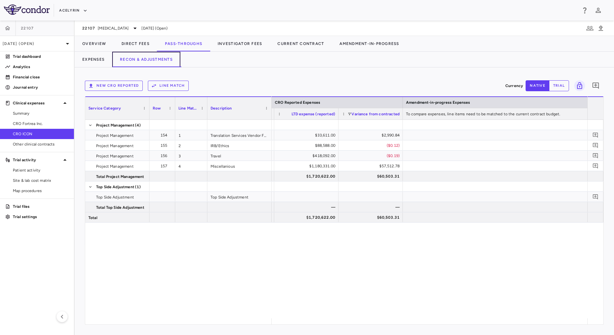
scroll to position [0, 1108]
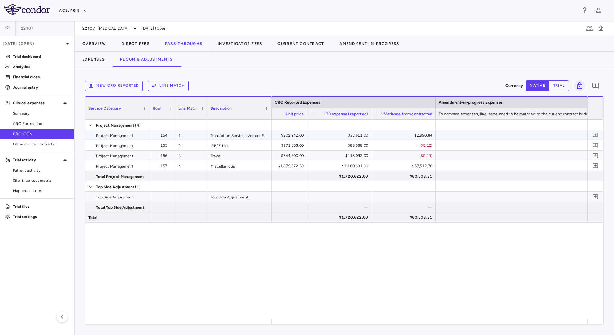
click at [389, 135] on div "$2,990.84" at bounding box center [404, 135] width 55 height 10
click at [101, 60] on button "Expenses" at bounding box center [94, 59] width 38 height 15
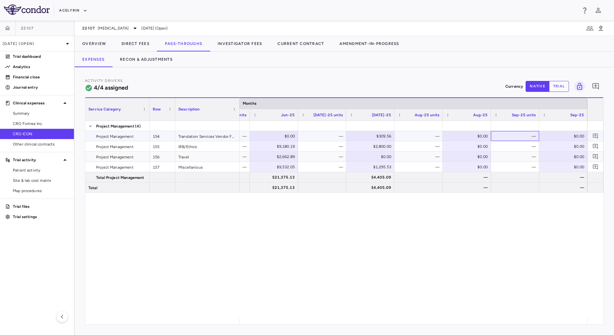
click at [520, 131] on div "—" at bounding box center [515, 136] width 39 height 10
click at [158, 57] on button "Recon & Adjustments" at bounding box center [146, 59] width 68 height 15
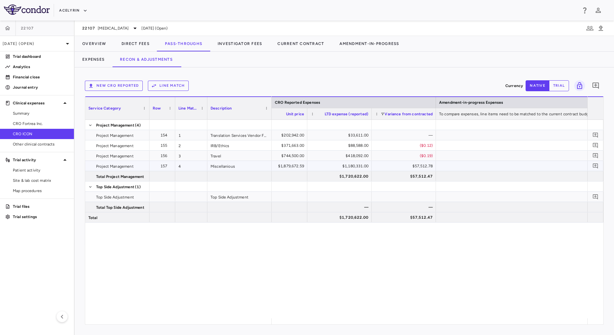
click at [390, 169] on div "$57,512.78" at bounding box center [404, 166] width 55 height 10
click at [95, 57] on button "Expenses" at bounding box center [94, 59] width 38 height 15
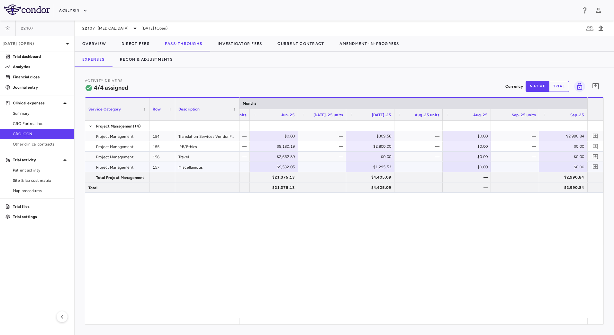
click at [531, 167] on div "—" at bounding box center [515, 167] width 39 height 10
click at [98, 45] on button "Overview" at bounding box center [94, 43] width 39 height 15
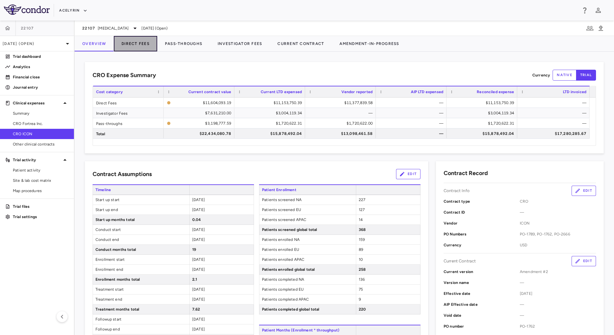
click at [138, 45] on button "Direct Fees" at bounding box center [135, 43] width 43 height 15
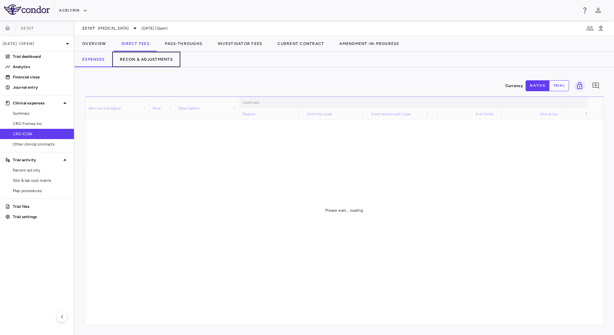
click at [157, 63] on button "Recon & Adjustments" at bounding box center [146, 59] width 68 height 15
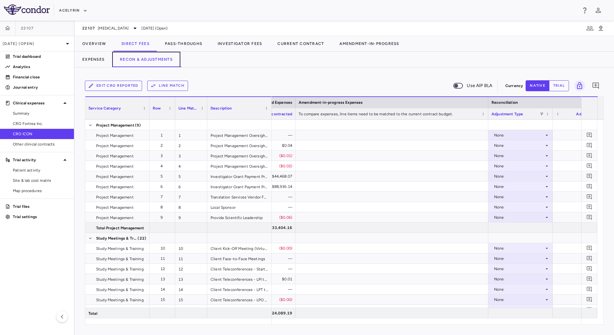
scroll to position [0, 1091]
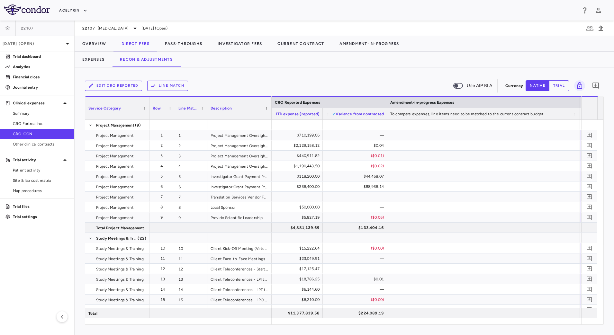
click at [333, 113] on span at bounding box center [334, 114] width 4 height 4
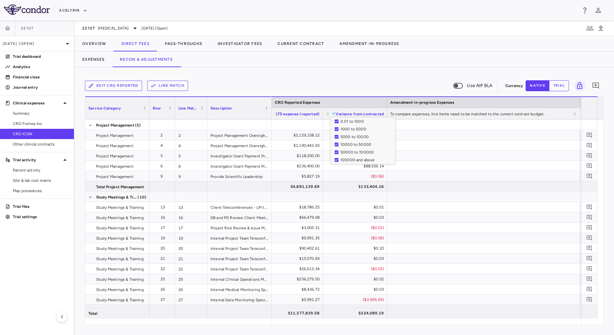
scroll to position [22, 0]
click at [338, 145] on div "-5000 to -1000" at bounding box center [364, 146] width 60 height 8
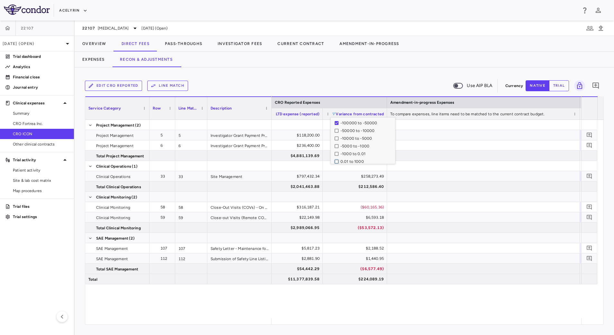
scroll to position [63, 0]
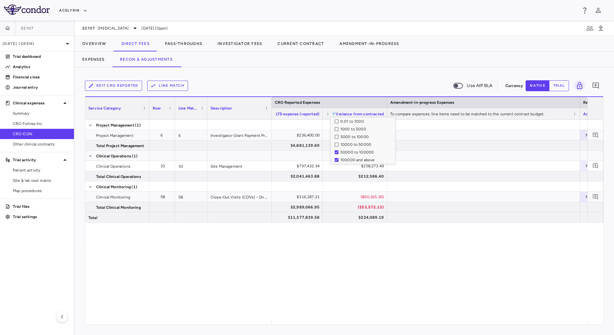
click at [415, 78] on div "Edit CRO reported Line Match Use AIP BLA Currency native trial 0" at bounding box center [344, 86] width 519 height 16
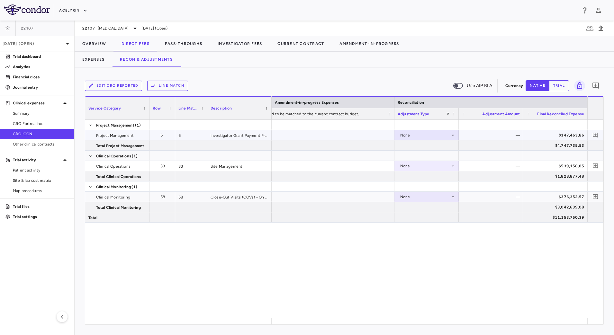
click at [452, 136] on icon at bounding box center [452, 135] width 5 height 5
click at [435, 155] on div "CRO Reported" at bounding box center [422, 158] width 31 height 6
click at [443, 165] on div "None" at bounding box center [425, 166] width 50 height 10
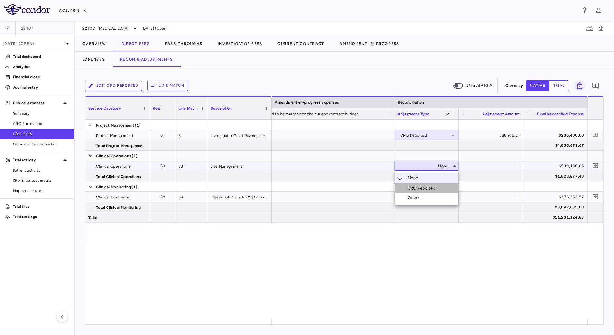
click at [429, 187] on div "CRO Reported" at bounding box center [422, 188] width 31 height 6
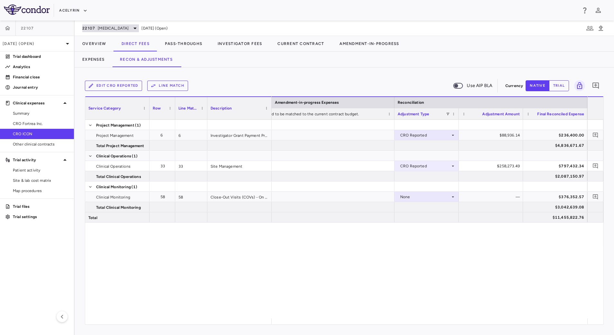
click at [123, 28] on span "Hidradenitis Suppurativa" at bounding box center [113, 28] width 31 height 6
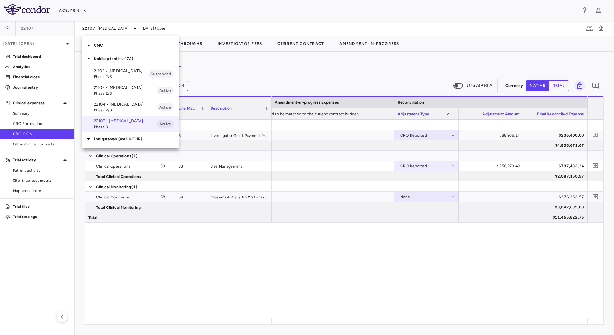
click at [105, 107] on p "22104 • Psoriatic Arthritis" at bounding box center [125, 105] width 63 height 6
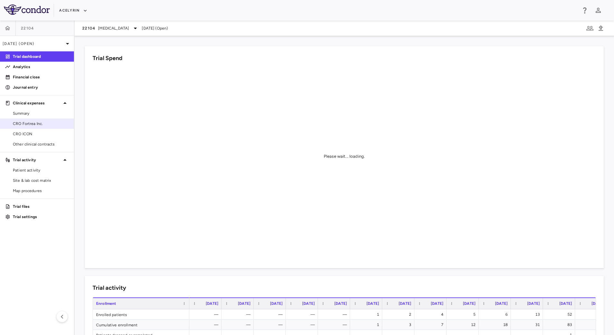
drag, startPoint x: 42, startPoint y: 132, endPoint x: 56, endPoint y: 122, distance: 16.3
click at [42, 132] on span "CRO ICON" at bounding box center [41, 134] width 56 height 6
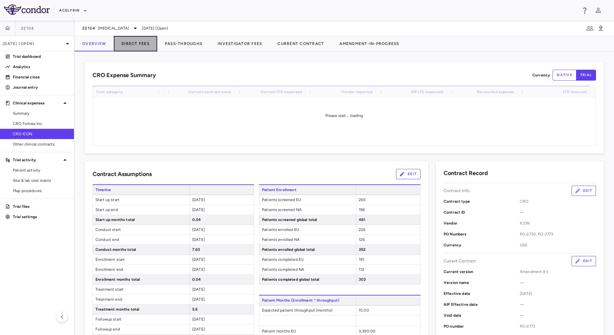
click at [134, 44] on button "Direct Fees" at bounding box center [135, 43] width 43 height 15
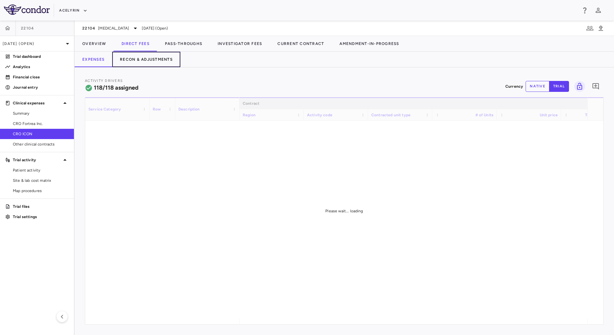
click at [153, 61] on button "Recon & Adjustments" at bounding box center [146, 59] width 68 height 15
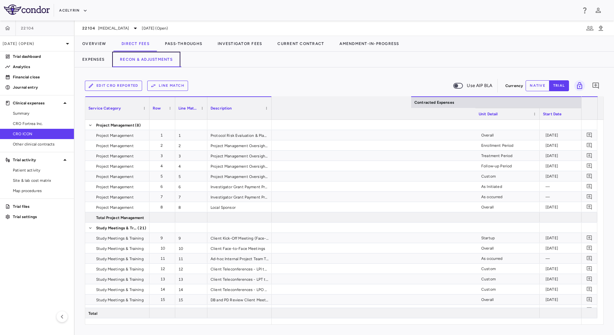
scroll to position [0, 965]
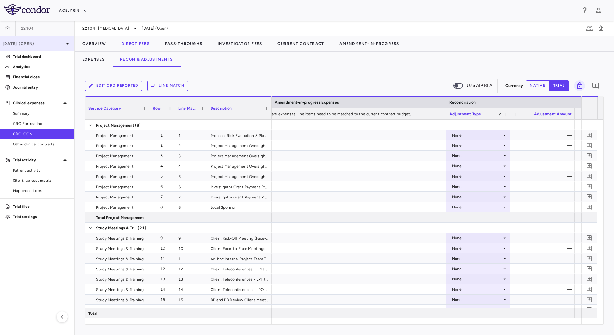
click at [62, 42] on p "[DATE] (Open)" at bounding box center [33, 44] width 61 height 6
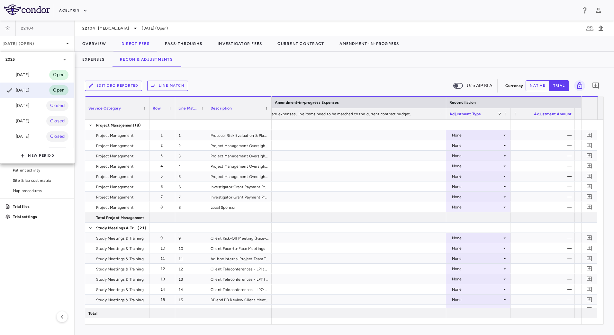
drag, startPoint x: 525, startPoint y: 323, endPoint x: 508, endPoint y: 323, distance: 16.7
click at [508, 323] on div at bounding box center [307, 167] width 614 height 335
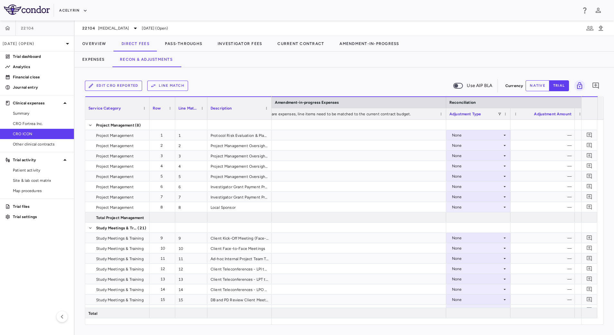
drag, startPoint x: 514, startPoint y: 322, endPoint x: 501, endPoint y: 320, distance: 13.3
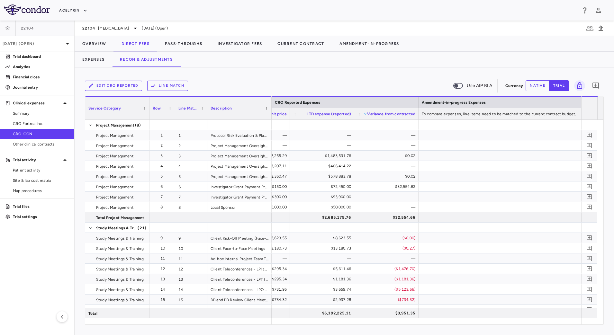
click at [365, 114] on span at bounding box center [365, 114] width 4 height 4
click at [368, 151] on div "-1000 to 0.01" at bounding box center [396, 154] width 60 height 8
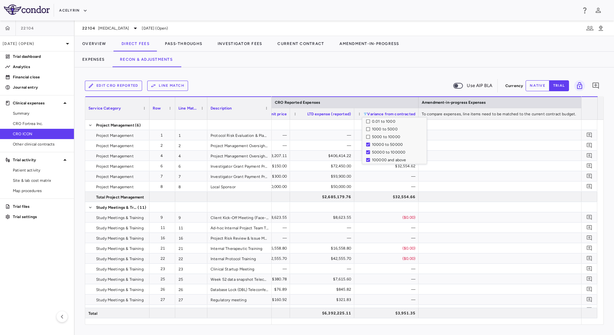
click at [367, 142] on div "10000 to 50000" at bounding box center [396, 145] width 60 height 8
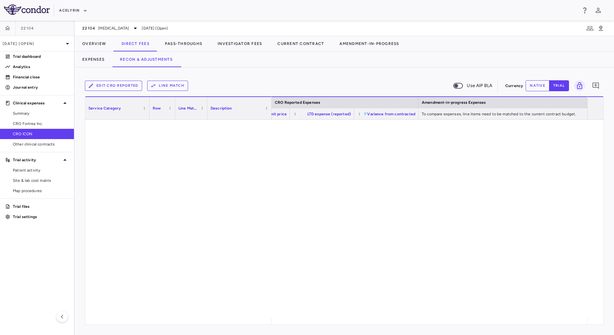
click at [304, 75] on div "Edit CRO reported Line Match Use AIP BLA Currency native trial 0 Press ENTER to…" at bounding box center [344, 201] width 539 height 268
click at [125, 29] on span "Psoriatic Arthritis" at bounding box center [113, 28] width 31 height 6
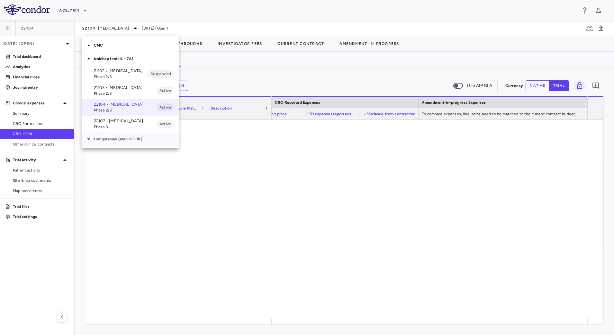
click at [106, 142] on p "Lonigutamab (anti-IGF-1R)" at bounding box center [136, 139] width 85 height 6
click at [115, 159] on p "VB-421-01-02 • Eye Disease" at bounding box center [125, 154] width 63 height 12
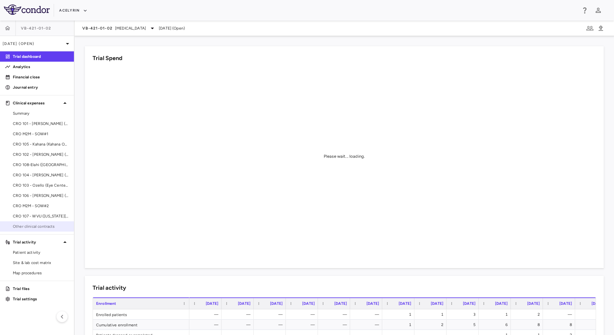
click at [40, 230] on link "Other clinical contracts" at bounding box center [37, 227] width 74 height 10
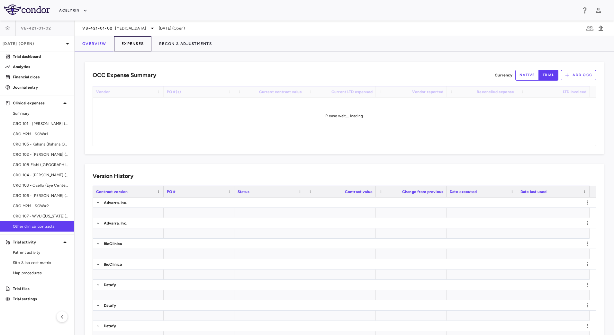
click at [136, 38] on button "Expenses" at bounding box center [133, 43] width 38 height 15
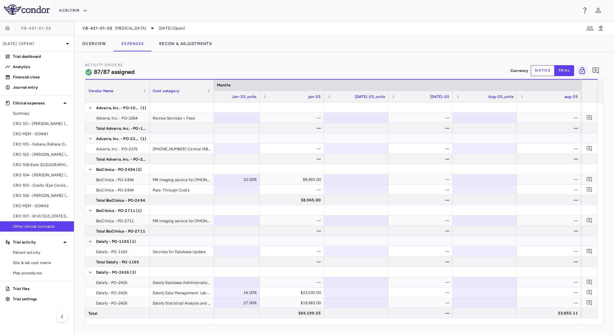
scroll to position [0, 4951]
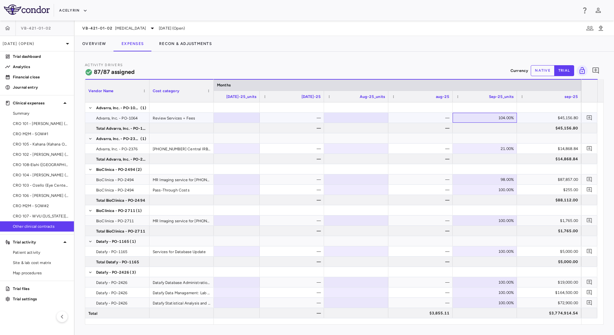
click at [505, 118] on div "104.00%" at bounding box center [485, 118] width 55 height 10
click at [436, 148] on div "—" at bounding box center [421, 149] width 55 height 10
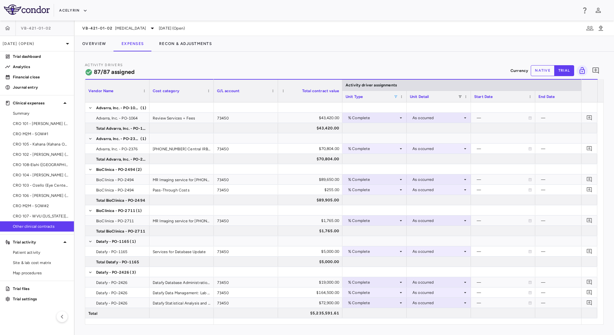
click at [394, 95] on span at bounding box center [396, 97] width 4 height 4
click at [400, 65] on div "Activity Drivers 87/87 assigned Currency native trial 0" at bounding box center [344, 70] width 519 height 17
click at [395, 96] on span at bounding box center [396, 97] width 4 height 4
click at [375, 62] on div "Activity Drivers 87/87 assigned Currency native trial 0" at bounding box center [344, 70] width 519 height 17
drag, startPoint x: 244, startPoint y: 319, endPoint x: 265, endPoint y: 319, distance: 21.2
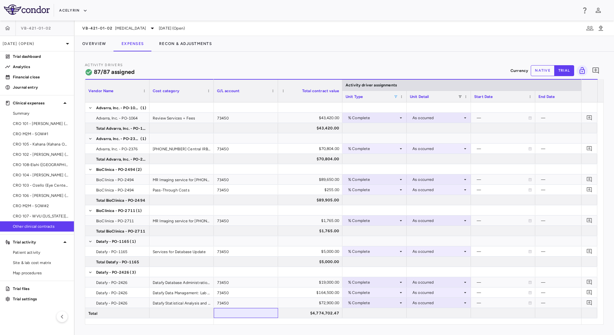
click at [265, 319] on div "Vendor Name Cost category Activity driver assignments G/L account" at bounding box center [344, 201] width 518 height 245
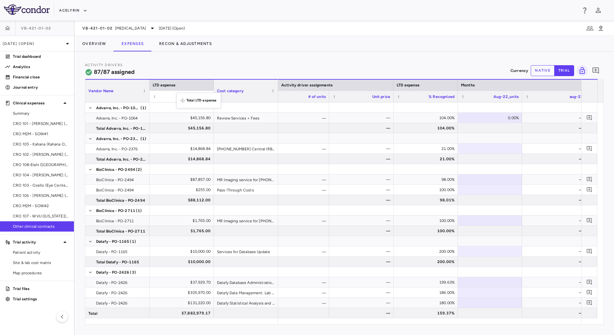
drag, startPoint x: 410, startPoint y: 94, endPoint x: 180, endPoint y: 97, distance: 230.1
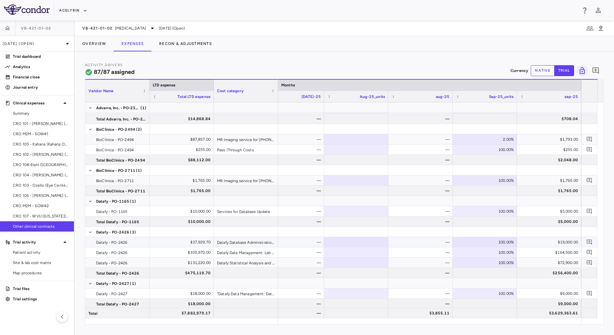
click at [439, 244] on div "—" at bounding box center [421, 242] width 55 height 10
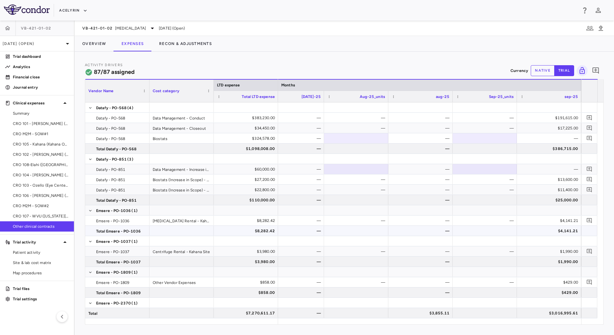
scroll to position [267, 0]
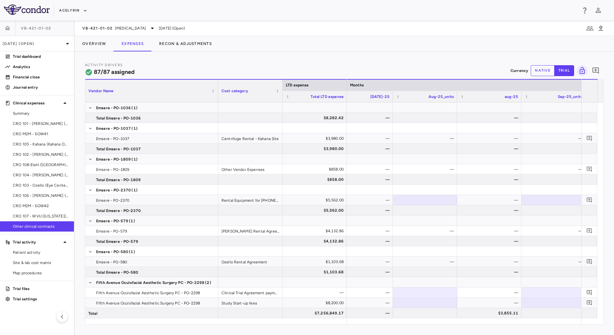
drag, startPoint x: 148, startPoint y: 85, endPoint x: 217, endPoint y: 94, distance: 69.3
click at [217, 94] on div at bounding box center [218, 91] width 3 height 22
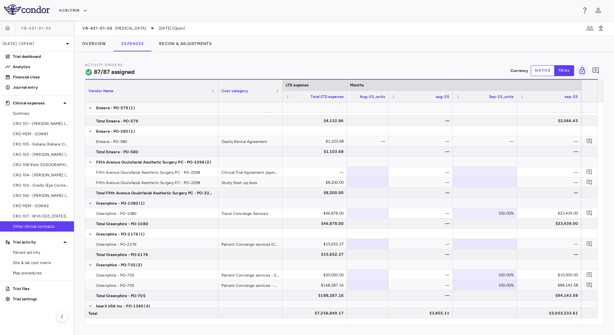
click at [477, 203] on div at bounding box center [485, 202] width 58 height 9
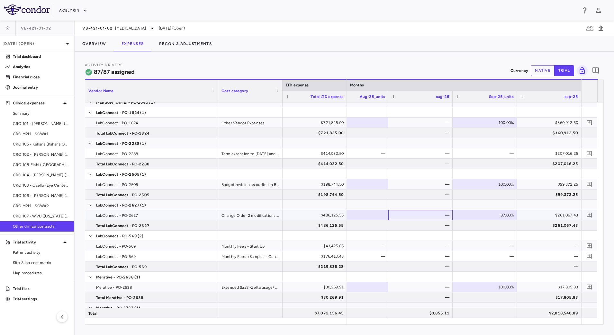
click at [441, 214] on div "—" at bounding box center [421, 215] width 55 height 10
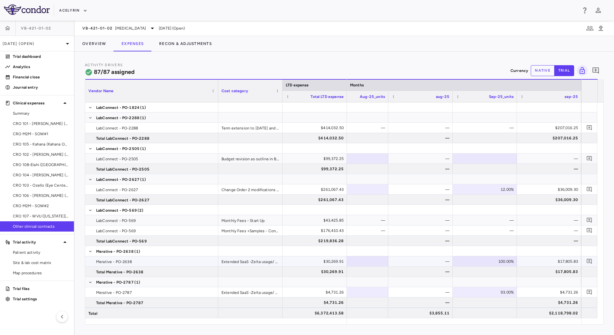
click at [435, 260] on div "—" at bounding box center [421, 261] width 55 height 10
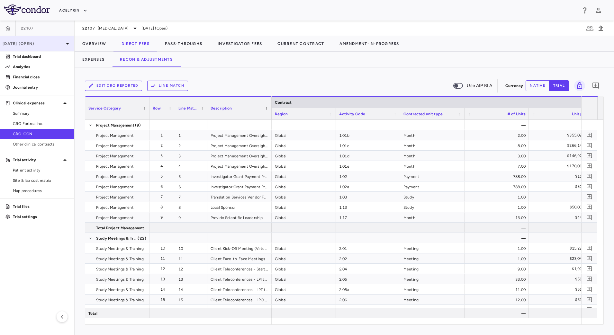
click at [56, 41] on p "[DATE] (Open)" at bounding box center [33, 44] width 61 height 6
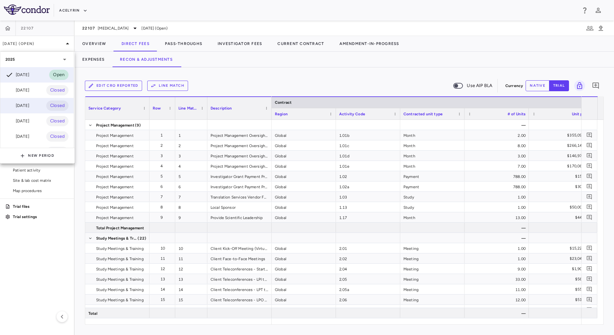
click at [20, 108] on div "[DATE]" at bounding box center [17, 106] width 24 height 8
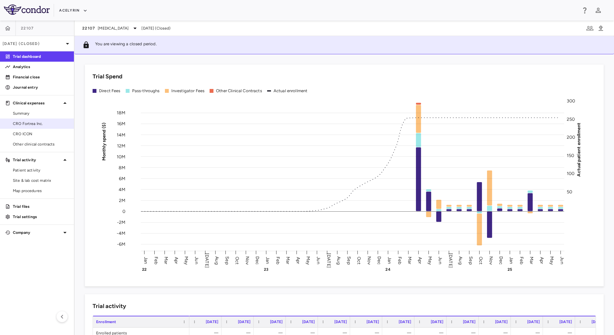
drag, startPoint x: 40, startPoint y: 133, endPoint x: 56, endPoint y: 124, distance: 17.9
click at [40, 133] on span "CRO ICON" at bounding box center [41, 134] width 56 height 6
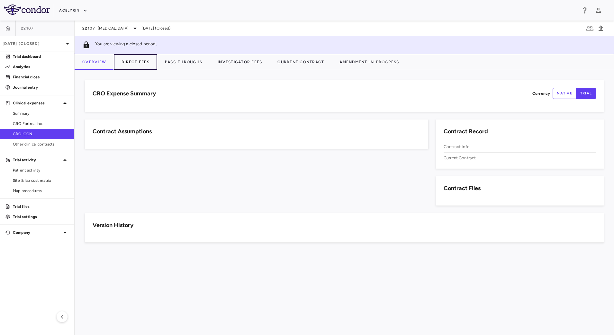
click at [143, 63] on button "Direct Fees" at bounding box center [135, 61] width 43 height 15
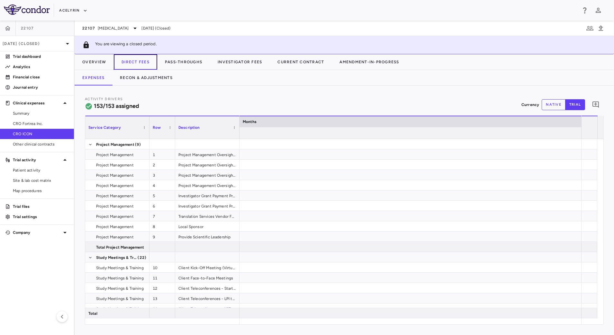
scroll to position [0, 2245]
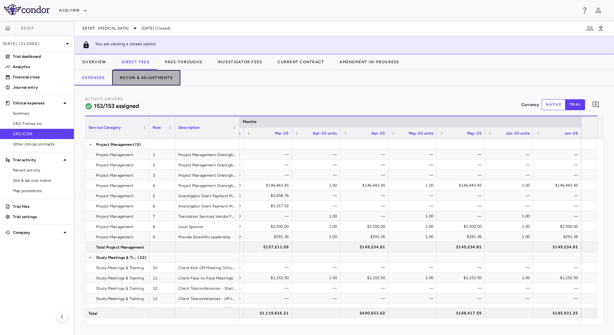
click at [148, 81] on button "Recon & Adjustments" at bounding box center [146, 77] width 68 height 15
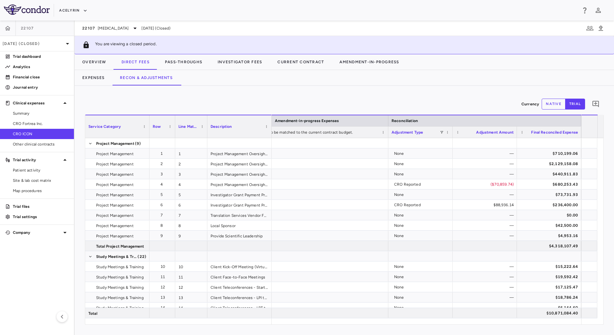
click at [439, 133] on div "Adjustment Type" at bounding box center [415, 132] width 48 height 8
click at [441, 133] on span at bounding box center [442, 132] width 4 height 4
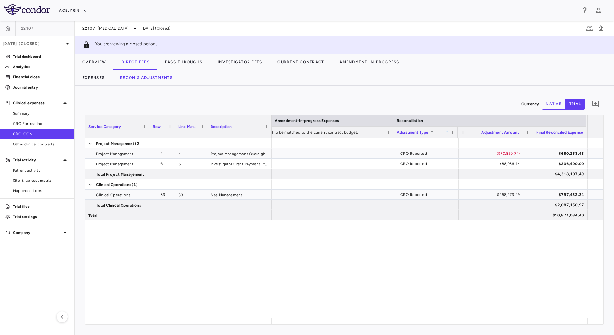
click at [284, 267] on div "CRO Reported ($70,859.74) $680,253.43 CRO Reported $88,936.14 $236,400.00 $4,31…" at bounding box center [430, 228] width 316 height 180
click at [111, 27] on span "[MEDICAL_DATA]" at bounding box center [113, 28] width 31 height 6
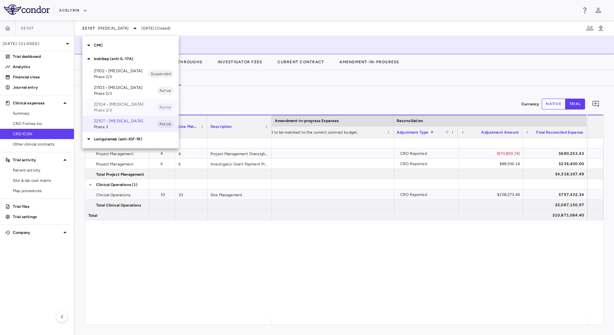
click at [103, 107] on p "22104 • [MEDICAL_DATA]" at bounding box center [125, 105] width 63 height 6
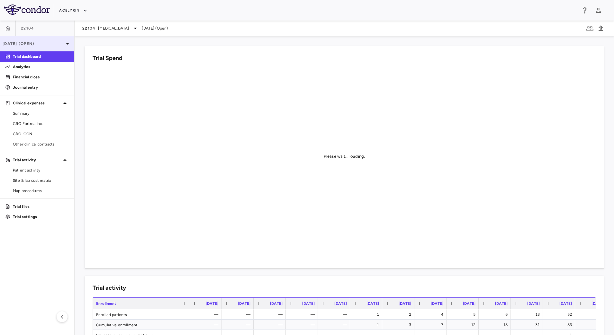
click at [51, 44] on p "[DATE] (Open)" at bounding box center [33, 44] width 61 height 6
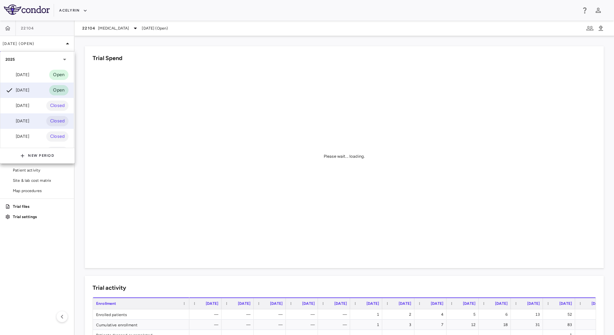
click at [29, 119] on div "[DATE]" at bounding box center [17, 121] width 24 height 8
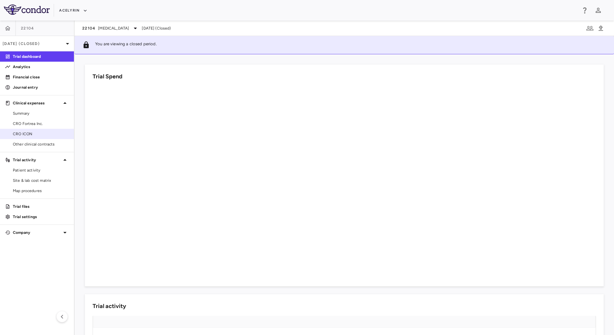
drag, startPoint x: 41, startPoint y: 135, endPoint x: 48, endPoint y: 134, distance: 6.8
click at [41, 135] on span "CRO ICON" at bounding box center [41, 134] width 56 height 6
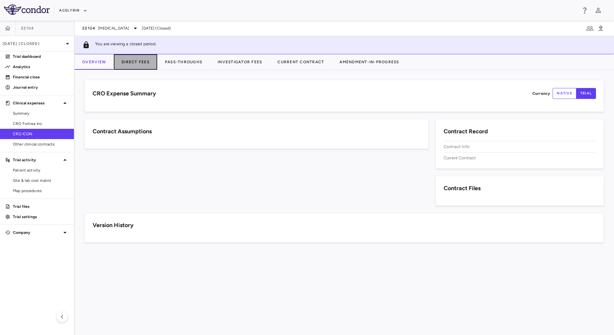
click at [134, 59] on button "Direct Fees" at bounding box center [135, 61] width 43 height 15
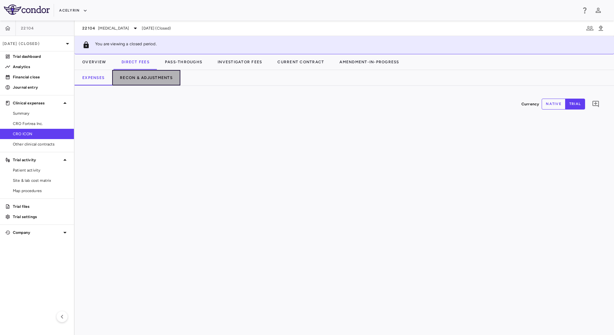
click at [150, 75] on button "Recon & Adjustments" at bounding box center [146, 77] width 68 height 15
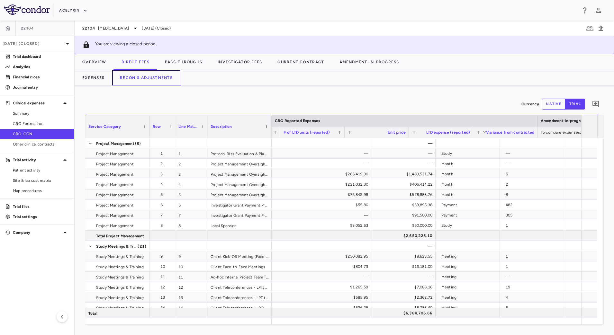
scroll to position [0, 760]
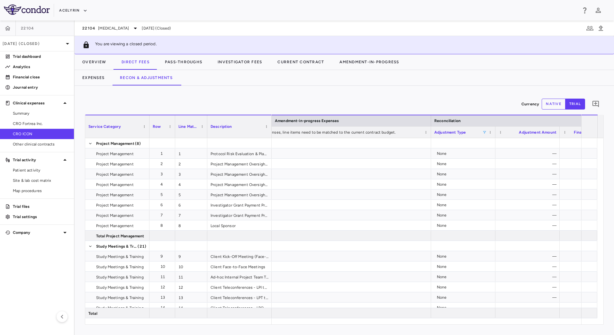
click at [482, 133] on span at bounding box center [484, 132] width 4 height 4
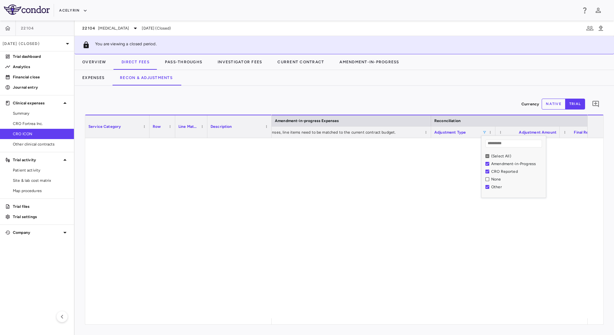
click at [445, 98] on div "Currency native trial 0" at bounding box center [344, 104] width 519 height 16
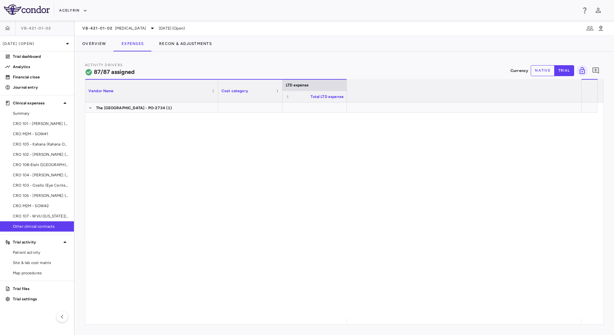
scroll to position [0, 5276]
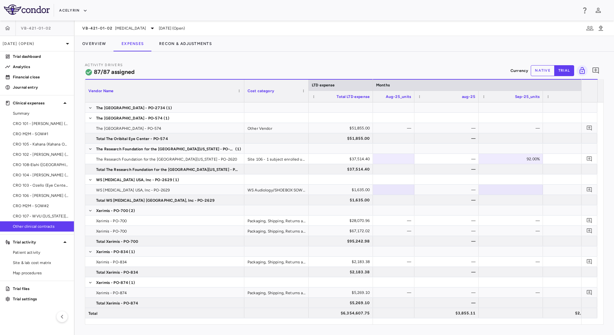
drag, startPoint x: 218, startPoint y: 85, endPoint x: 244, endPoint y: 89, distance: 26.3
click at [244, 89] on div at bounding box center [244, 91] width 3 height 22
click at [440, 156] on div "—" at bounding box center [447, 159] width 55 height 10
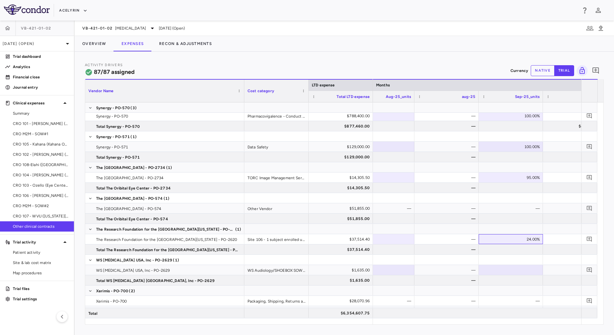
scroll to position [0, 5302]
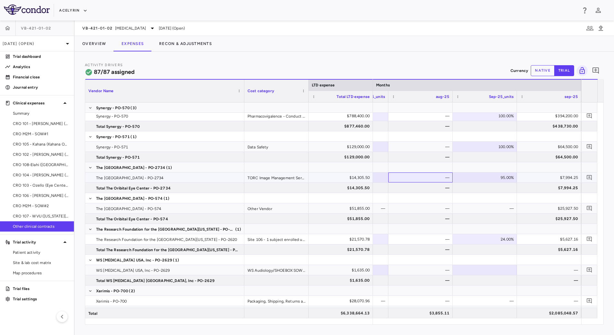
click at [433, 180] on div "—" at bounding box center [421, 178] width 55 height 10
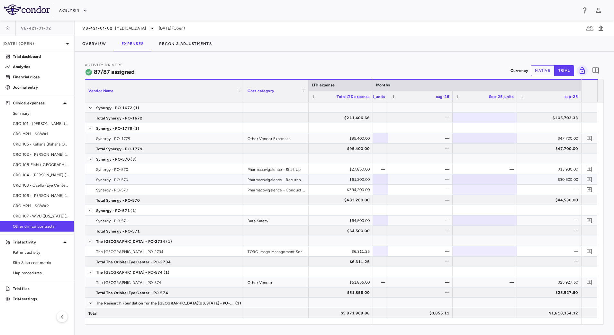
scroll to position [0, 0]
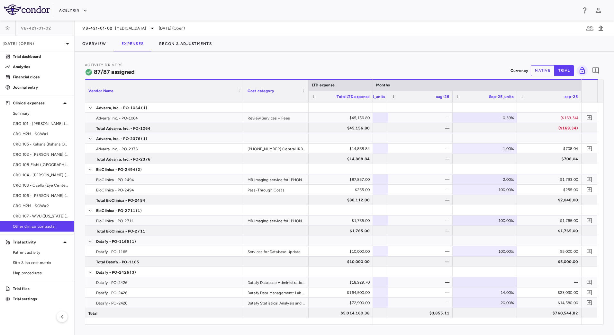
click at [370, 45] on div "Overview Expenses Recon & Adjustments" at bounding box center [344, 43] width 539 height 15
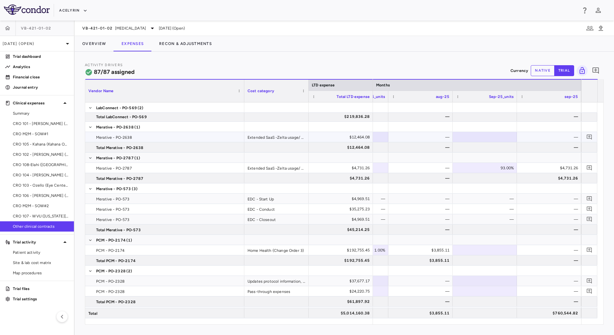
click at [425, 136] on div "—" at bounding box center [421, 137] width 55 height 10
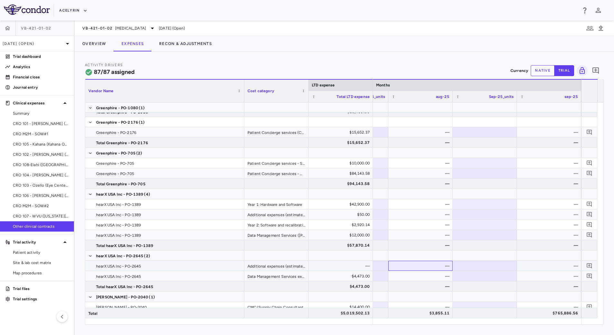
click at [438, 267] on div "—" at bounding box center [421, 266] width 55 height 10
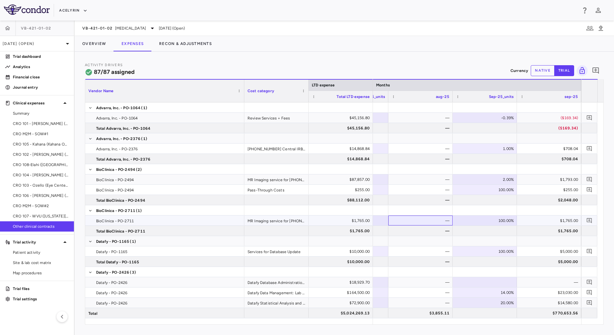
click at [439, 221] on div "—" at bounding box center [421, 221] width 55 height 10
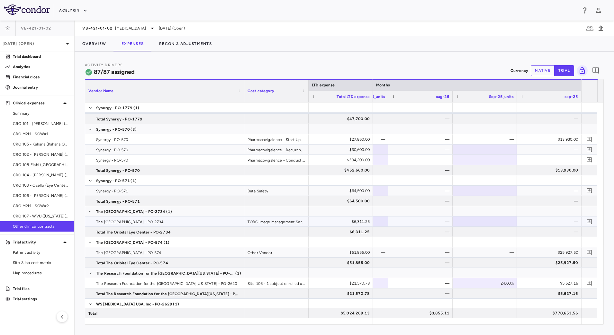
click at [421, 218] on div "—" at bounding box center [421, 222] width 55 height 10
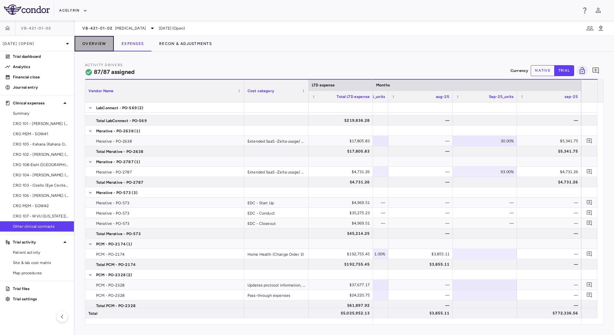
click at [95, 45] on button "Overview" at bounding box center [94, 43] width 39 height 15
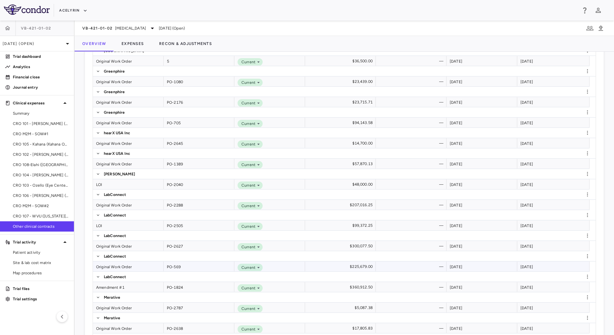
scroll to position [1325, 0]
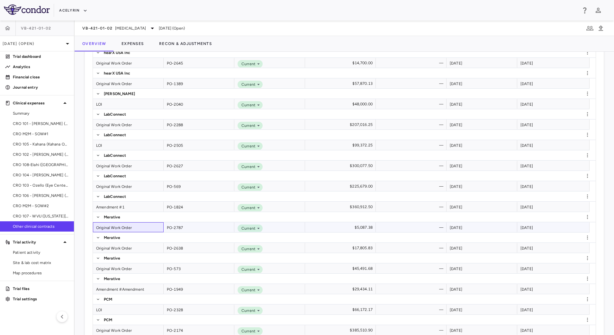
click at [155, 227] on div "Original Work Order" at bounding box center [128, 227] width 71 height 10
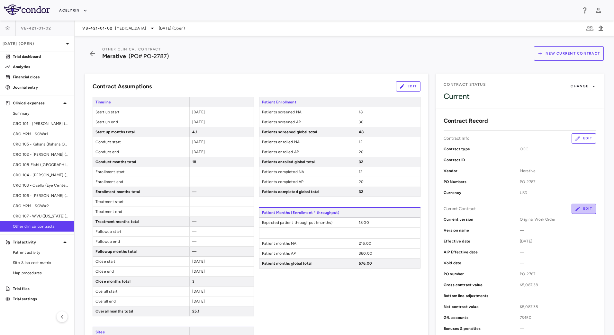
click at [580, 207] on button "Edit" at bounding box center [583, 209] width 24 height 10
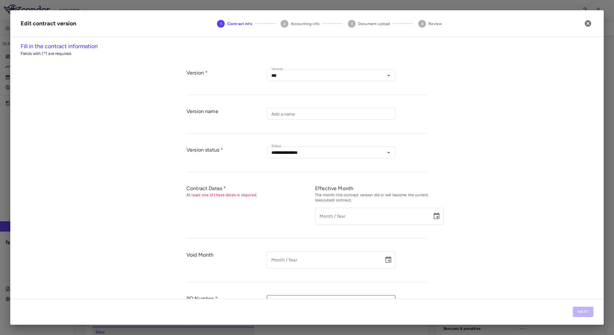
type input "**********"
type input "*********"
type input "*******"
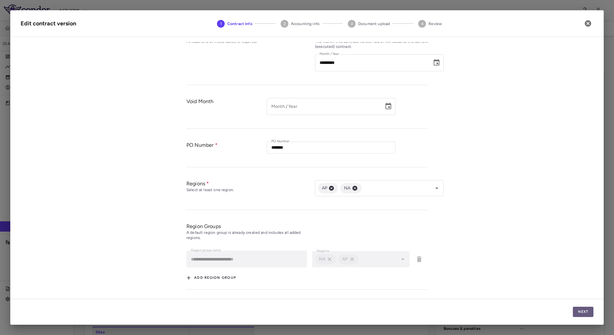
click at [585, 308] on button "Next" at bounding box center [583, 312] width 21 height 10
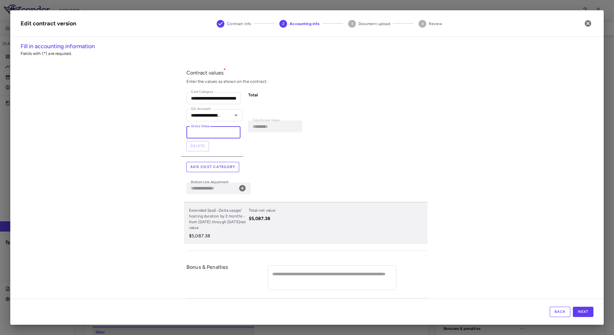
drag, startPoint x: 213, startPoint y: 133, endPoint x: 152, endPoint y: 134, distance: 61.1
click at [152, 134] on div "**********" at bounding box center [306, 170] width 593 height 257
paste input "*"
type input "********"
type input "**********"
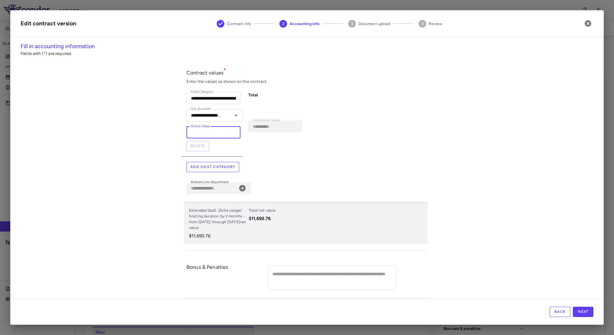
type input "********"
click at [140, 175] on div "**********" at bounding box center [306, 170] width 593 height 257
click at [586, 311] on button "Next" at bounding box center [583, 312] width 21 height 10
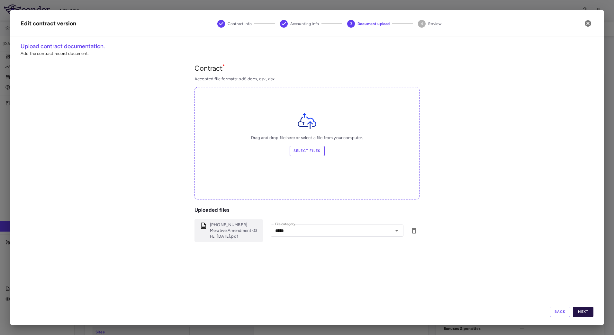
click at [586, 312] on button "Next" at bounding box center [583, 312] width 21 height 10
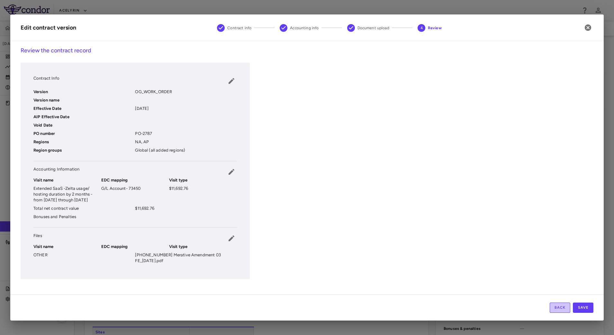
click at [566, 310] on button "Back" at bounding box center [559, 308] width 21 height 10
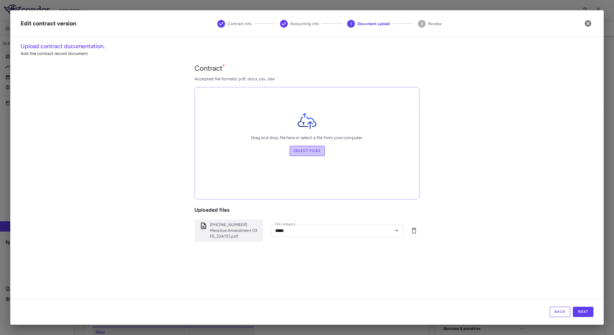
click at [312, 150] on label "Select files" at bounding box center [306, 151] width 35 height 10
click at [0, 0] on input "Select files" at bounding box center [0, 0] width 0 height 0
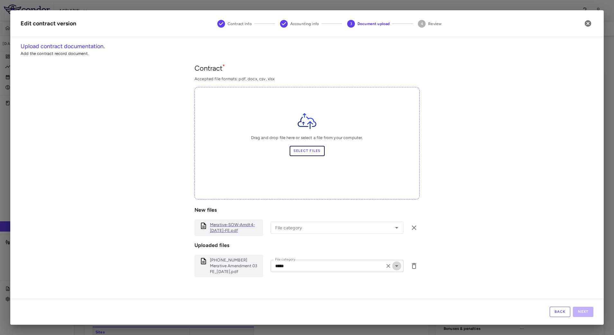
click at [393, 268] on icon "Open" at bounding box center [397, 266] width 8 height 8
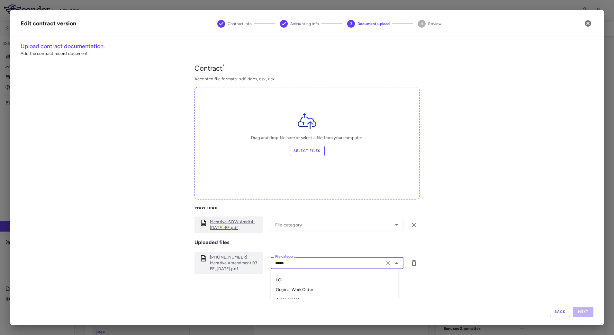
scroll to position [40, 0]
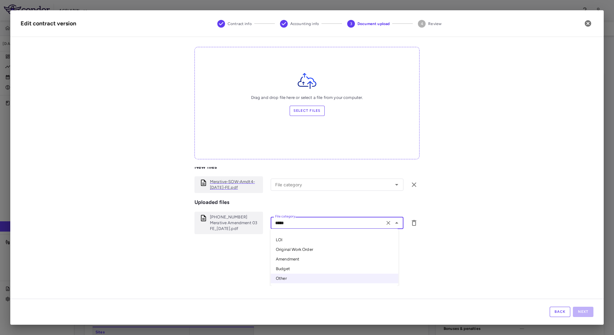
click at [307, 260] on li "Amendment" at bounding box center [335, 259] width 128 height 10
type input "*********"
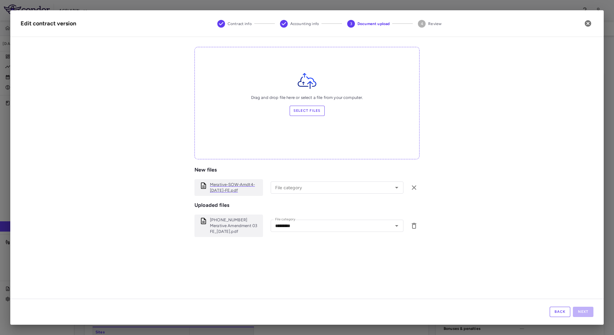
click at [483, 245] on div "Contract * Accepted file formats: pdf, docx, csv, xlsx Drag and drop file here …" at bounding box center [307, 154] width 573 height 263
click at [393, 188] on icon "Open" at bounding box center [397, 188] width 8 height 8
click at [393, 189] on icon "Open" at bounding box center [397, 188] width 8 height 8
click at [302, 220] on li "Amendment" at bounding box center [335, 224] width 128 height 10
type input "*********"
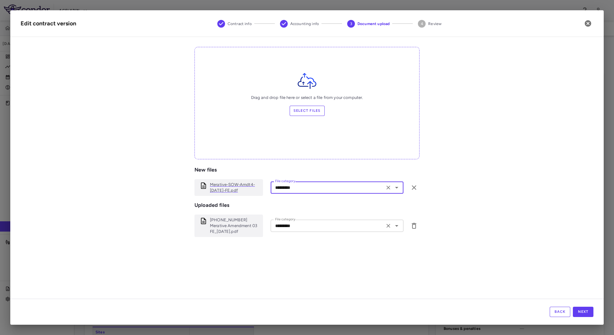
click at [393, 226] on icon "Open" at bounding box center [397, 226] width 8 height 8
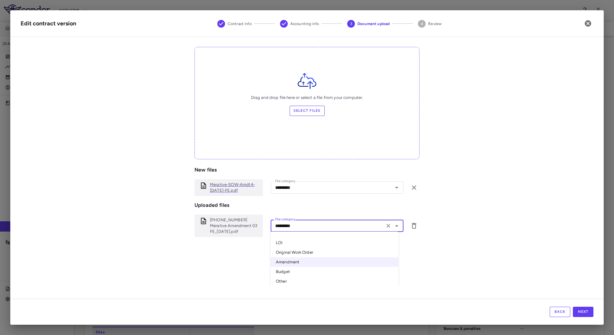
click at [294, 280] on li "Other" at bounding box center [335, 282] width 128 height 10
type input "*****"
click at [482, 256] on div "Contract * Accepted file formats: pdf, docx, csv, xlsx Drag and drop file here …" at bounding box center [307, 154] width 573 height 263
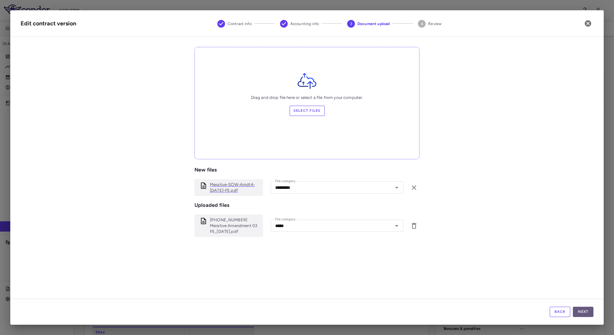
click at [580, 309] on button "Next" at bounding box center [583, 312] width 21 height 10
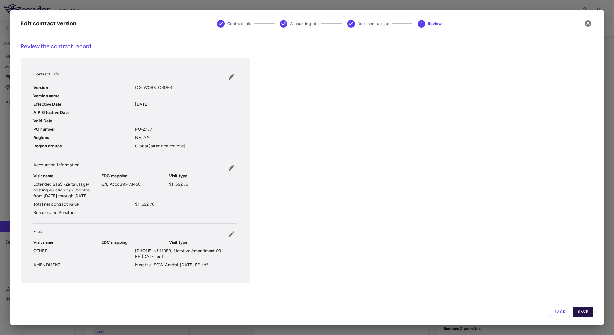
click at [586, 308] on button "Save" at bounding box center [583, 312] width 21 height 10
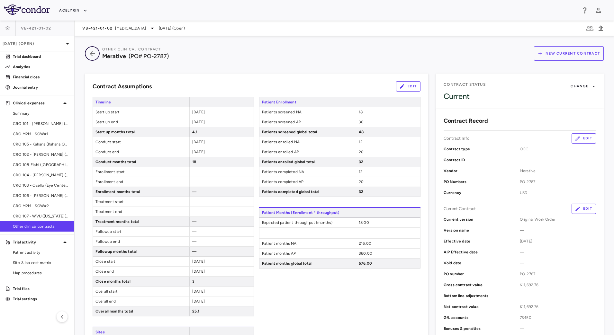
click at [92, 53] on icon "button" at bounding box center [92, 54] width 12 height 8
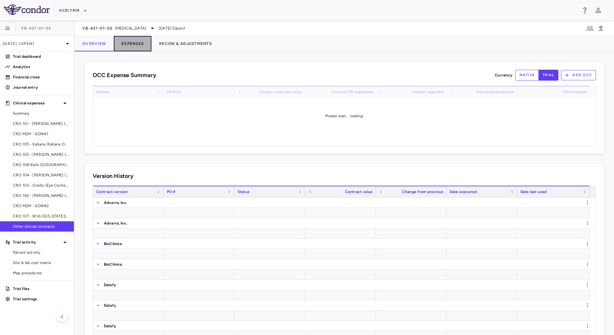
click at [134, 43] on button "Expenses" at bounding box center [133, 43] width 38 height 15
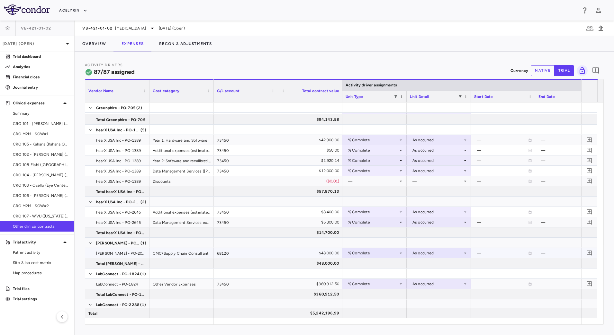
scroll to position [1004, 0]
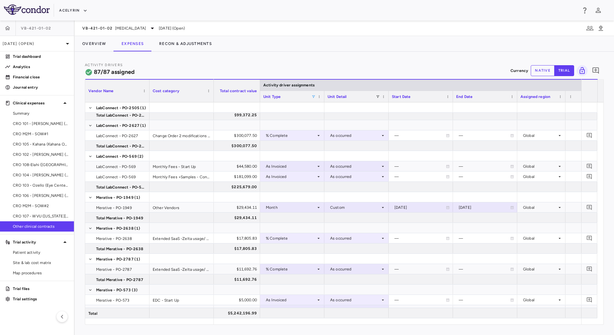
click at [313, 98] on span at bounding box center [313, 97] width 4 height 4
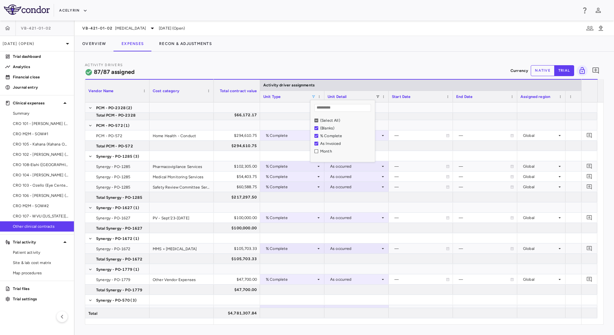
click at [338, 65] on div "Activity Drivers 87/87 assigned Currency native trial 0" at bounding box center [344, 70] width 519 height 17
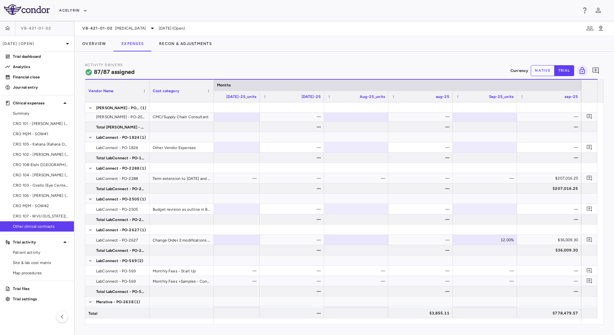
click at [546, 70] on button "native" at bounding box center [542, 70] width 24 height 11
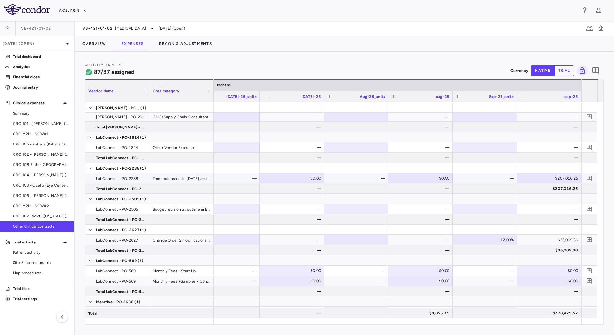
type button "native"
click at [505, 180] on div "—" at bounding box center [485, 178] width 55 height 10
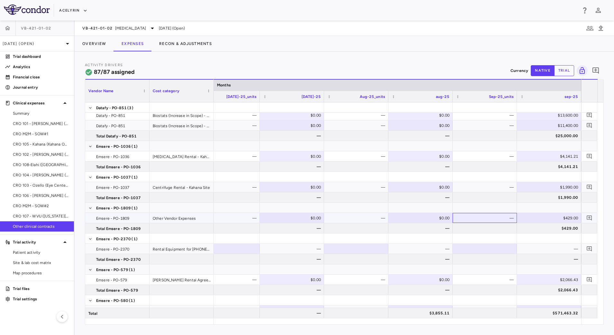
click at [492, 217] on div "—" at bounding box center [485, 218] width 55 height 10
click at [485, 189] on div "—" at bounding box center [485, 187] width 55 height 10
click at [493, 156] on div "—" at bounding box center [485, 156] width 55 height 10
click at [500, 188] on div "—" at bounding box center [485, 187] width 55 height 10
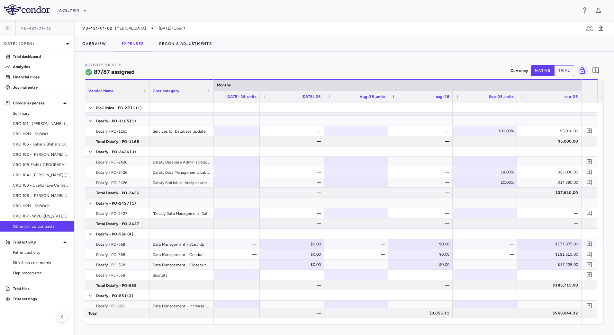
click at [502, 245] on div "—" at bounding box center [485, 244] width 55 height 10
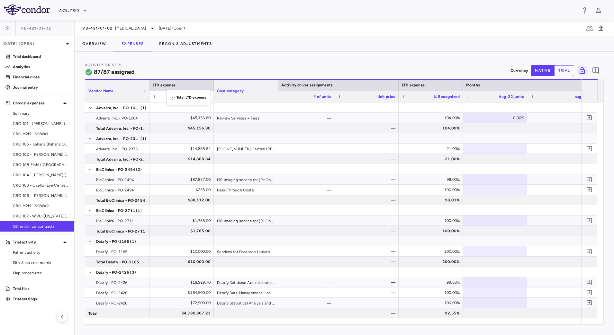
drag, startPoint x: 416, startPoint y: 95, endPoint x: 170, endPoint y: 94, distance: 246.1
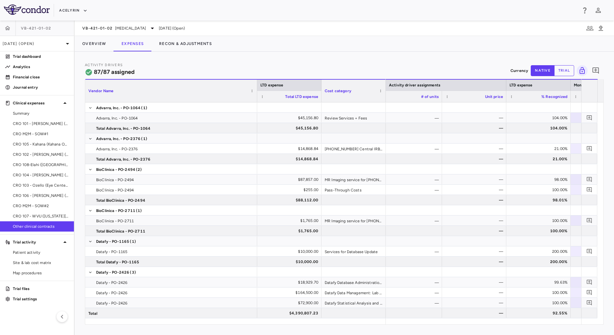
drag, startPoint x: 149, startPoint y: 85, endPoint x: 321, endPoint y: 246, distance: 235.5
click at [257, 104] on div "LTD expense Vendor Name Cost category Total LTD expense Activity driver assignm…" at bounding box center [344, 201] width 518 height 245
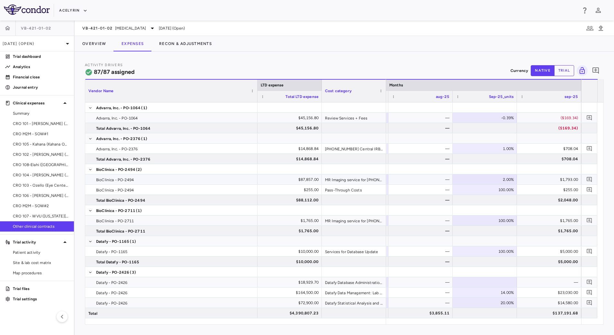
click at [440, 178] on div "—" at bounding box center [421, 179] width 55 height 10
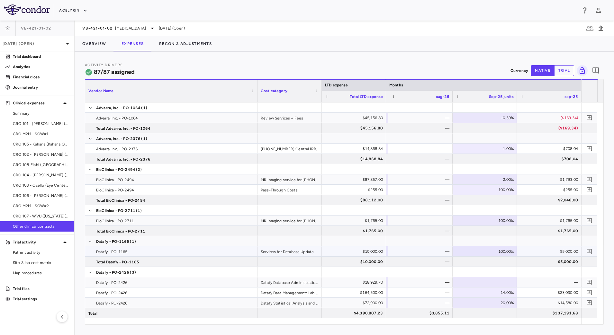
click at [438, 253] on div "—" at bounding box center [421, 251] width 55 height 10
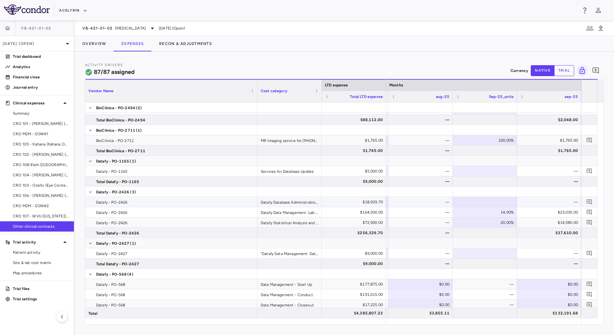
click at [431, 200] on div "—" at bounding box center [421, 202] width 55 height 10
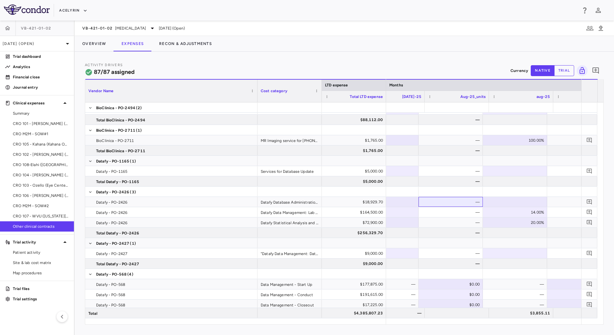
scroll to position [0, 5215]
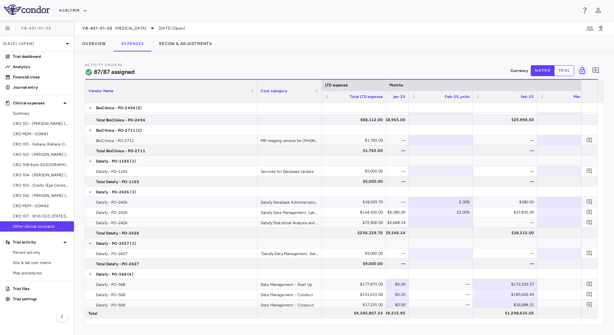
click at [464, 203] on div "2.00%" at bounding box center [441, 202] width 55 height 10
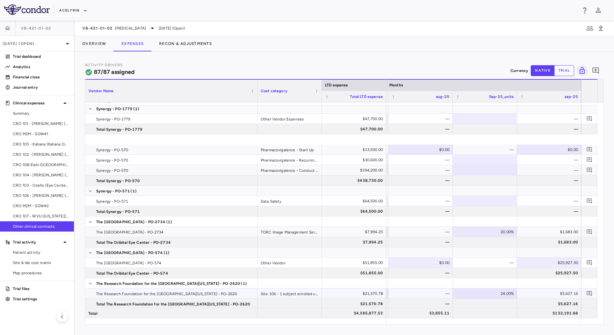
scroll to position [1406, 0]
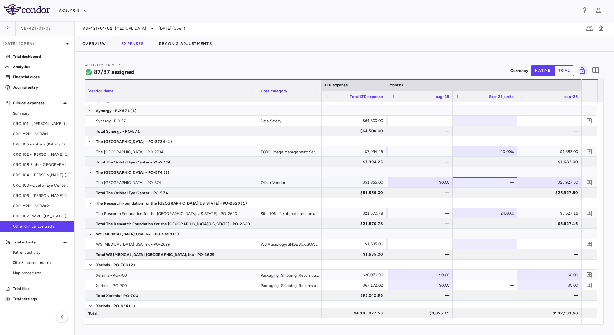
click at [494, 183] on div "—" at bounding box center [485, 182] width 55 height 10
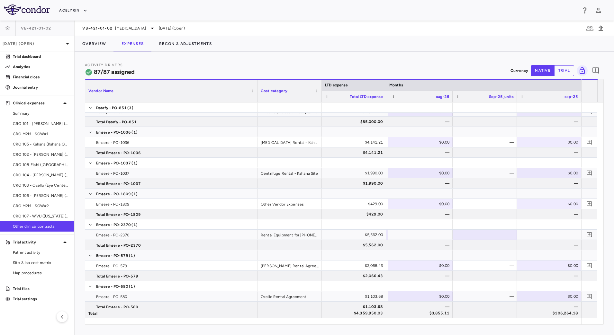
scroll to position [215, 0]
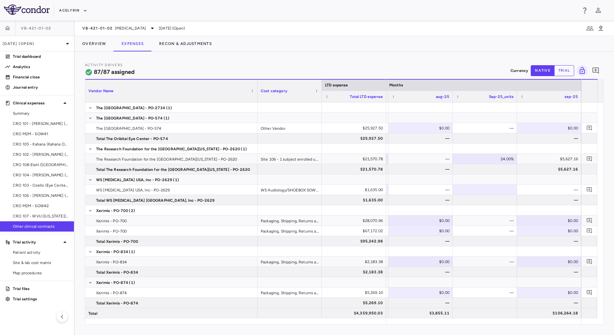
click at [406, 60] on div "Activity Drivers 87/87 assigned Currency native trial 0 Press ENTER to sort. Pr…" at bounding box center [344, 193] width 539 height 283
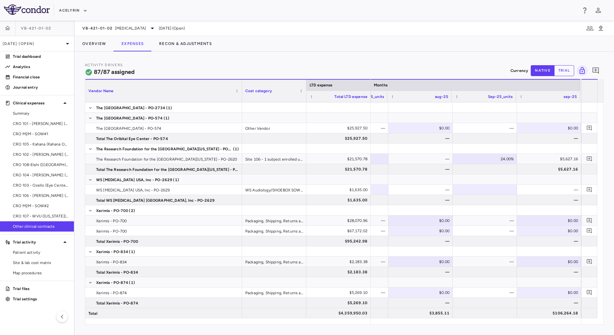
scroll to position [0, 5300]
drag, startPoint x: 257, startPoint y: 86, endPoint x: 242, endPoint y: 83, distance: 15.8
click at [242, 83] on div at bounding box center [241, 91] width 3 height 22
click at [126, 28] on span "[MEDICAL_DATA]" at bounding box center [130, 28] width 31 height 6
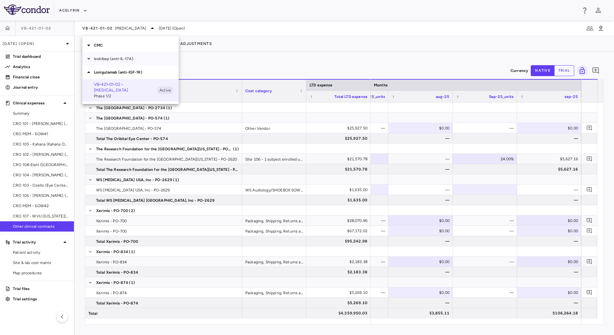
click at [118, 57] on p "Izokibep (anti-IL-17A)" at bounding box center [136, 59] width 85 height 6
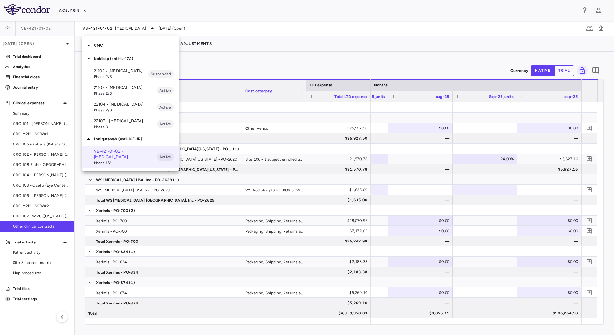
click at [117, 107] on p "22104 • [MEDICAL_DATA]" at bounding box center [125, 105] width 63 height 6
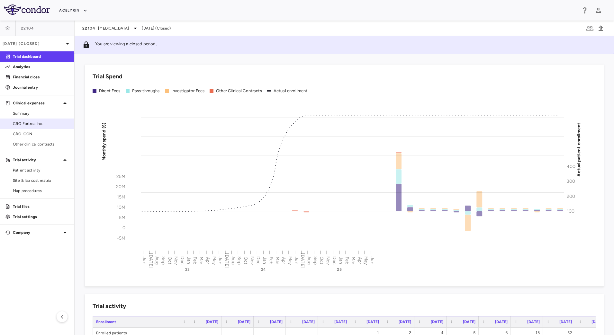
click at [43, 122] on span "CRO Fortrea Inc." at bounding box center [41, 124] width 56 height 6
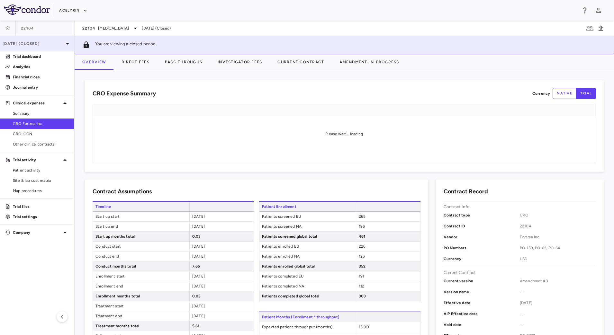
click at [48, 44] on p "[DATE] (Closed)" at bounding box center [33, 44] width 61 height 6
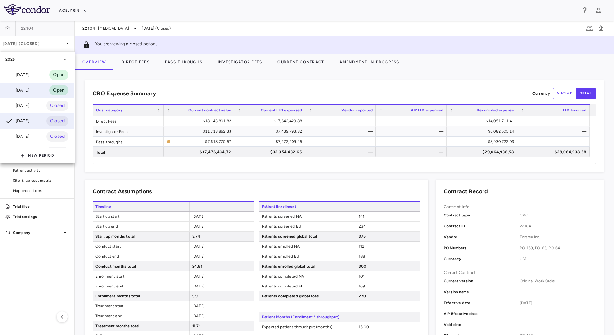
click at [29, 87] on div "[DATE]" at bounding box center [17, 90] width 24 height 8
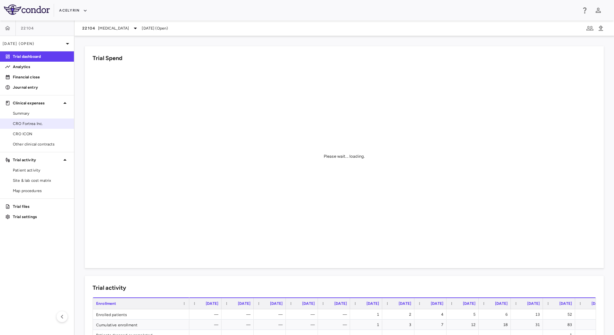
click at [41, 121] on span "CRO Fortrea Inc." at bounding box center [41, 124] width 56 height 6
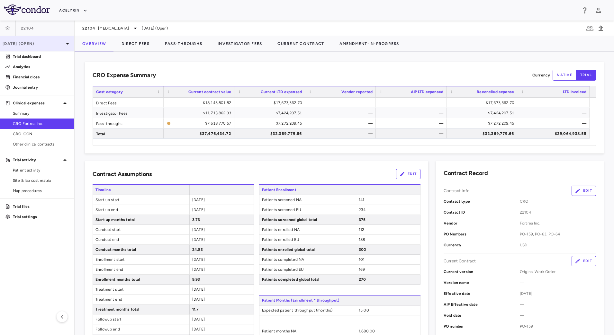
click at [54, 45] on p "[DATE] (Open)" at bounding box center [33, 44] width 61 height 6
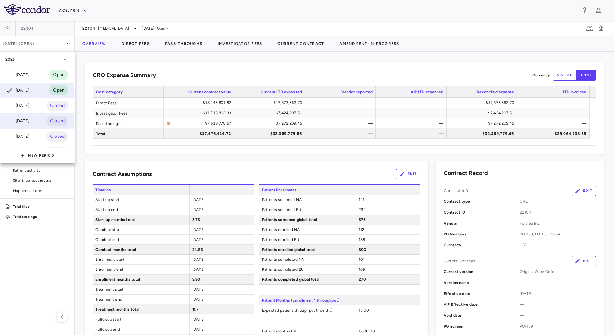
click at [28, 118] on div "[DATE]" at bounding box center [17, 121] width 24 height 8
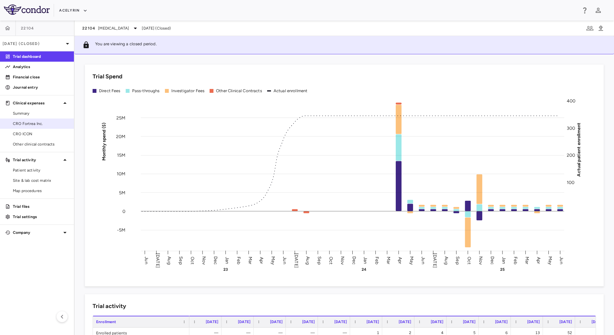
drag, startPoint x: 40, startPoint y: 133, endPoint x: 39, endPoint y: 126, distance: 7.2
click at [40, 133] on span "CRO ICON" at bounding box center [41, 134] width 56 height 6
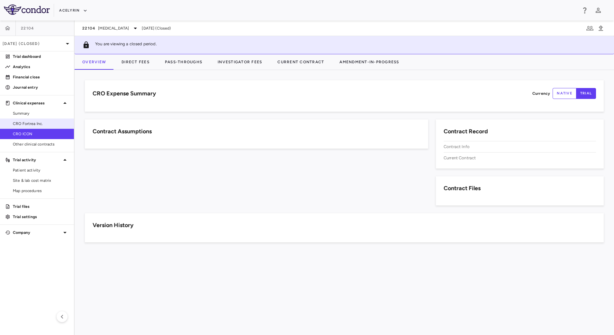
click at [38, 124] on span "CRO Fortrea Inc." at bounding box center [41, 124] width 56 height 6
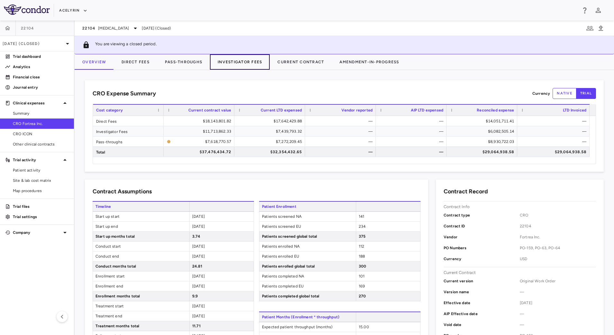
click at [243, 62] on button "Investigator Fees" at bounding box center [240, 61] width 60 height 15
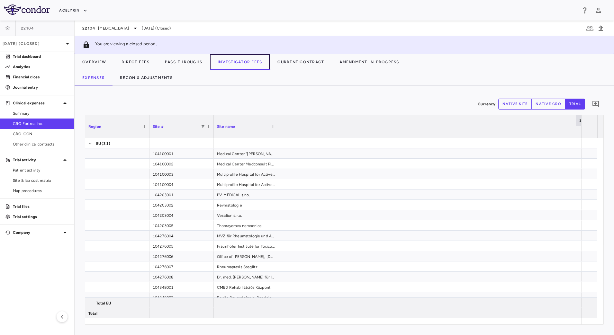
scroll to position [0, 1076]
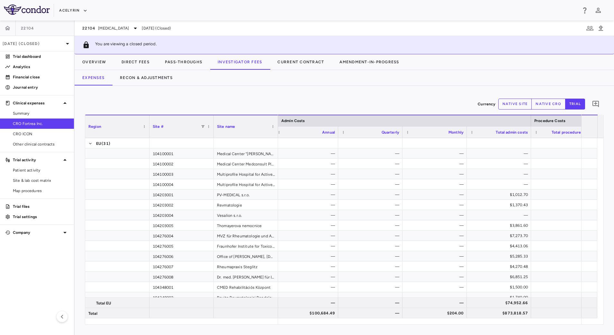
click at [564, 325] on div "Currency native site native cro trial 0 Region Drag here to set column labels R…" at bounding box center [344, 210] width 539 height 249
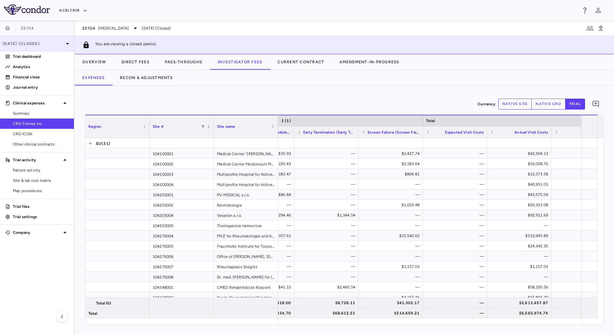
click at [64, 43] on icon at bounding box center [68, 44] width 8 height 8
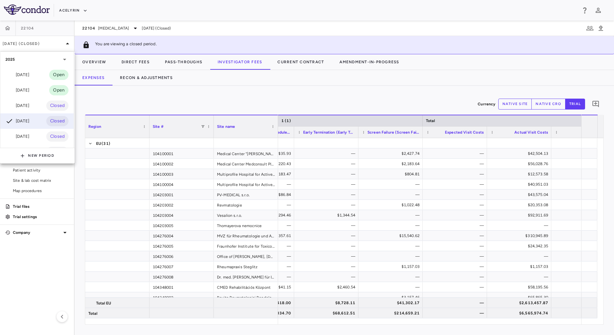
drag, startPoint x: 31, startPoint y: 86, endPoint x: 38, endPoint y: 89, distance: 7.2
click at [29, 87] on div "[DATE]" at bounding box center [17, 90] width 24 height 8
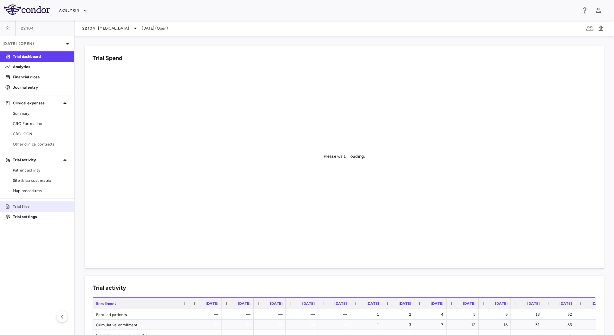
click at [40, 206] on p "Trial files" at bounding box center [41, 207] width 56 height 6
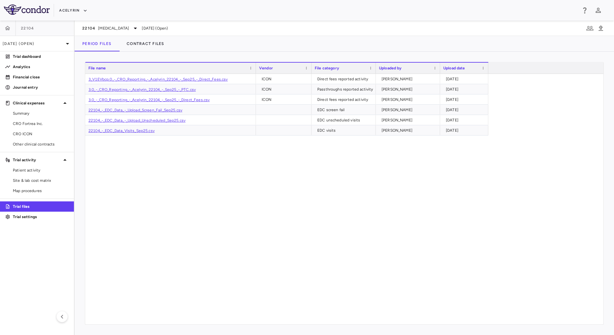
drag, startPoint x: 426, startPoint y: 64, endPoint x: 311, endPoint y: 64, distance: 115.0
click at [311, 64] on div at bounding box center [311, 68] width 3 height 11
click at [35, 59] on p "Trial dashboard" at bounding box center [41, 57] width 56 height 6
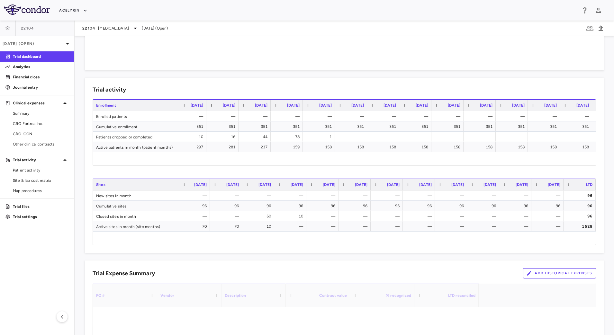
scroll to position [0, 877]
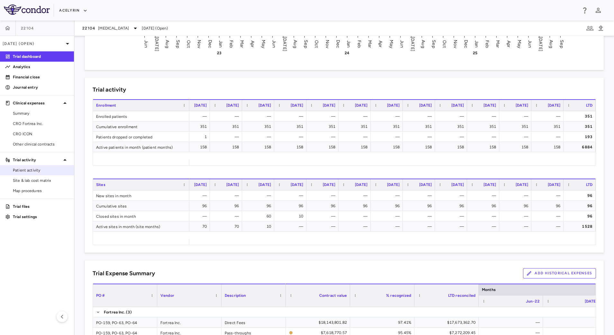
drag, startPoint x: 31, startPoint y: 170, endPoint x: 43, endPoint y: 167, distance: 11.8
click at [31, 170] on span "Patient activity" at bounding box center [41, 170] width 56 height 6
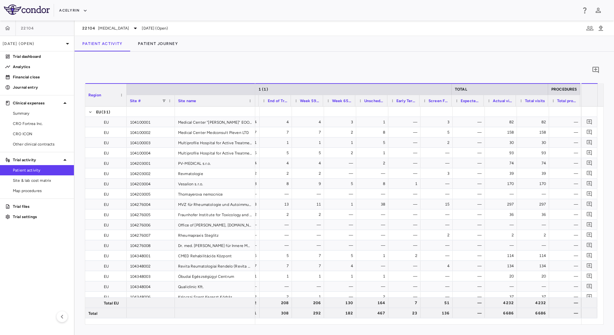
scroll to position [0, 925]
drag, startPoint x: 148, startPoint y: 89, endPoint x: 121, endPoint y: 88, distance: 27.0
click at [121, 88] on div at bounding box center [122, 95] width 3 height 22
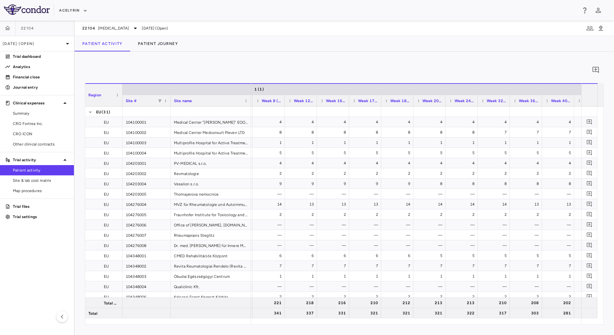
scroll to position [0, 620]
drag, startPoint x: 387, startPoint y: 97, endPoint x: 413, endPoint y: 102, distance: 26.2
click at [413, 102] on div at bounding box center [412, 100] width 3 height 11
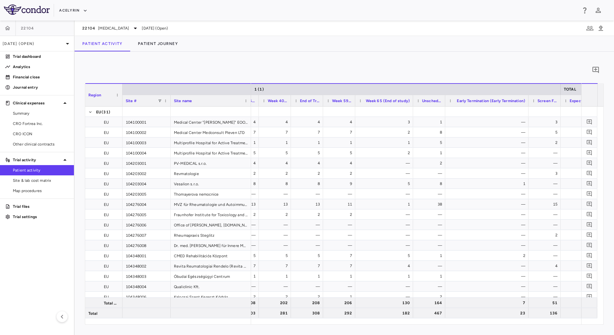
drag, startPoint x: 476, startPoint y: 97, endPoint x: 527, endPoint y: 105, distance: 51.7
click at [527, 105] on div at bounding box center [528, 100] width 3 height 11
click at [47, 125] on span "CRO Fortrea Inc." at bounding box center [41, 124] width 56 height 6
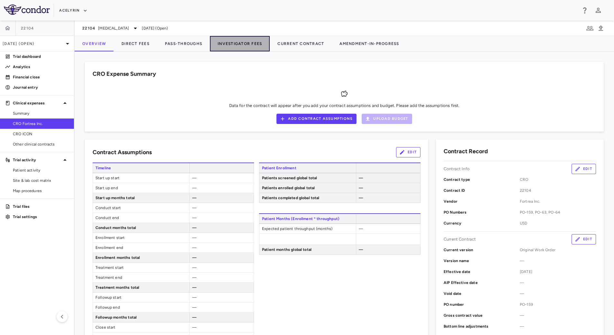
click at [225, 42] on button "Investigator Fees" at bounding box center [240, 43] width 60 height 15
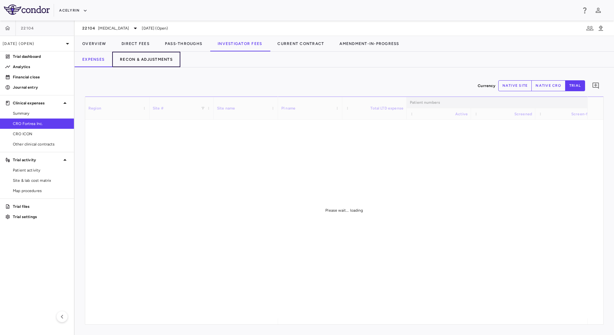
click at [154, 61] on button "Recon & Adjustments" at bounding box center [146, 59] width 68 height 15
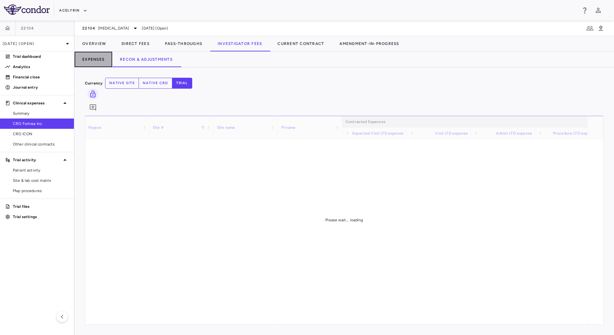
click at [106, 61] on button "Expenses" at bounding box center [94, 59] width 38 height 15
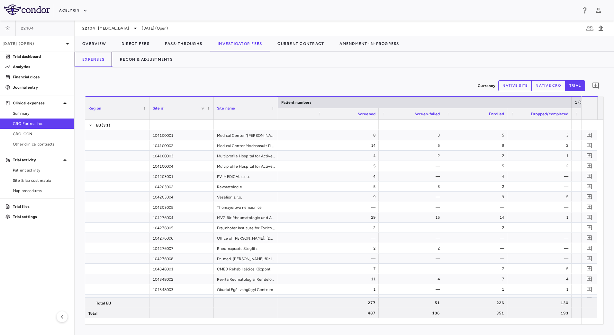
scroll to position [0, 264]
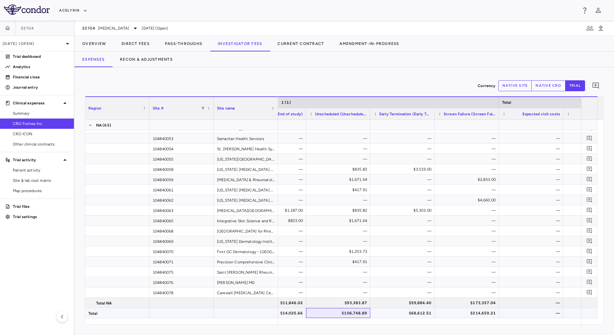
click at [320, 311] on div "$106,748.89" at bounding box center [339, 313] width 55 height 10
click at [447, 313] on div "$214,659.21" at bounding box center [467, 313] width 55 height 10
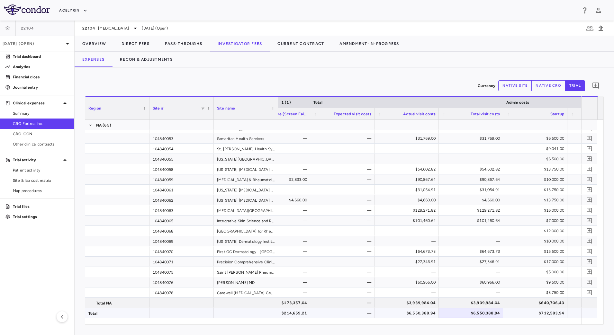
click at [462, 315] on div "$6,550,388.94" at bounding box center [471, 313] width 55 height 10
click at [91, 41] on button "Overview" at bounding box center [94, 43] width 39 height 15
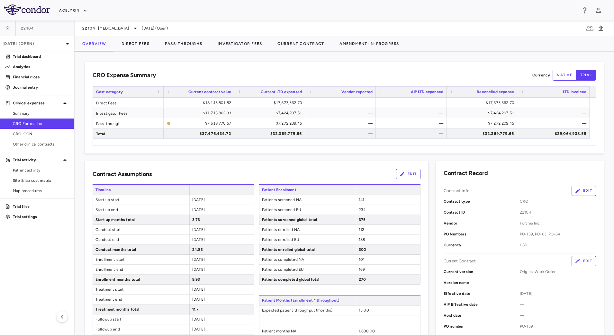
click at [405, 58] on div "CRO Expense Summary Currency native trial Drag here to set row groups Drag here…" at bounding box center [344, 193] width 539 height 283
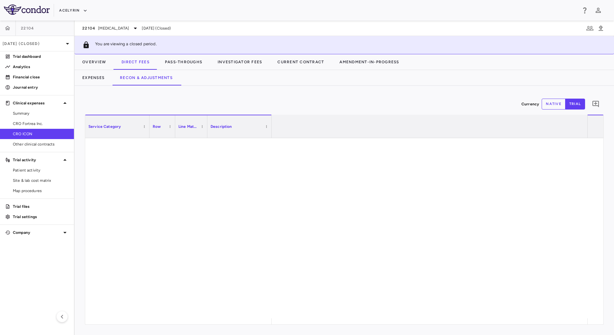
scroll to position [0, 981]
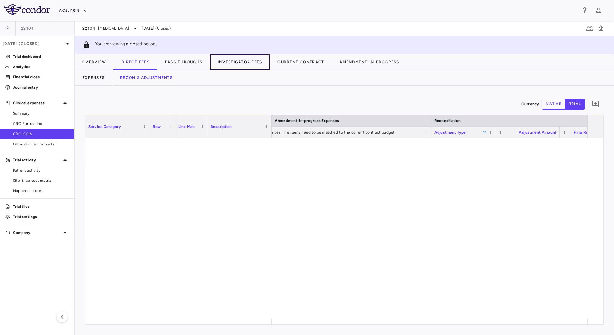
click at [232, 61] on button "Investigator Fees" at bounding box center [240, 61] width 60 height 15
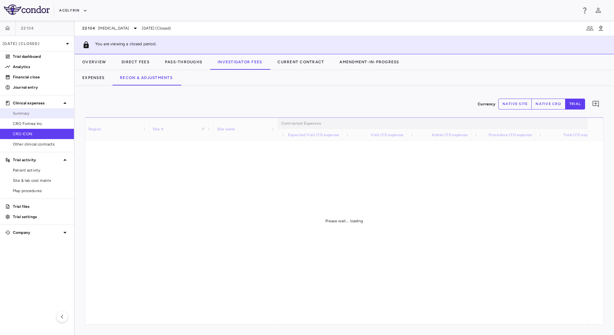
click at [31, 114] on span "Summary" at bounding box center [41, 114] width 56 height 6
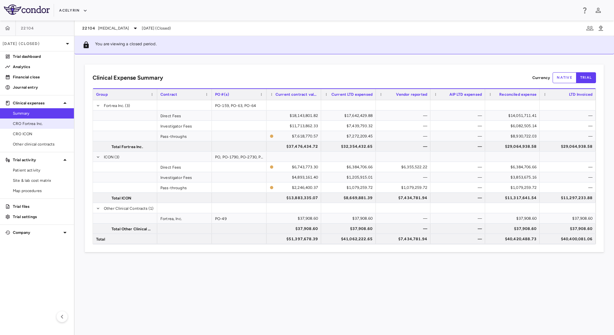
click at [48, 125] on span "CRO Fortrea Inc." at bounding box center [41, 124] width 56 height 6
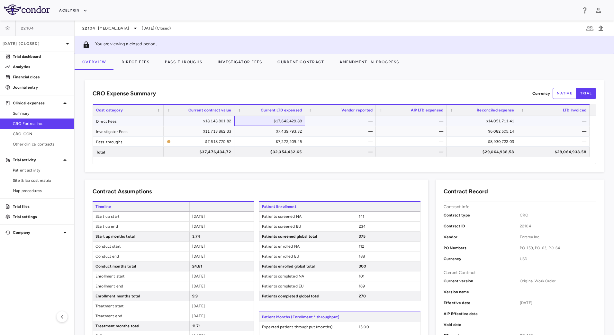
click at [259, 122] on div "$17,642,429.88" at bounding box center [271, 121] width 62 height 10
click at [57, 41] on p "[DATE] (Closed)" at bounding box center [33, 44] width 61 height 6
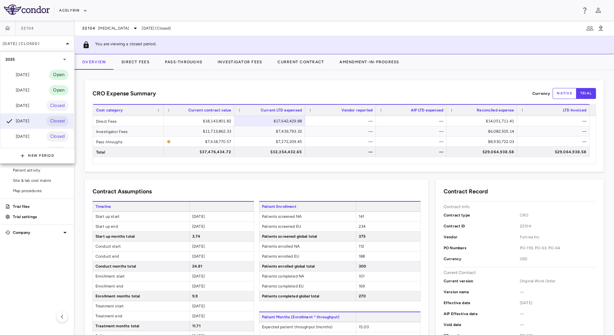
click at [266, 83] on div at bounding box center [307, 167] width 614 height 335
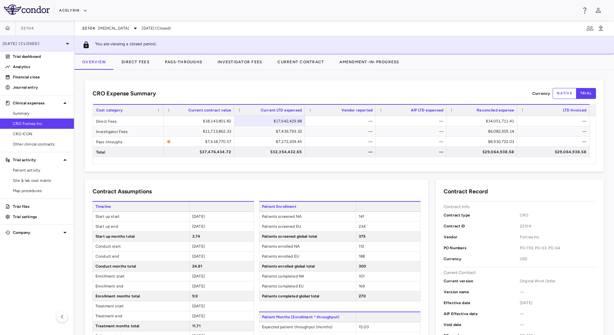
click at [51, 38] on div "[DATE] (Closed)" at bounding box center [37, 43] width 74 height 15
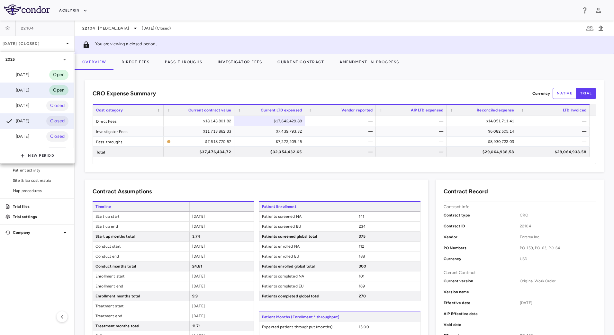
click at [23, 89] on div "[DATE]" at bounding box center [17, 90] width 24 height 8
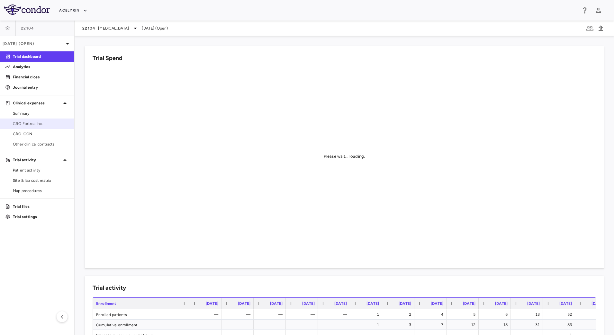
click at [41, 128] on link "CRO Fortrea Inc." at bounding box center [37, 124] width 74 height 10
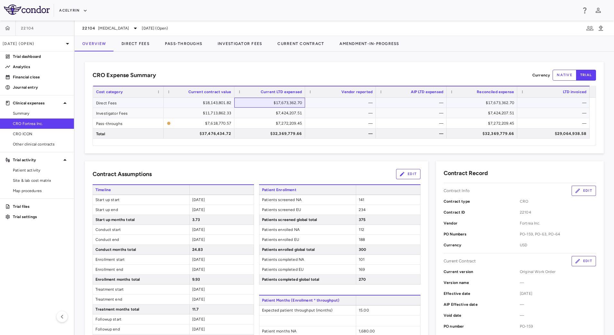
click at [248, 102] on div "$17,673,362.70" at bounding box center [271, 103] width 62 height 10
click at [257, 113] on div "$7,424,207.51" at bounding box center [271, 113] width 62 height 10
click at [273, 122] on div "$7,272,209.45" at bounding box center [271, 123] width 62 height 10
click at [115, 27] on span "[MEDICAL_DATA]" at bounding box center [113, 28] width 31 height 6
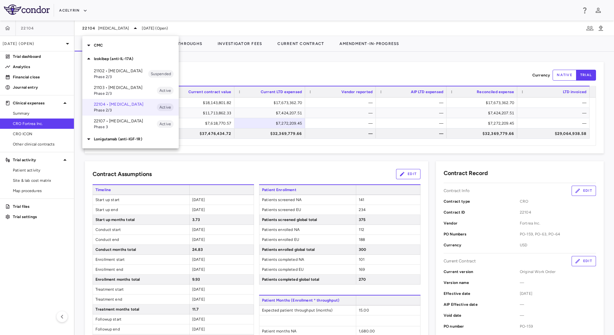
click at [116, 124] on p "22107 • [MEDICAL_DATA]" at bounding box center [125, 121] width 63 height 6
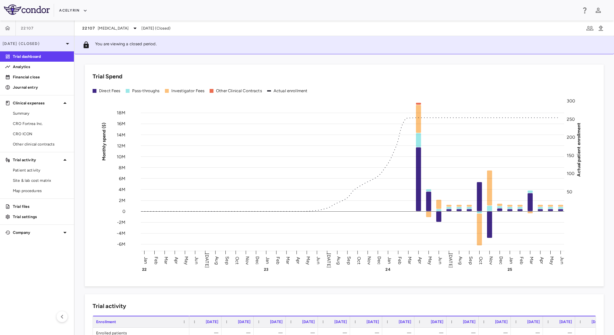
click at [45, 46] on p "[DATE] (Closed)" at bounding box center [33, 44] width 61 height 6
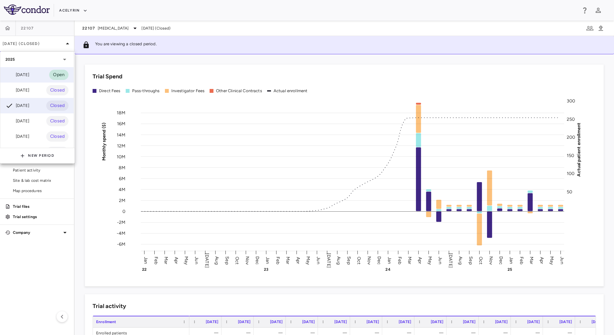
click at [32, 70] on div "[DATE] Open" at bounding box center [36, 74] width 73 height 15
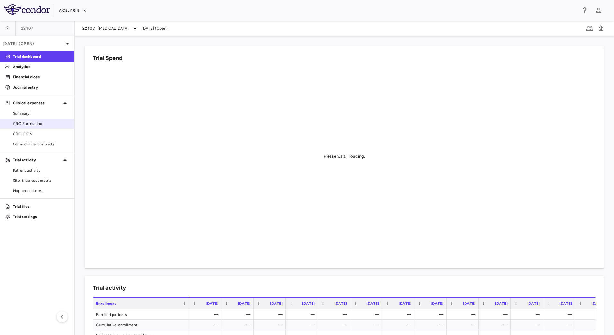
click at [35, 124] on span "CRO Fortrea Inc." at bounding box center [41, 124] width 56 height 6
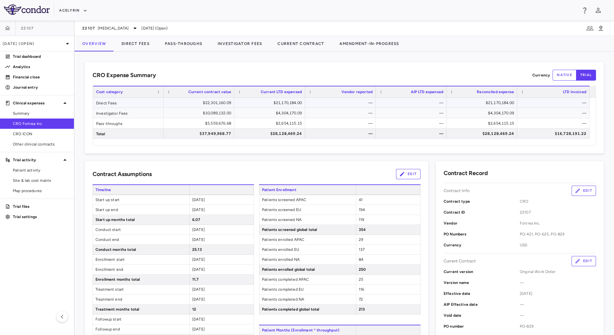
click at [252, 103] on div "$21,170,184.00" at bounding box center [271, 103] width 62 height 10
click at [259, 114] on div "$4,304,170.09" at bounding box center [271, 113] width 62 height 10
click at [263, 122] on div "$2,654,115.15" at bounding box center [271, 123] width 62 height 10
click at [128, 27] on span "[MEDICAL_DATA]" at bounding box center [113, 28] width 31 height 6
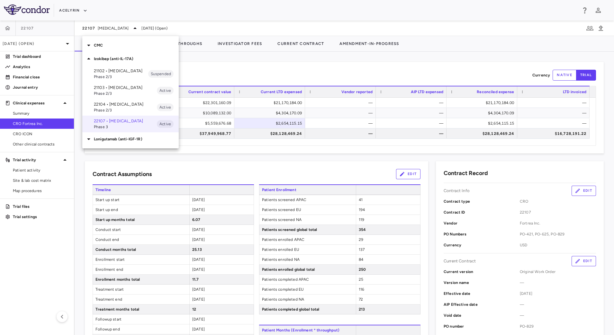
click at [111, 91] on p "21103 • [MEDICAL_DATA]" at bounding box center [125, 88] width 63 height 6
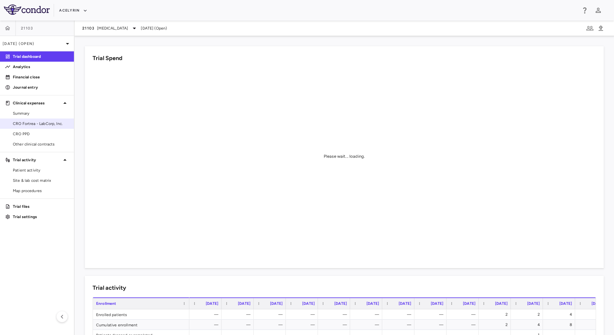
drag, startPoint x: 21, startPoint y: 120, endPoint x: 32, endPoint y: 119, distance: 10.8
click at [21, 121] on span "CRO Fortrea - LabCorp, Inc." at bounding box center [41, 124] width 56 height 6
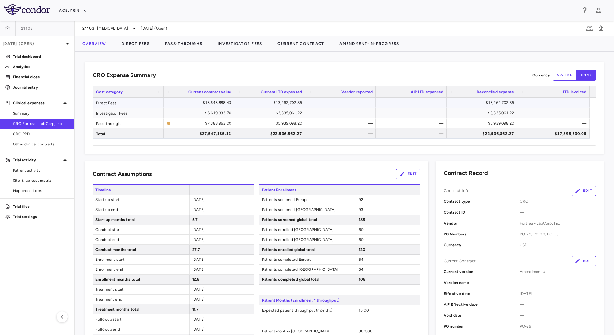
click at [261, 105] on div "$13,262,702.85" at bounding box center [271, 103] width 62 height 10
click at [266, 112] on div "$3,335,061.22" at bounding box center [271, 113] width 62 height 10
click at [247, 123] on div "$5,939,098.20" at bounding box center [271, 123] width 62 height 10
drag, startPoint x: 36, startPoint y: 203, endPoint x: 45, endPoint y: 198, distance: 9.9
click at [36, 204] on p "Trial files" at bounding box center [41, 207] width 56 height 6
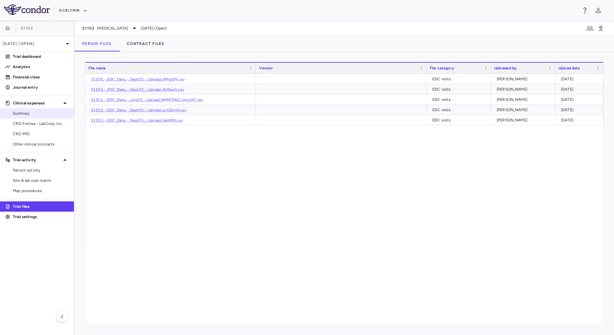
drag, startPoint x: 35, startPoint y: 121, endPoint x: 58, endPoint y: 112, distance: 25.2
click at [35, 121] on span "CRO Fortrea - LabCorp, Inc." at bounding box center [41, 124] width 56 height 6
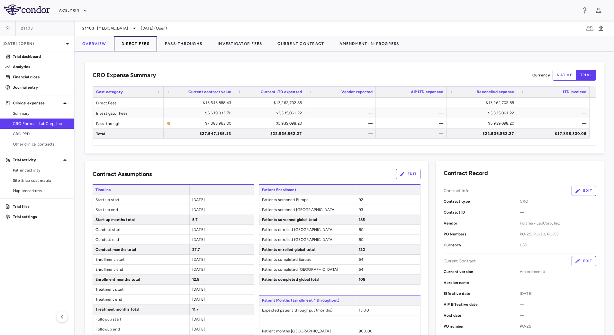
click at [134, 46] on button "Direct Fees" at bounding box center [135, 43] width 43 height 15
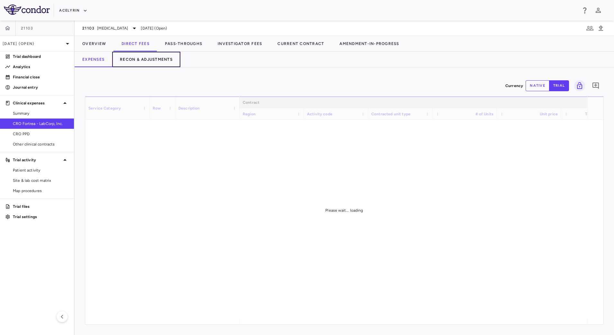
click at [144, 58] on button "Recon & Adjustments" at bounding box center [146, 59] width 68 height 15
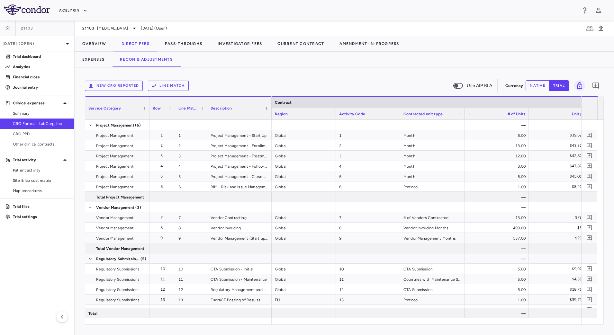
drag, startPoint x: 329, startPoint y: 322, endPoint x: 381, endPoint y: 318, distance: 51.5
click at [480, 320] on div "Service Category Row Line Match" at bounding box center [344, 210] width 518 height 228
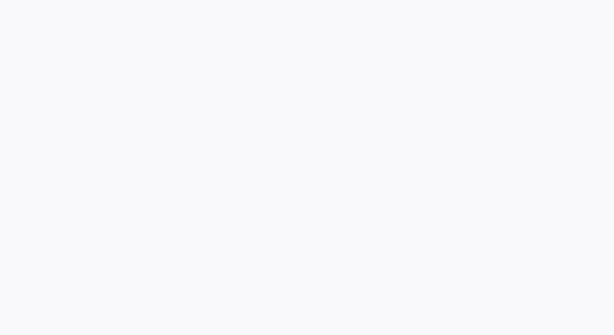
drag, startPoint x: 322, startPoint y: 320, endPoint x: 601, endPoint y: 321, distance: 278.3
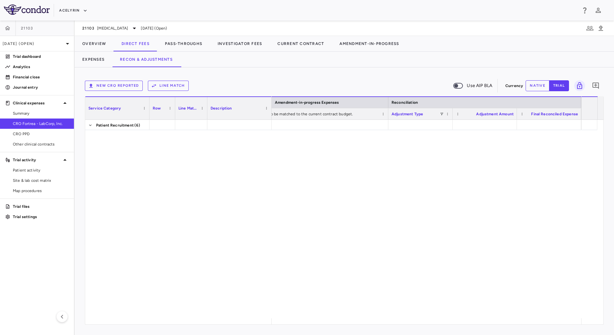
scroll to position [1683, 0]
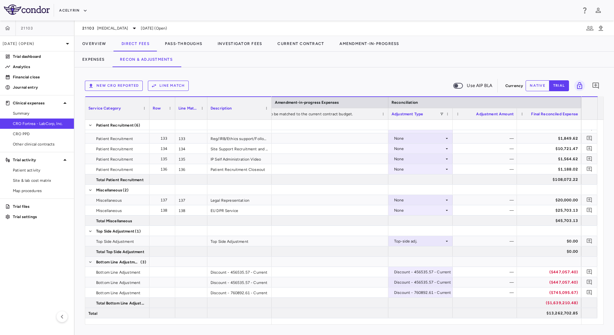
click at [536, 82] on button "native" at bounding box center [537, 85] width 24 height 11
click at [529, 241] on div "$0.00" at bounding box center [549, 241] width 55 height 10
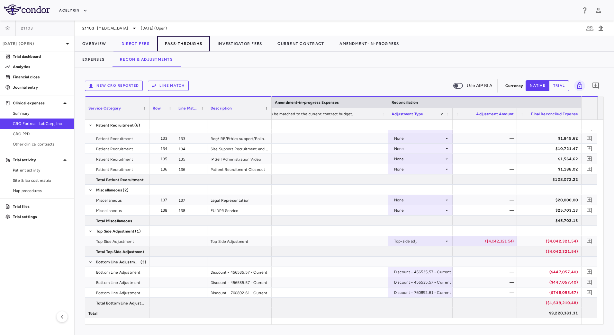
click at [194, 46] on button "Pass-Throughs" at bounding box center [183, 43] width 53 height 15
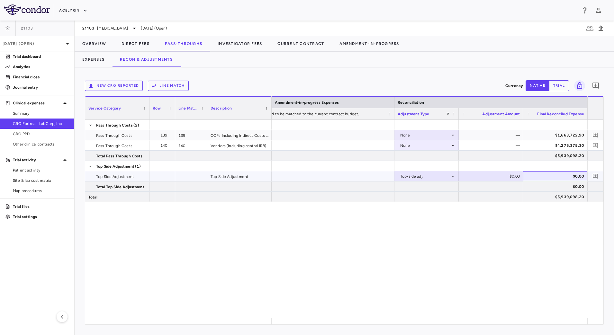
click at [537, 178] on div "$0.00" at bounding box center [556, 176] width 55 height 10
click at [228, 45] on button "Investigator Fees" at bounding box center [240, 43] width 60 height 15
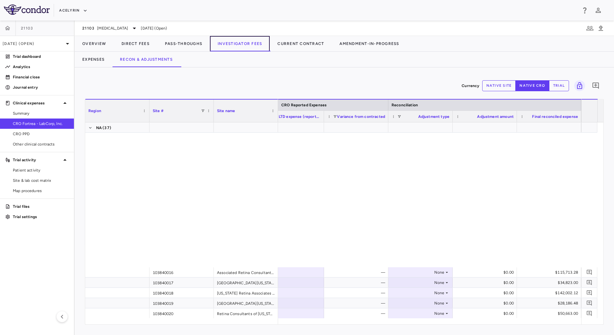
scroll to position [606, 0]
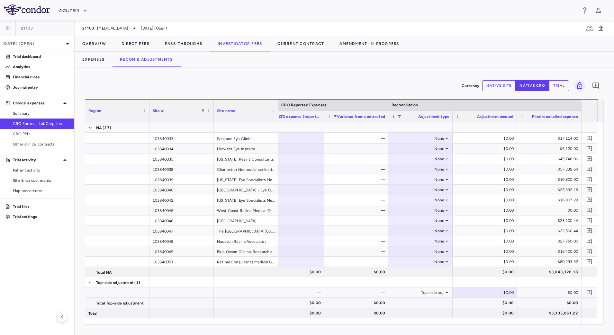
click at [435, 302] on div at bounding box center [420, 302] width 58 height 9
click at [101, 28] on span "Uveitis" at bounding box center [112, 28] width 31 height 6
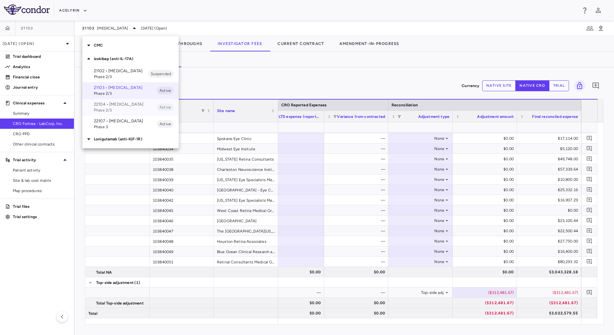
click at [111, 113] on span "Phase 2/3" at bounding box center [125, 110] width 63 height 6
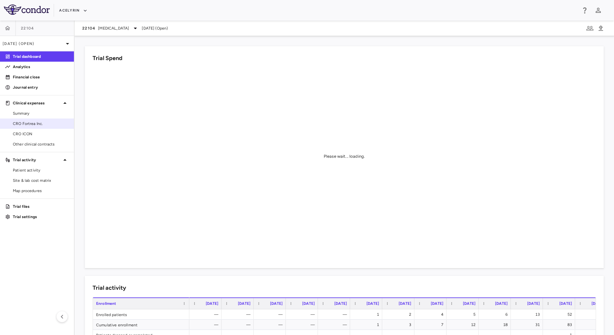
click at [32, 125] on span "CRO Fortrea Inc." at bounding box center [41, 124] width 56 height 6
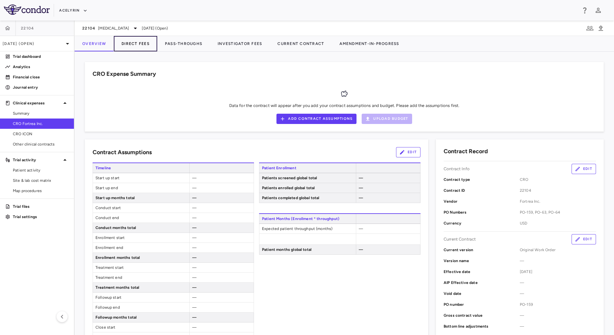
click at [133, 46] on button "Direct Fees" at bounding box center [135, 43] width 43 height 15
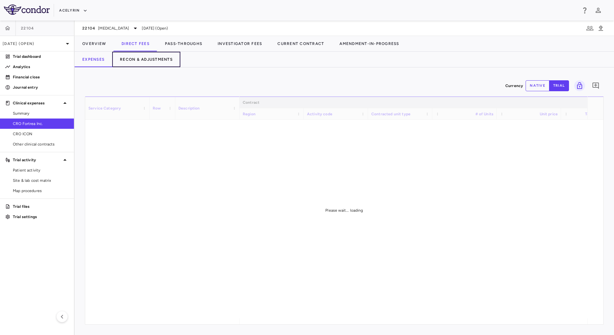
click at [137, 61] on button "Recon & Adjustments" at bounding box center [146, 59] width 68 height 15
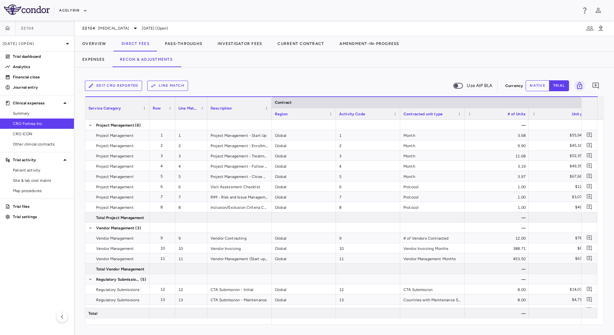
click at [536, 90] on button "native" at bounding box center [537, 85] width 24 height 11
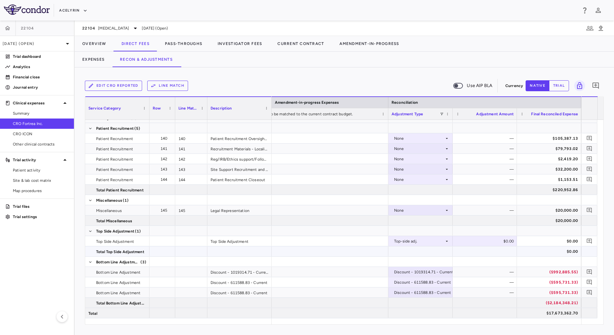
type button "native"
click at [478, 230] on div at bounding box center [484, 231] width 64 height 10
click at [183, 43] on button "Pass-Throughs" at bounding box center [183, 43] width 53 height 15
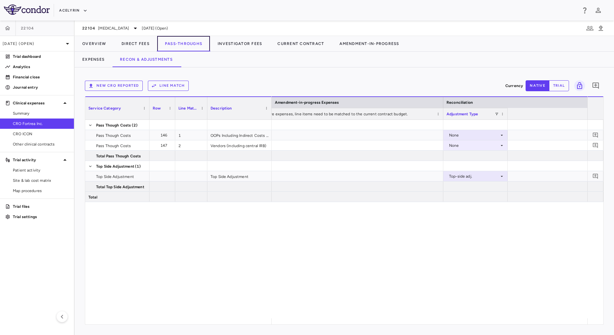
scroll to position [0, 1142]
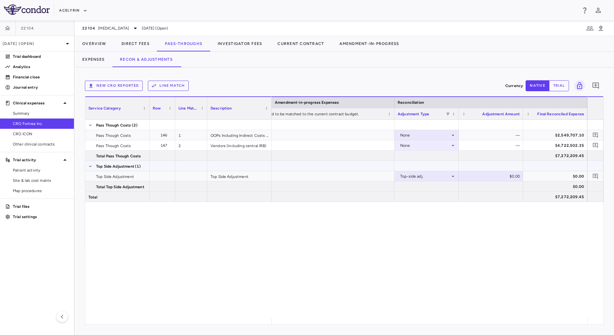
click at [494, 166] on div at bounding box center [491, 166] width 64 height 10
click at [239, 44] on button "Investigator Fees" at bounding box center [240, 43] width 60 height 15
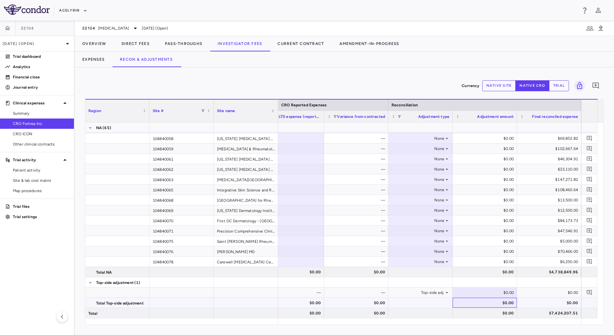
click at [464, 302] on div "$0.00" at bounding box center [485, 303] width 55 height 10
click at [129, 26] on div "22104 Psoriatic Arthritis" at bounding box center [110, 28] width 57 height 8
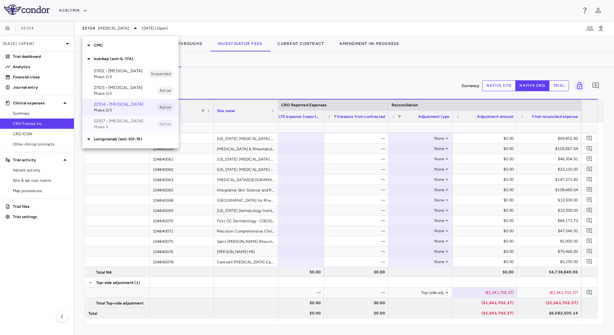
click at [105, 124] on p "22107 • Hidradenitis Suppurativa" at bounding box center [125, 121] width 63 height 6
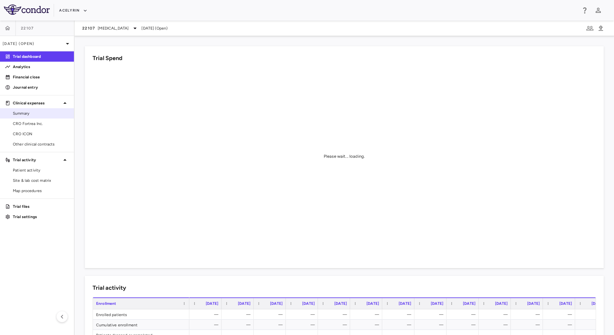
drag, startPoint x: 34, startPoint y: 122, endPoint x: 58, endPoint y: 117, distance: 25.3
click at [34, 123] on span "CRO Fortrea Inc." at bounding box center [41, 124] width 56 height 6
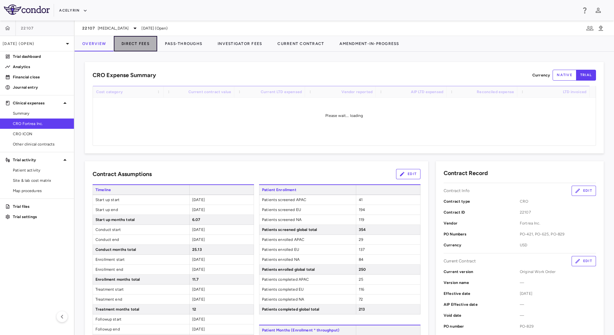
click at [135, 45] on button "Direct Fees" at bounding box center [135, 43] width 43 height 15
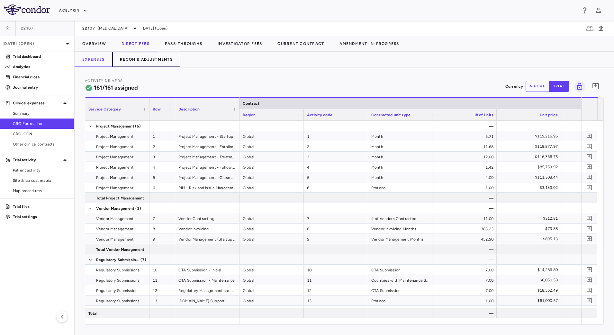
click at [151, 60] on button "Recon & Adjustments" at bounding box center [146, 59] width 68 height 15
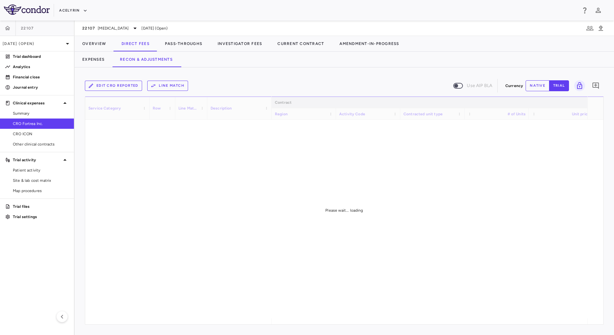
drag, startPoint x: 319, startPoint y: 320, endPoint x: 392, endPoint y: 321, distance: 72.9
click at [469, 322] on div "Service Category Row Line Match" at bounding box center [344, 210] width 518 height 228
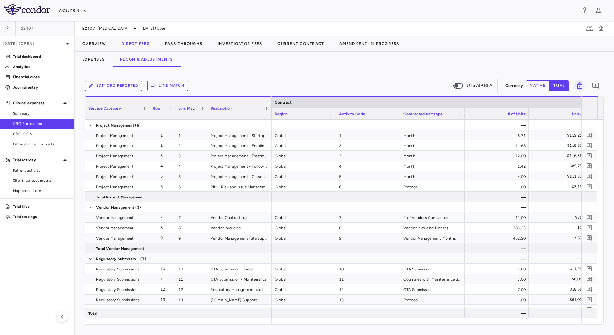
scroll to position [0, 834]
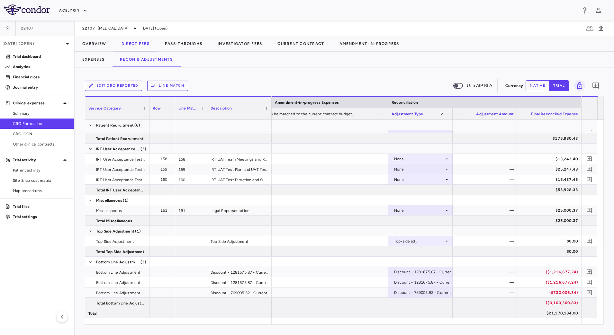
click at [537, 86] on button "native" at bounding box center [537, 85] width 24 height 11
click at [491, 232] on div at bounding box center [484, 231] width 64 height 10
click at [485, 227] on div at bounding box center [484, 231] width 64 height 10
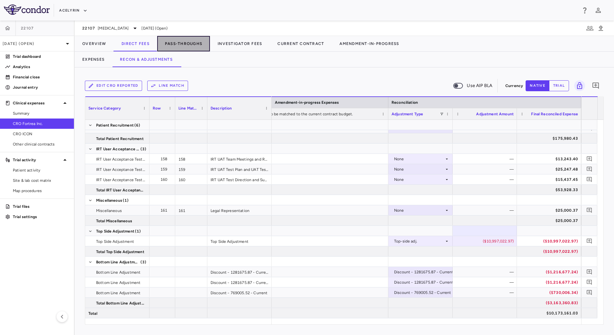
click at [165, 43] on button "Pass-Throughs" at bounding box center [183, 43] width 53 height 15
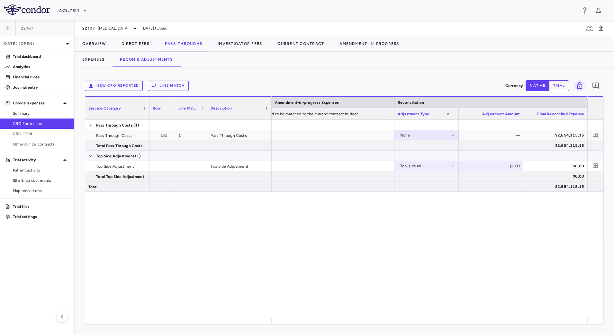
click at [484, 152] on div at bounding box center [491, 156] width 64 height 10
click at [236, 46] on button "Investigator Fees" at bounding box center [240, 43] width 60 height 15
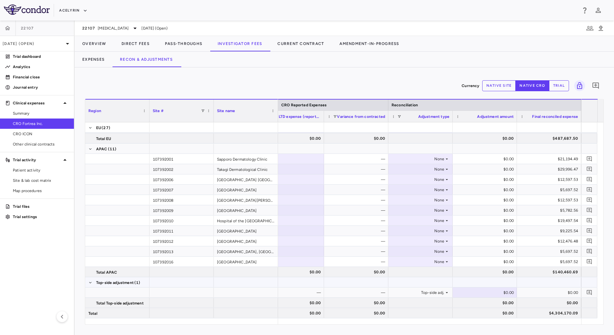
click at [502, 279] on div at bounding box center [485, 282] width 58 height 9
click at [125, 31] on div "22107 Hidradenitis Suppurativa" at bounding box center [110, 28] width 57 height 8
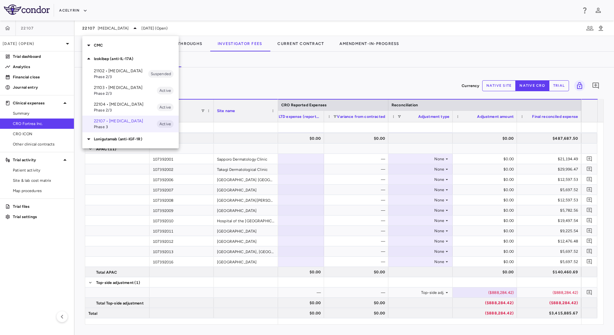
click at [103, 107] on p "22104 • Psoriatic Arthritis" at bounding box center [125, 105] width 63 height 6
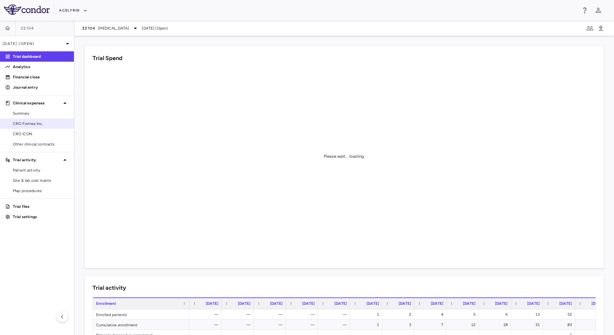
drag, startPoint x: 29, startPoint y: 124, endPoint x: 31, endPoint y: 121, distance: 3.4
click at [29, 124] on span "CRO Fortrea Inc." at bounding box center [41, 124] width 56 height 6
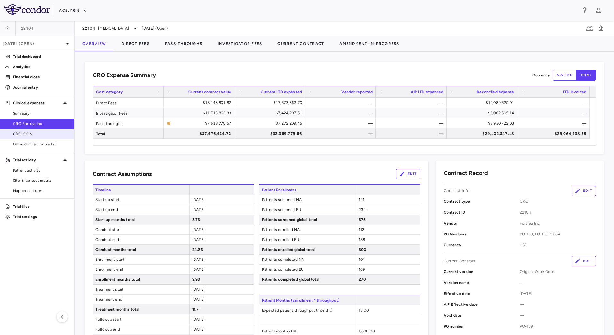
drag, startPoint x: 47, startPoint y: 135, endPoint x: 69, endPoint y: 134, distance: 22.5
click at [47, 135] on span "CRO ICON" at bounding box center [41, 134] width 56 height 6
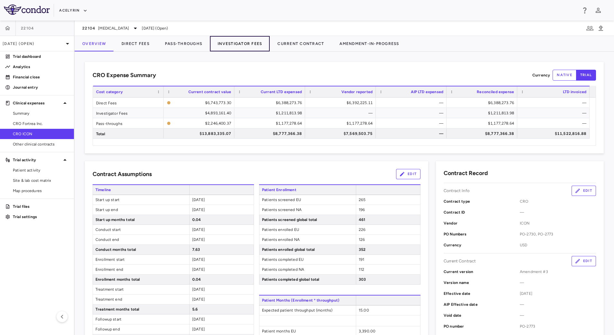
click at [230, 45] on button "Investigator Fees" at bounding box center [240, 43] width 60 height 15
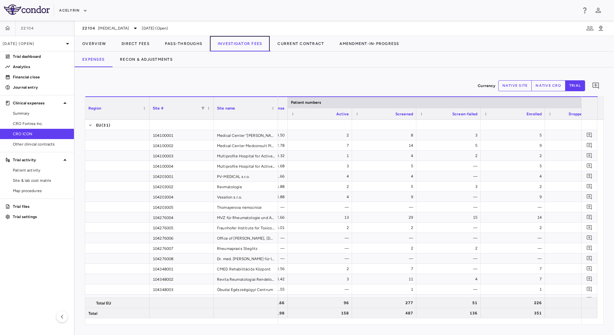
scroll to position [0, 177]
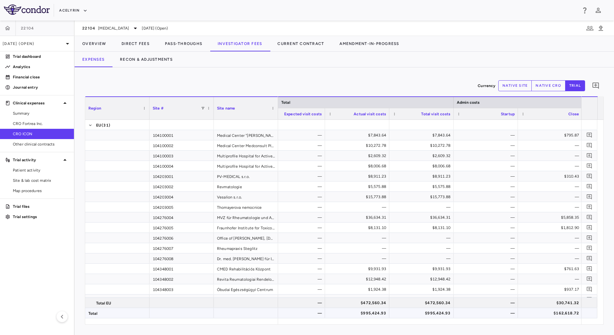
click at [405, 312] on div "$995,424.93" at bounding box center [422, 313] width 55 height 10
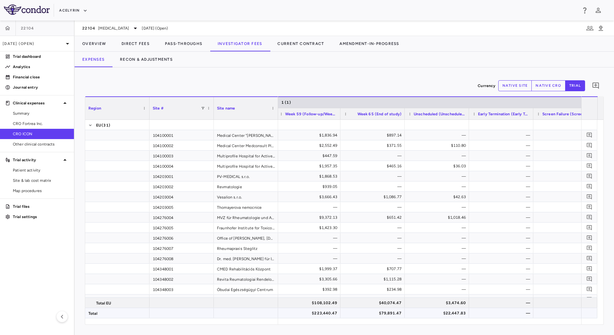
click at [435, 314] on div "$22,447.83" at bounding box center [437, 313] width 55 height 10
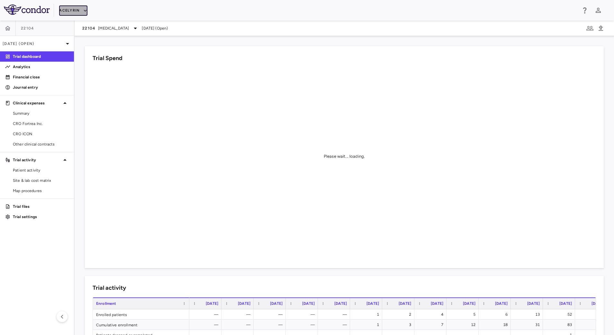
click at [85, 10] on icon "button" at bounding box center [85, 11] width 6 height 6
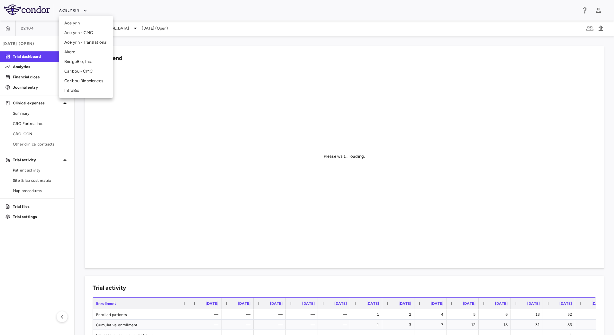
click at [81, 59] on li "BridgeBio, Inc." at bounding box center [86, 62] width 54 height 10
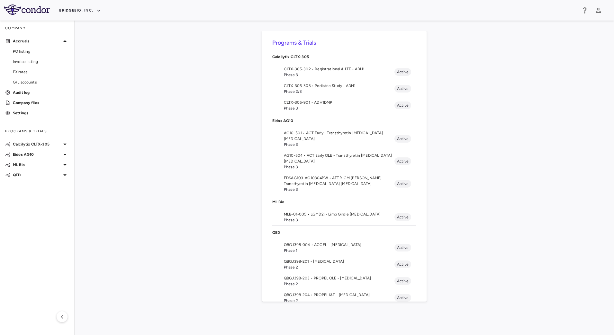
click at [296, 71] on span "CLTX-305-302 • Registrational & LTE - ADH1" at bounding box center [339, 69] width 111 height 6
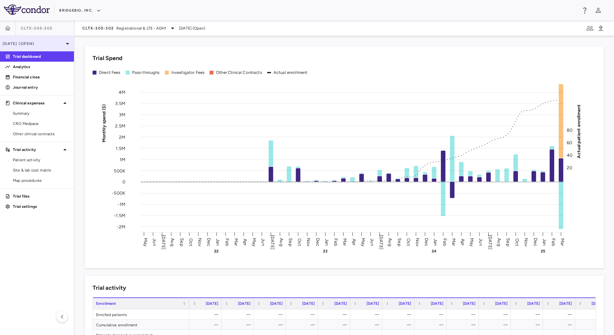
click at [57, 44] on p "[DATE] (Open)" at bounding box center [33, 44] width 61 height 6
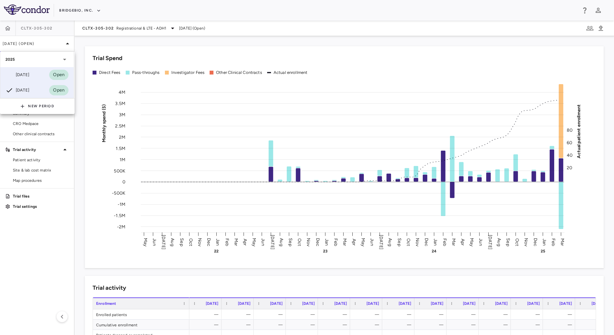
click at [29, 73] on div "[DATE]" at bounding box center [17, 75] width 24 height 8
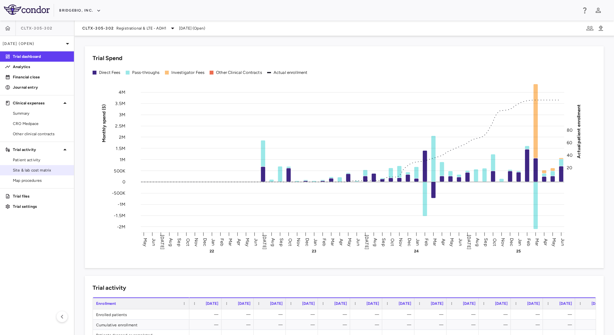
drag, startPoint x: 28, startPoint y: 159, endPoint x: 42, endPoint y: 169, distance: 17.0
click at [28, 159] on span "Patient activity" at bounding box center [41, 160] width 56 height 6
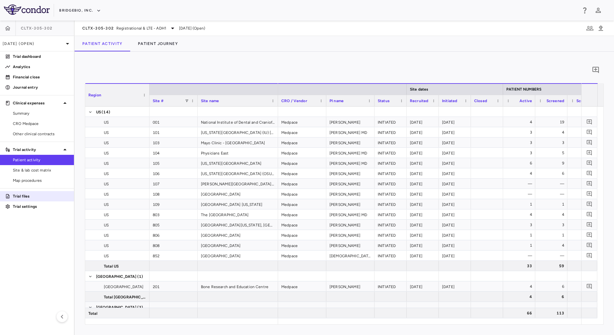
click at [54, 192] on link "Trial files" at bounding box center [37, 196] width 74 height 10
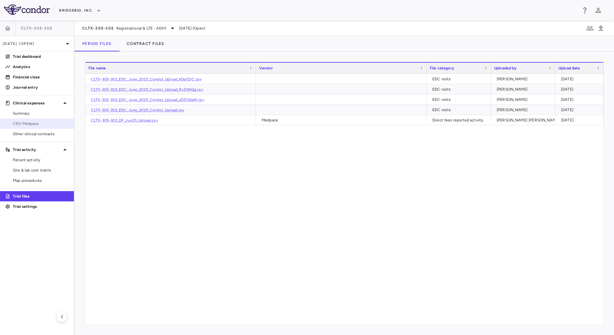
click at [32, 125] on span "CRO Medpace" at bounding box center [41, 124] width 56 height 6
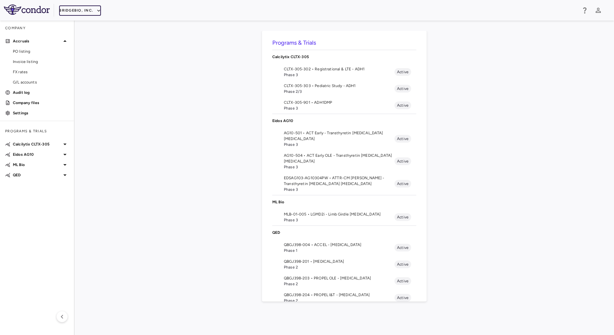
click at [92, 9] on button "BridgeBio, Inc." at bounding box center [80, 10] width 42 height 10
click at [82, 86] on li "IntraBio" at bounding box center [86, 91] width 54 height 10
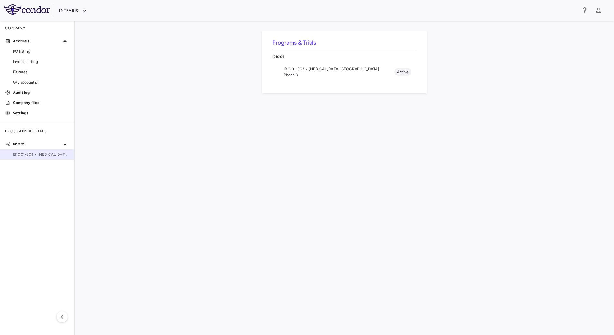
click at [49, 153] on span "IB1001-303 • [MEDICAL_DATA][GEOGRAPHIC_DATA]" at bounding box center [41, 155] width 56 height 6
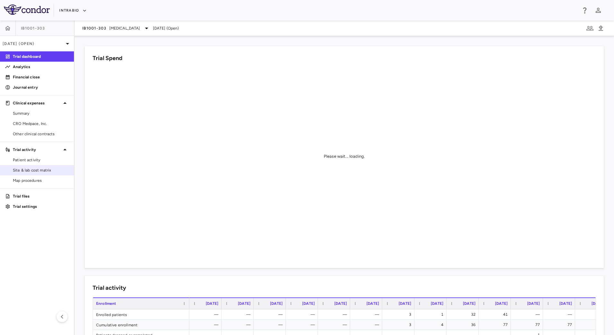
click at [45, 172] on span "Site & lab cost matrix" at bounding box center [41, 170] width 56 height 6
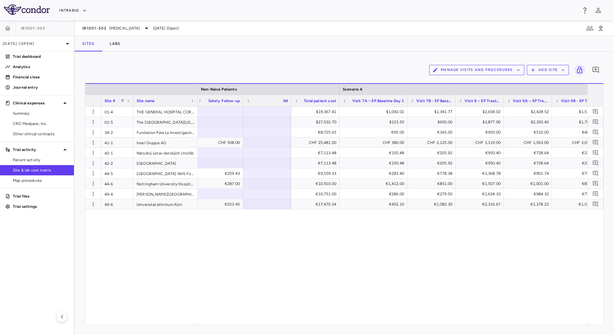
drag, startPoint x: 387, startPoint y: 98, endPoint x: 402, endPoint y: 112, distance: 20.9
click at [405, 104] on div at bounding box center [406, 100] width 3 height 11
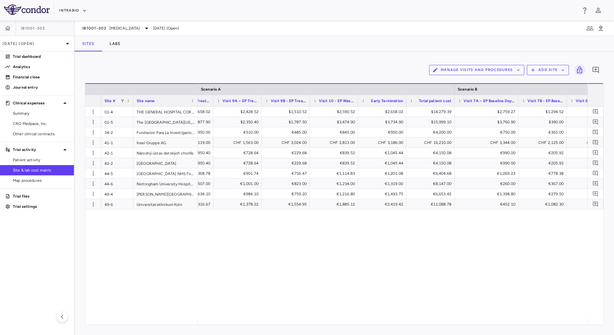
drag, startPoint x: 502, startPoint y: 97, endPoint x: 518, endPoint y: 104, distance: 17.1
click at [518, 104] on div at bounding box center [518, 100] width 3 height 11
